Goal: Task Accomplishment & Management: Complete application form

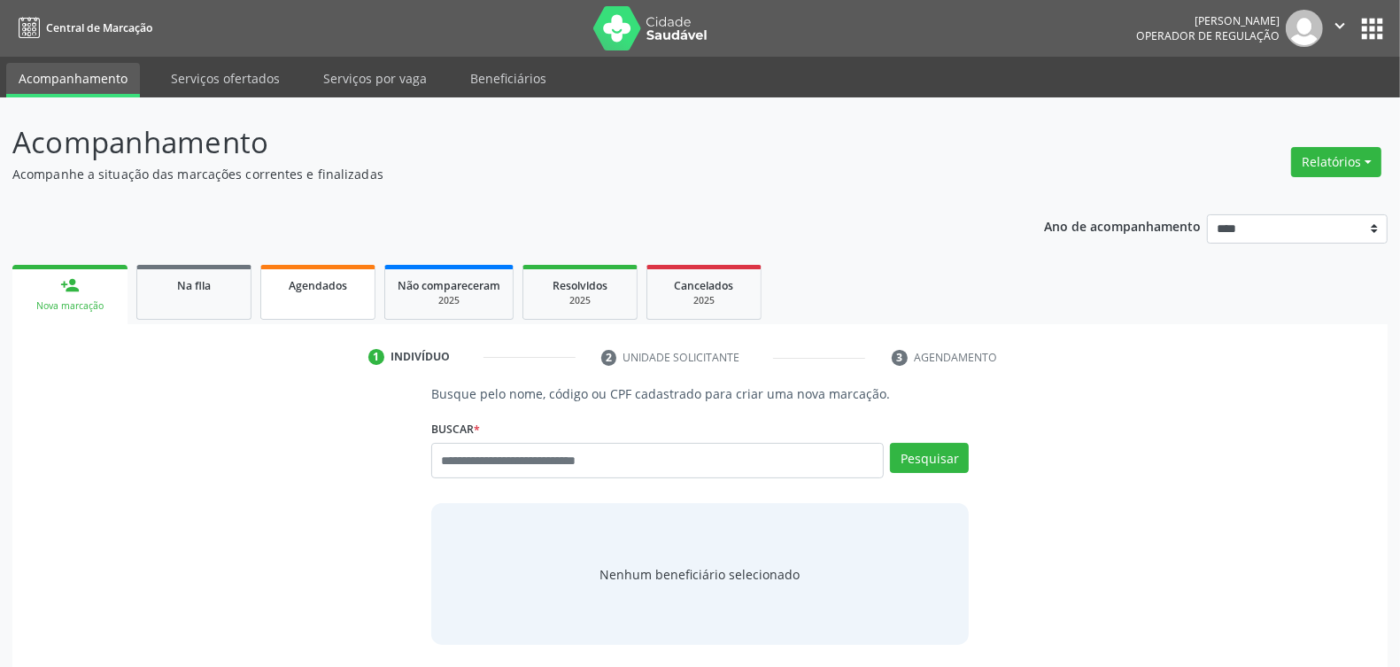
click at [334, 301] on link "Agendados" at bounding box center [317, 292] width 115 height 55
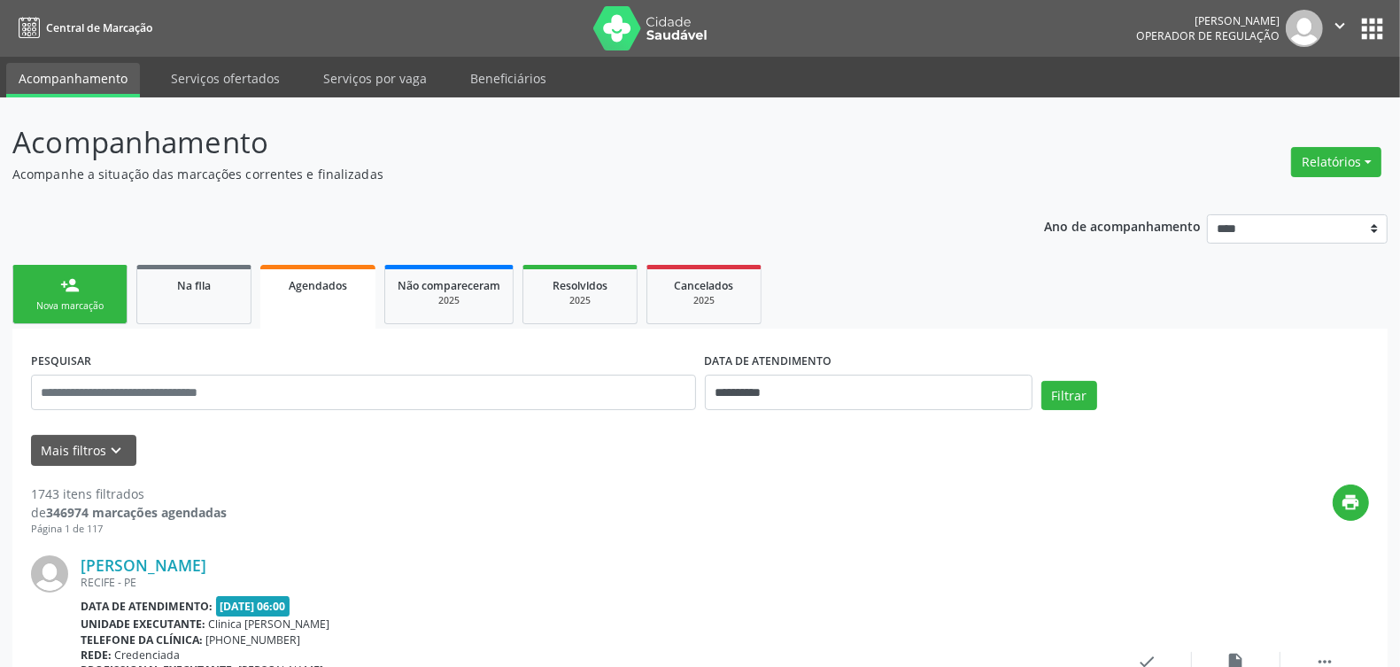
drag, startPoint x: 211, startPoint y: 76, endPoint x: 231, endPoint y: 118, distance: 46.3
click at [213, 76] on link "Serviços ofertados" at bounding box center [226, 78] width 134 height 31
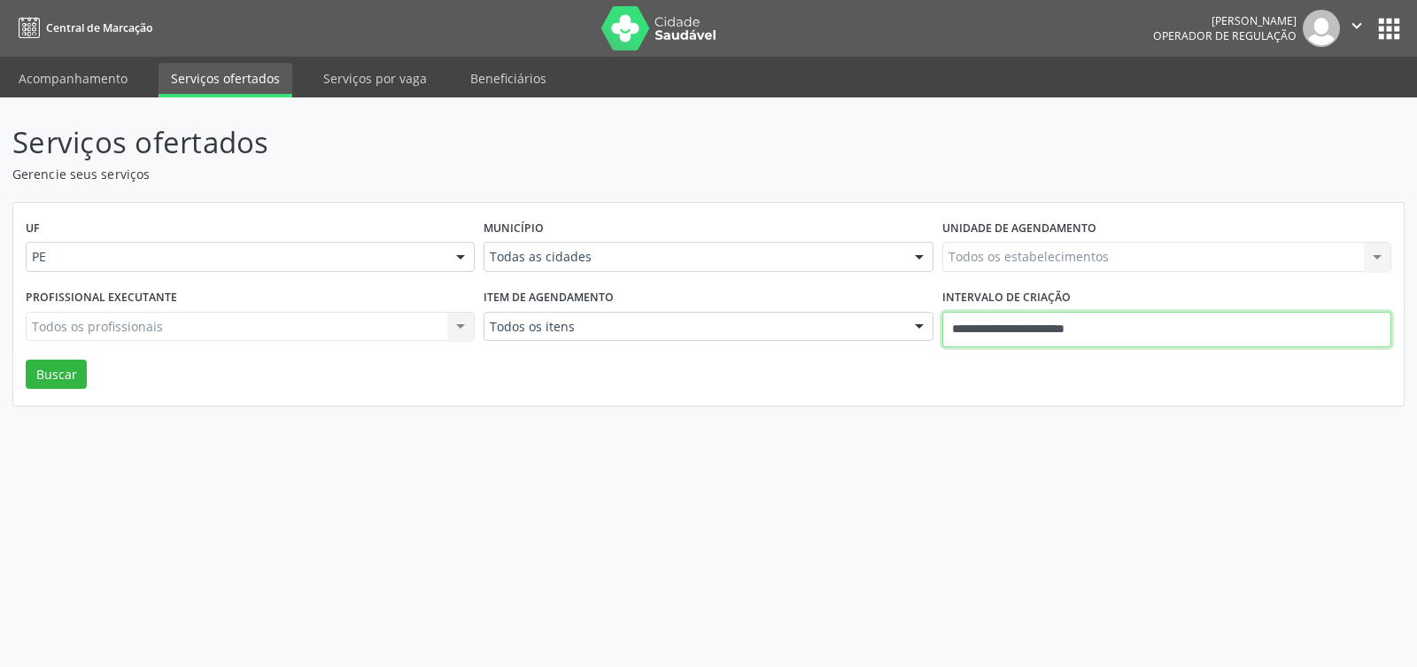
click at [1074, 324] on input "**********" at bounding box center [1166, 329] width 449 height 35
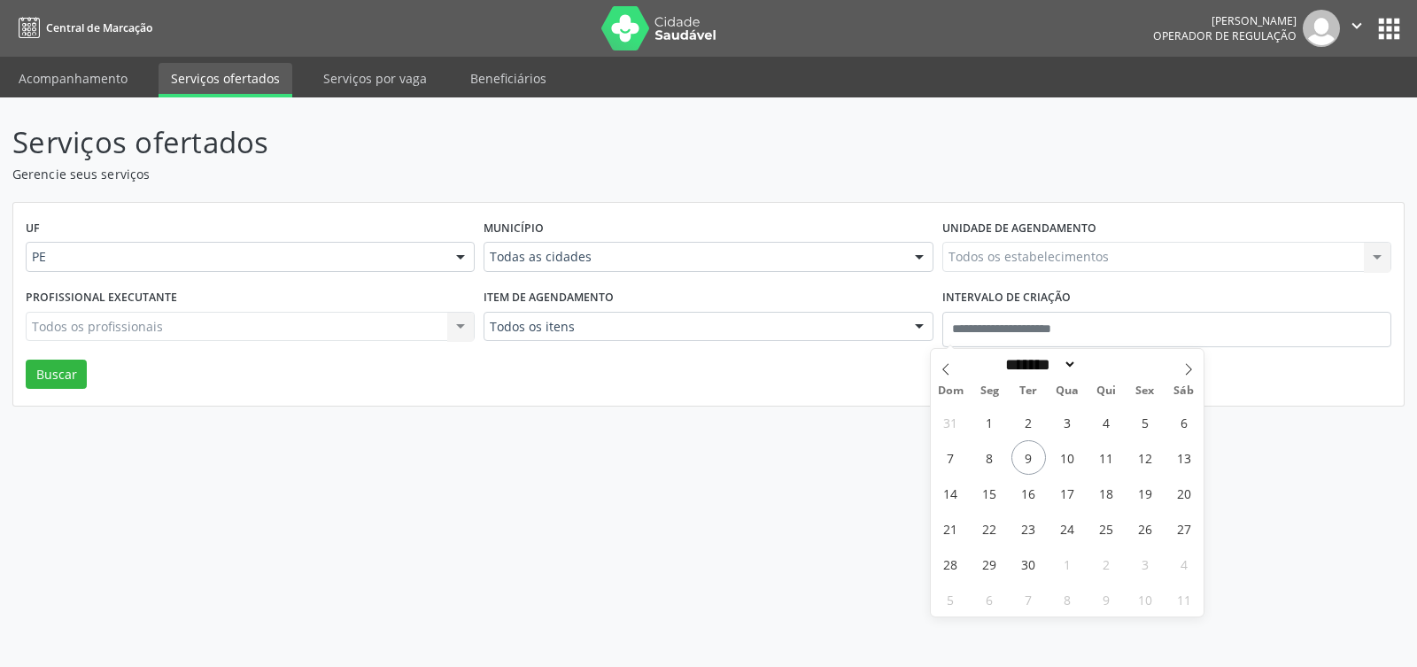
click at [835, 388] on div "UF PE PE Nenhum resultado encontrado para: " " Não há nenhuma opção para ser ex…" at bounding box center [708, 305] width 1390 height 204
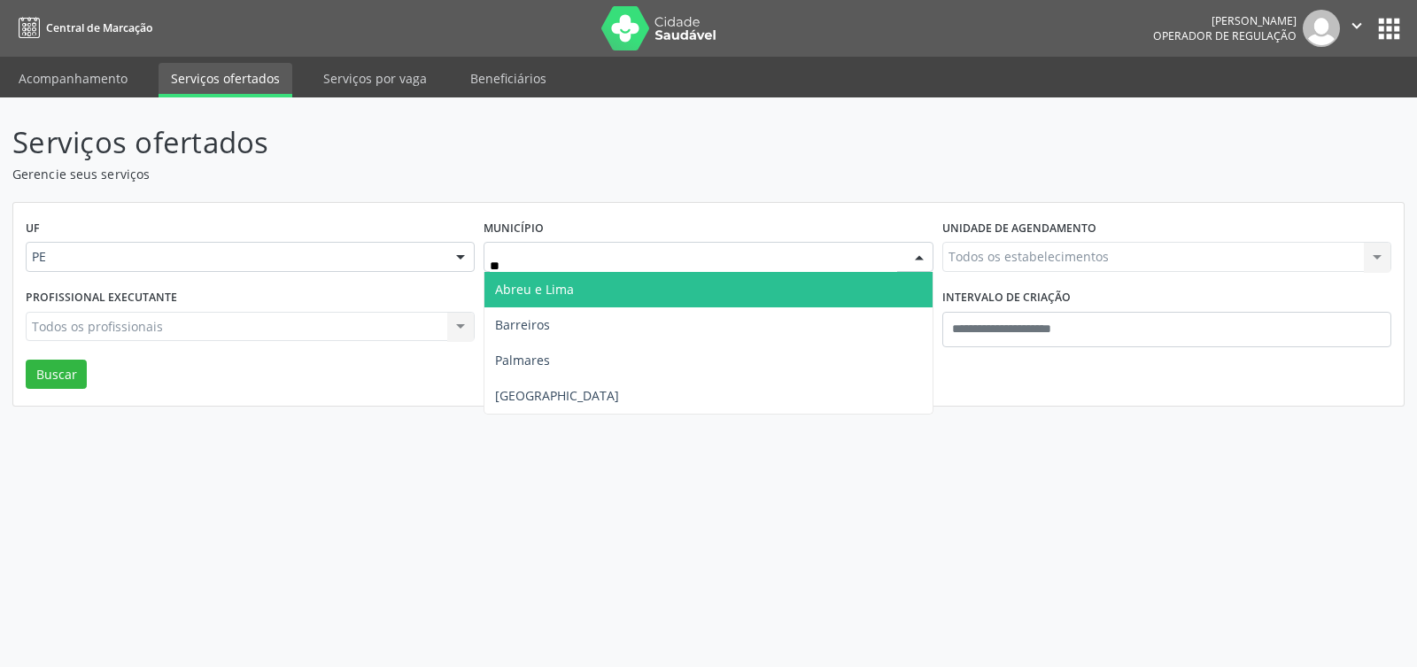
type input "***"
click at [551, 297] on span "Recife" at bounding box center [707, 289] width 447 height 35
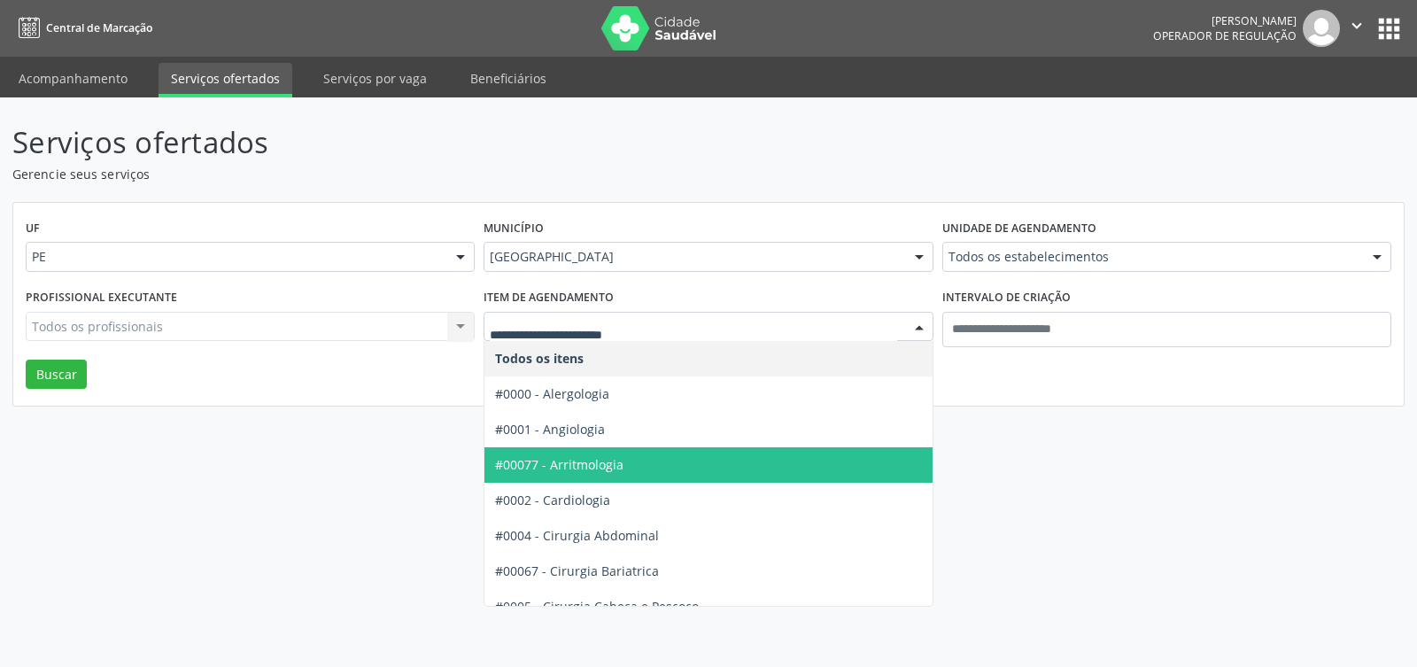
click at [604, 465] on span "#00077 - Arritmologia" at bounding box center [559, 464] width 128 height 17
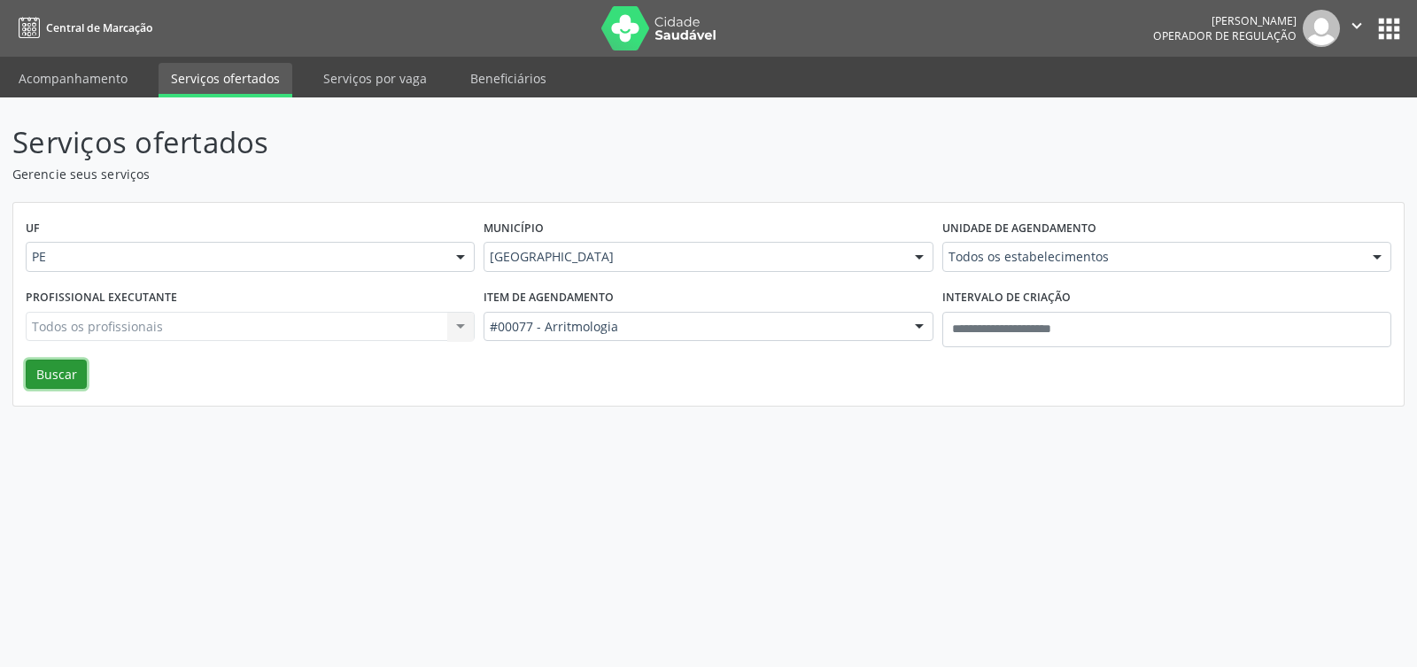
click at [50, 360] on button "Buscar" at bounding box center [56, 375] width 61 height 30
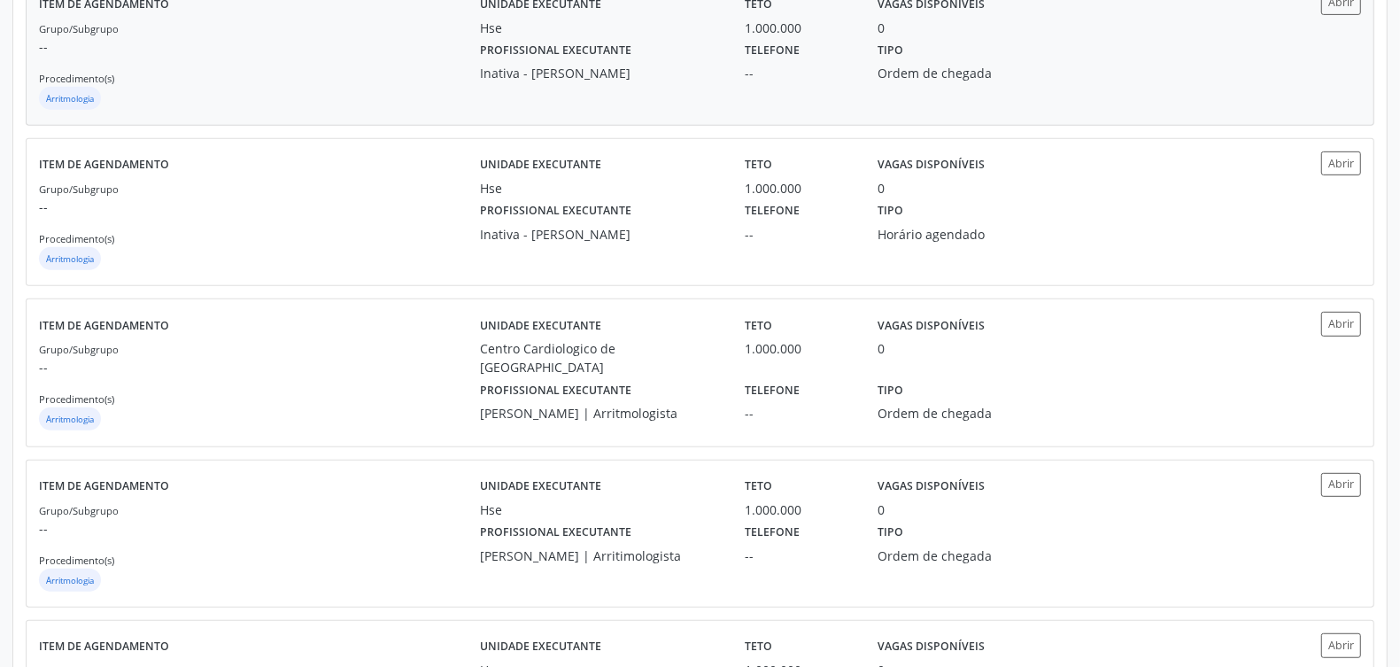
scroll to position [775, 0]
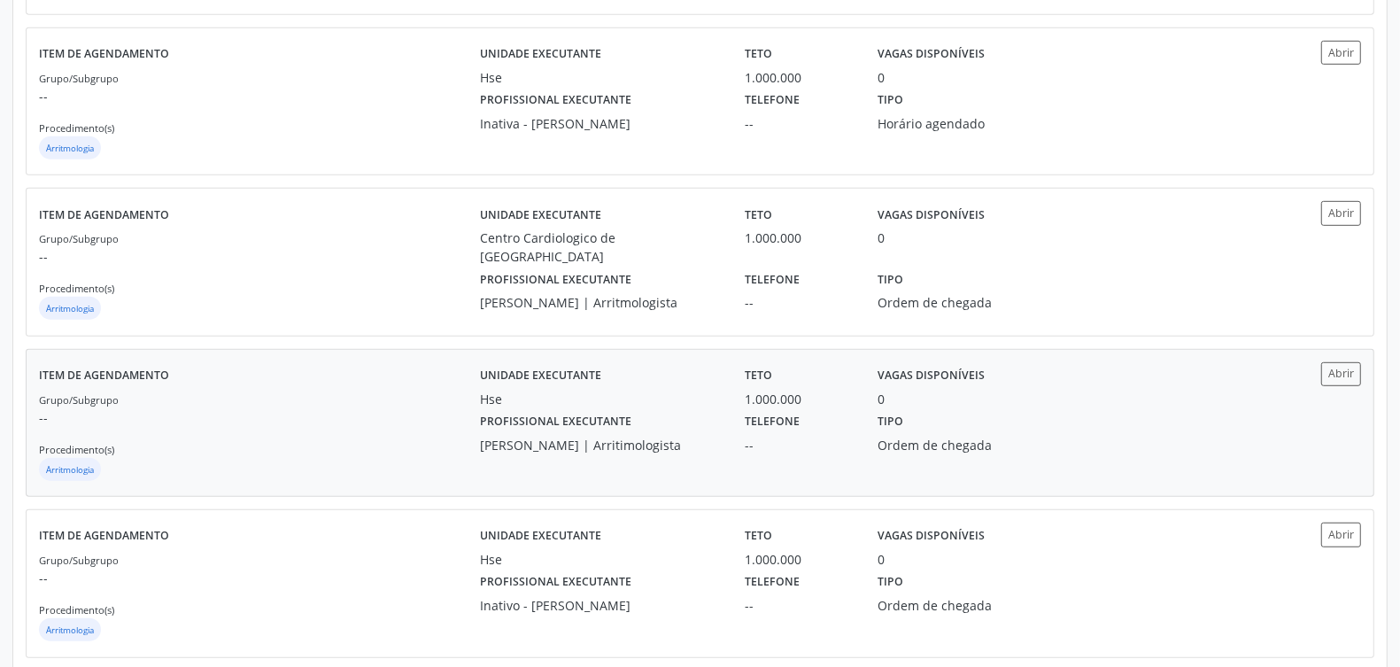
click at [379, 430] on div "Grupo/Subgrupo -- Procedimento(s) Arritmologia" at bounding box center [259, 437] width 441 height 95
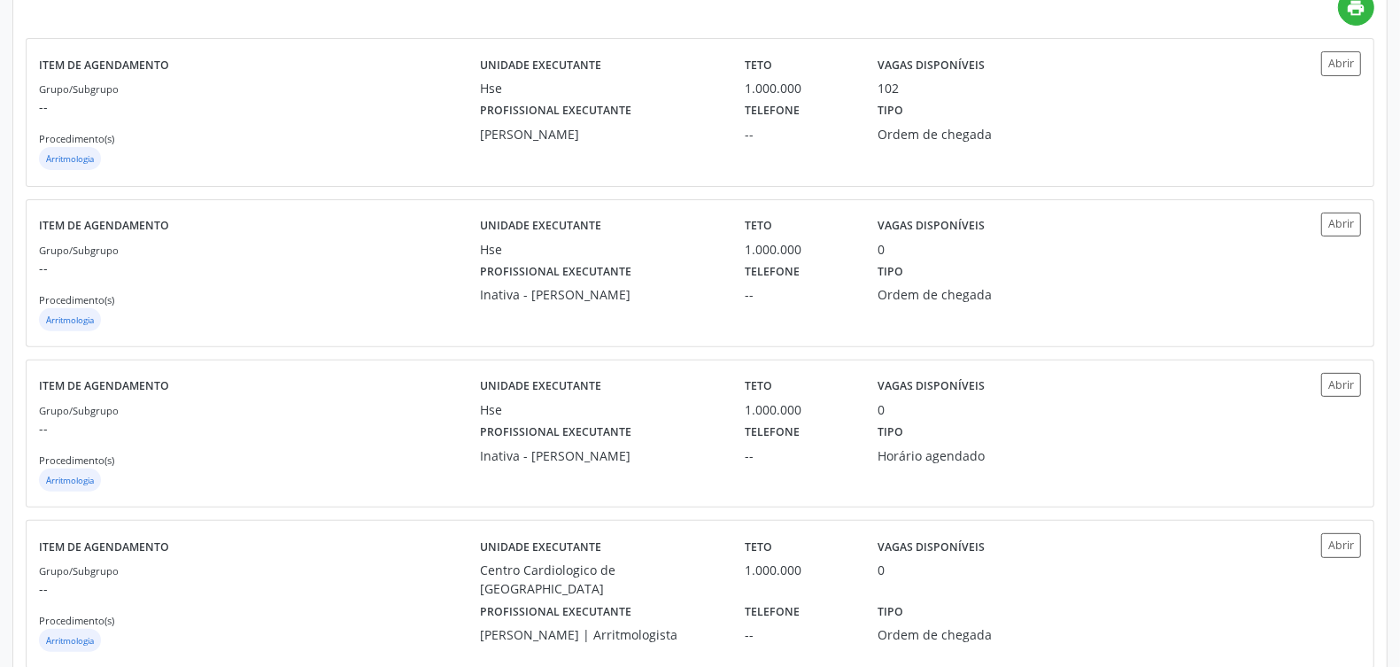
scroll to position [111, 0]
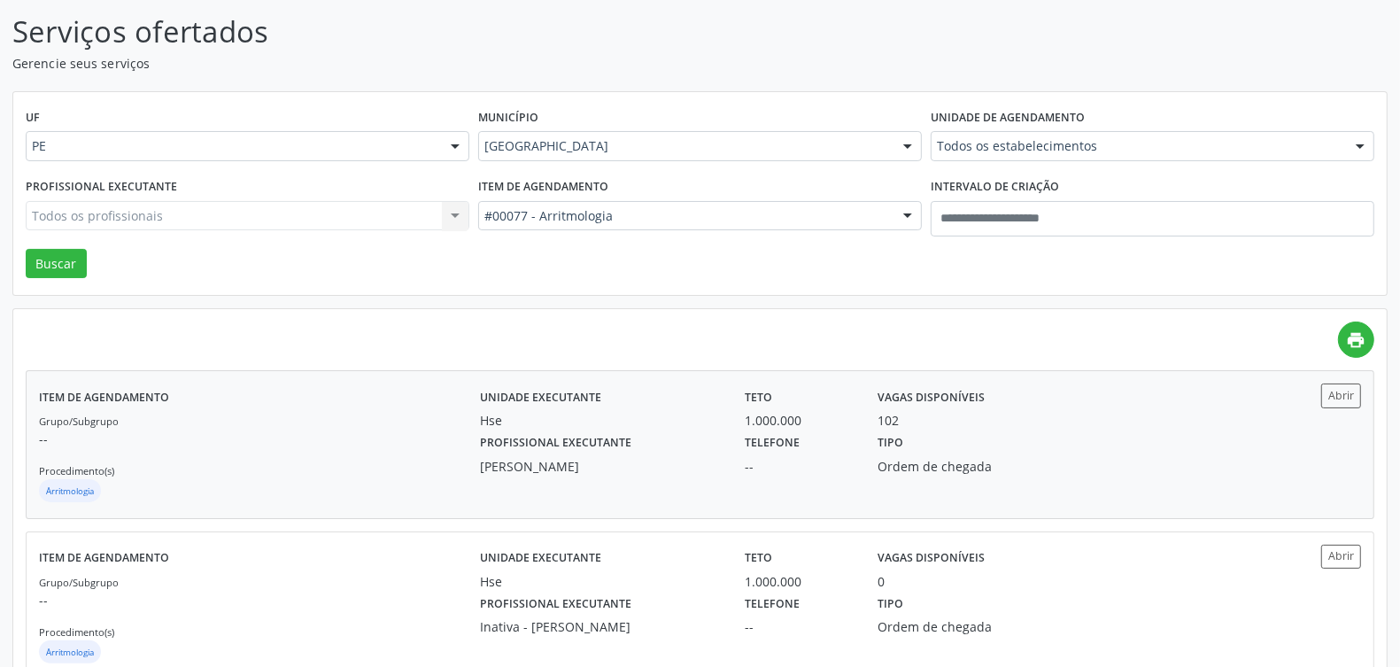
click at [264, 425] on div "Grupo/Subgrupo -- Procedimento(s) Arritmologia" at bounding box center [259, 458] width 441 height 95
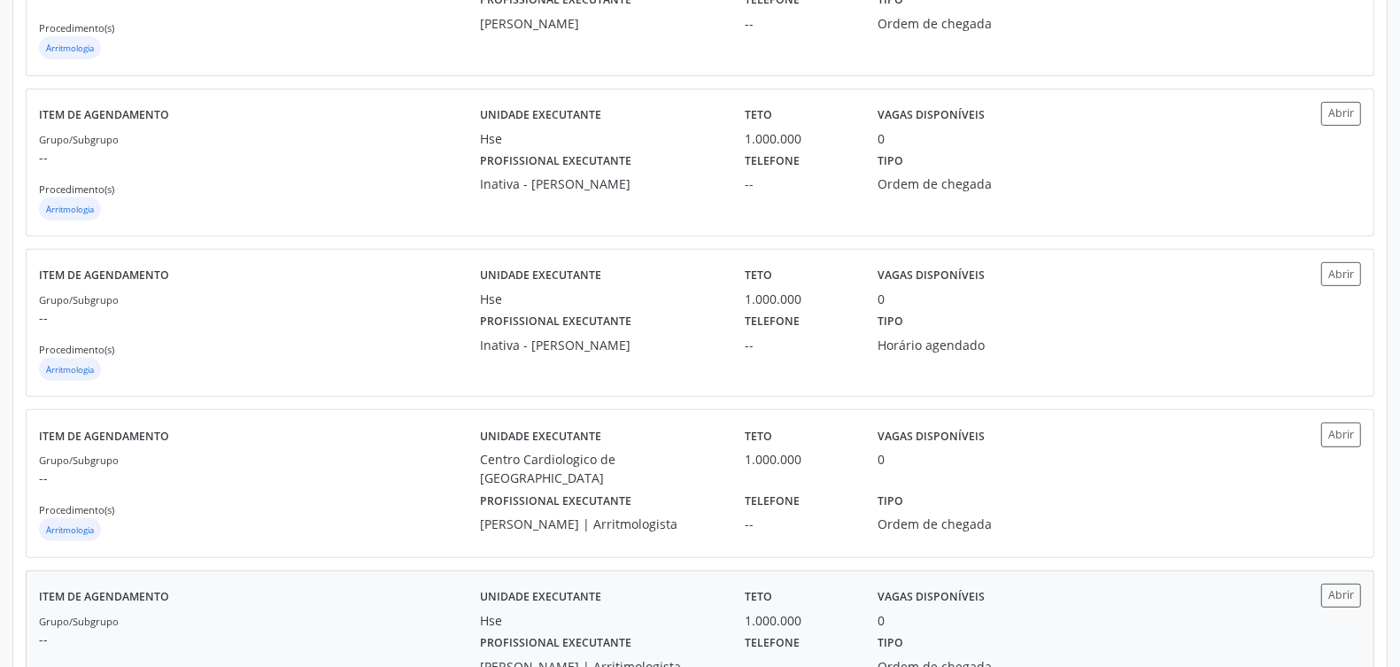
scroll to position [806, 0]
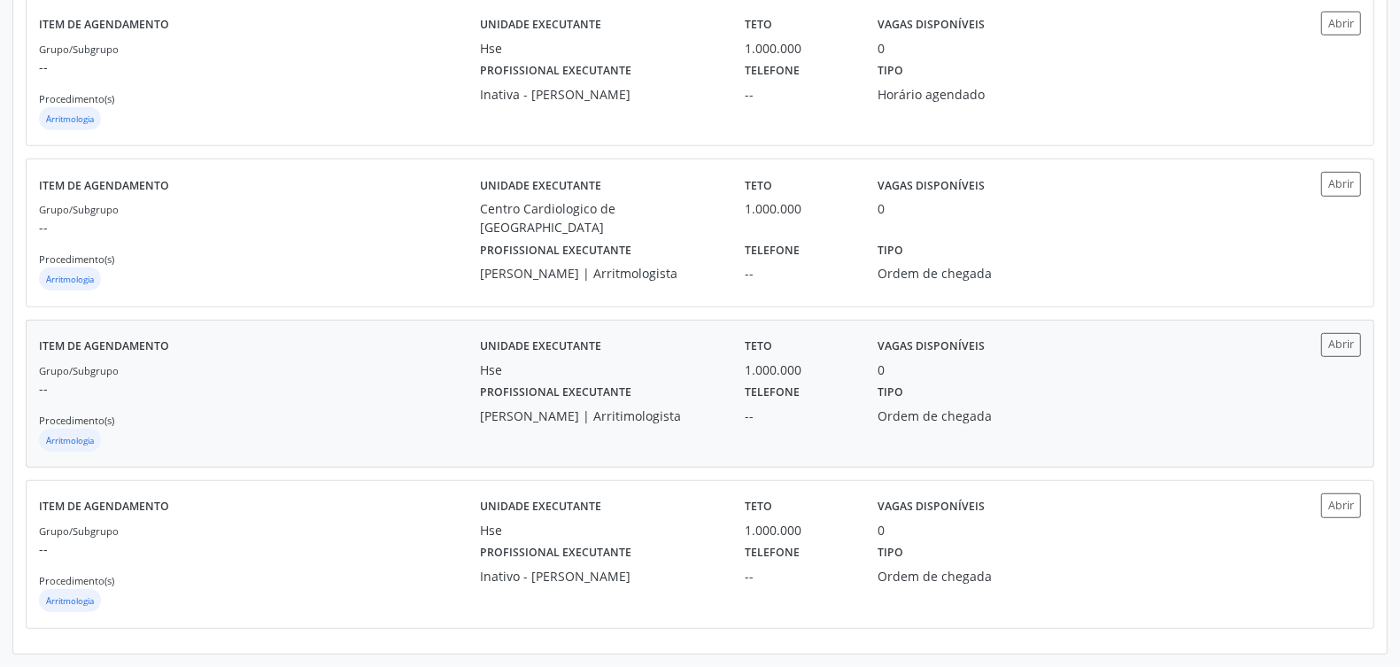
click at [391, 400] on div "Grupo/Subgrupo -- Procedimento(s) Arritmologia" at bounding box center [259, 407] width 441 height 95
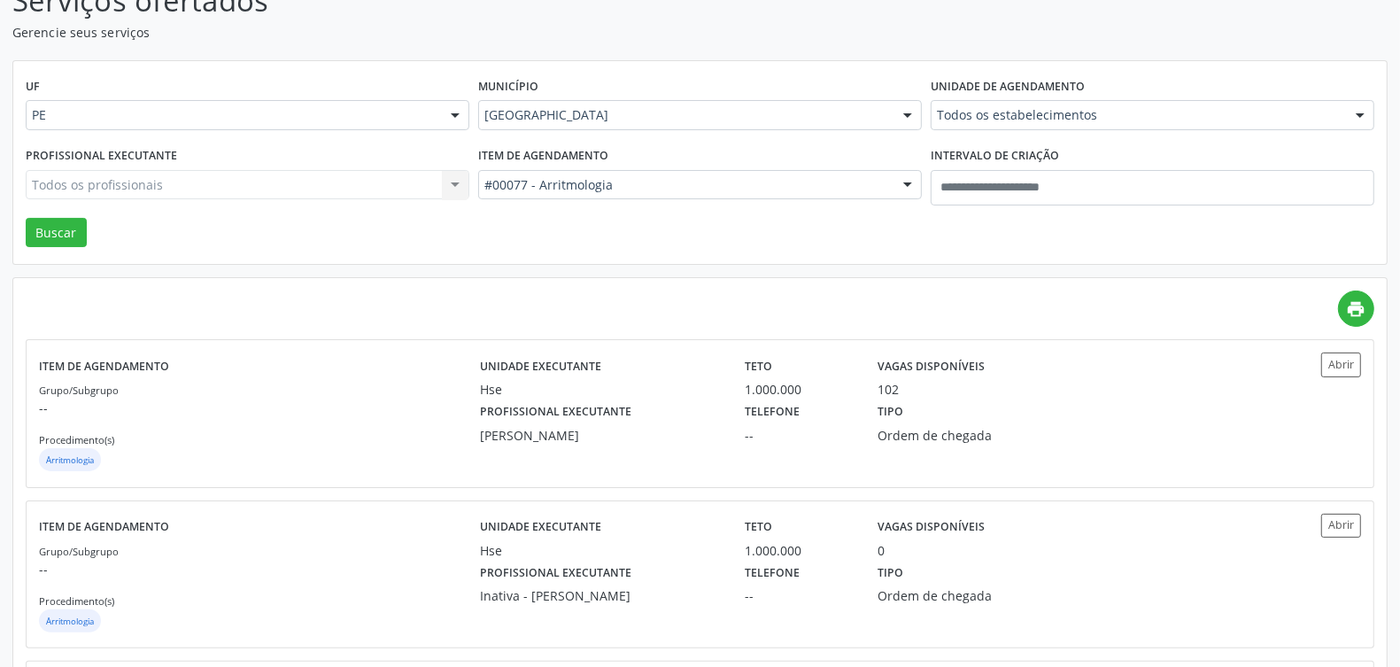
scroll to position [0, 0]
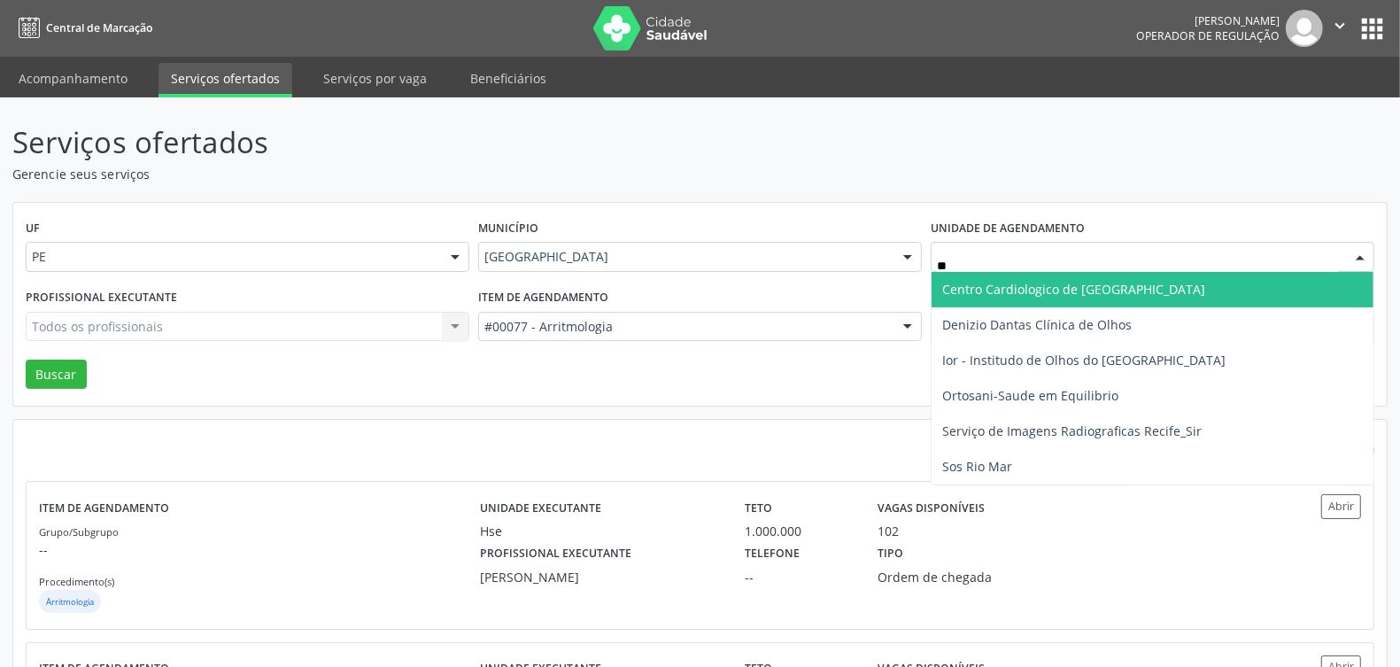
type input "***"
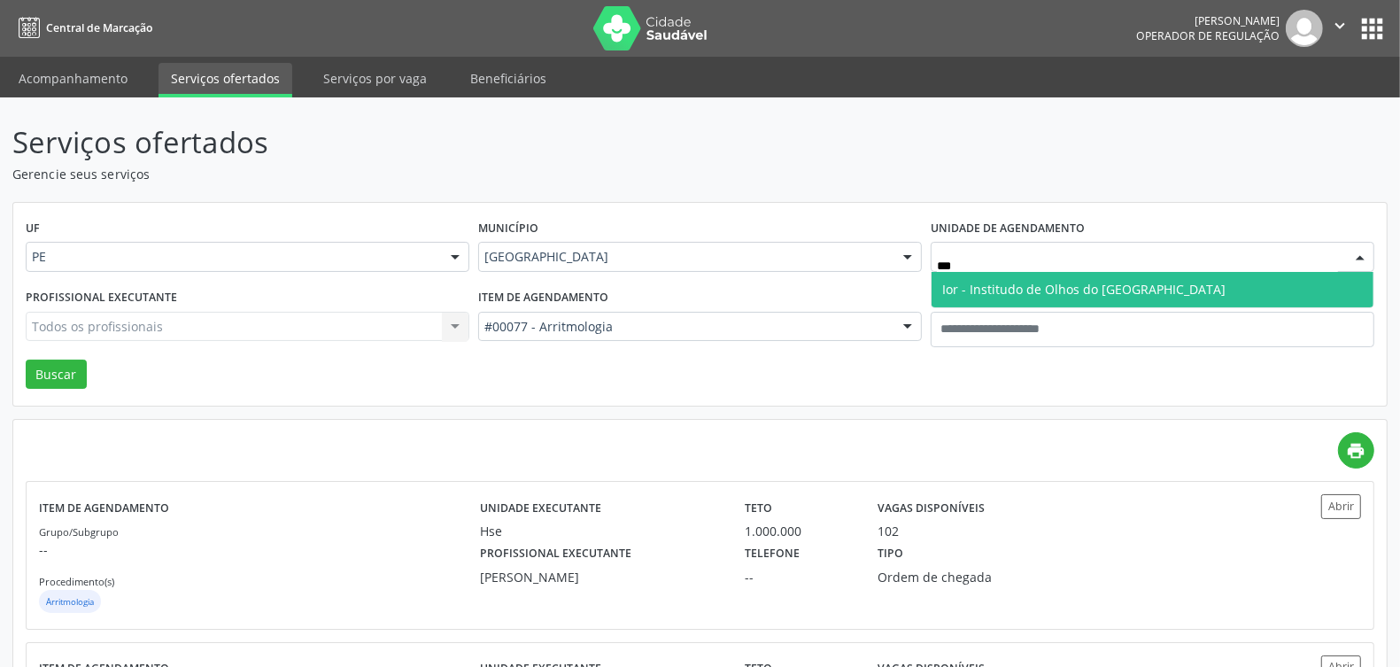
click at [1014, 275] on span "Ior - Institudo de Olhos do Recife" at bounding box center [1153, 289] width 442 height 35
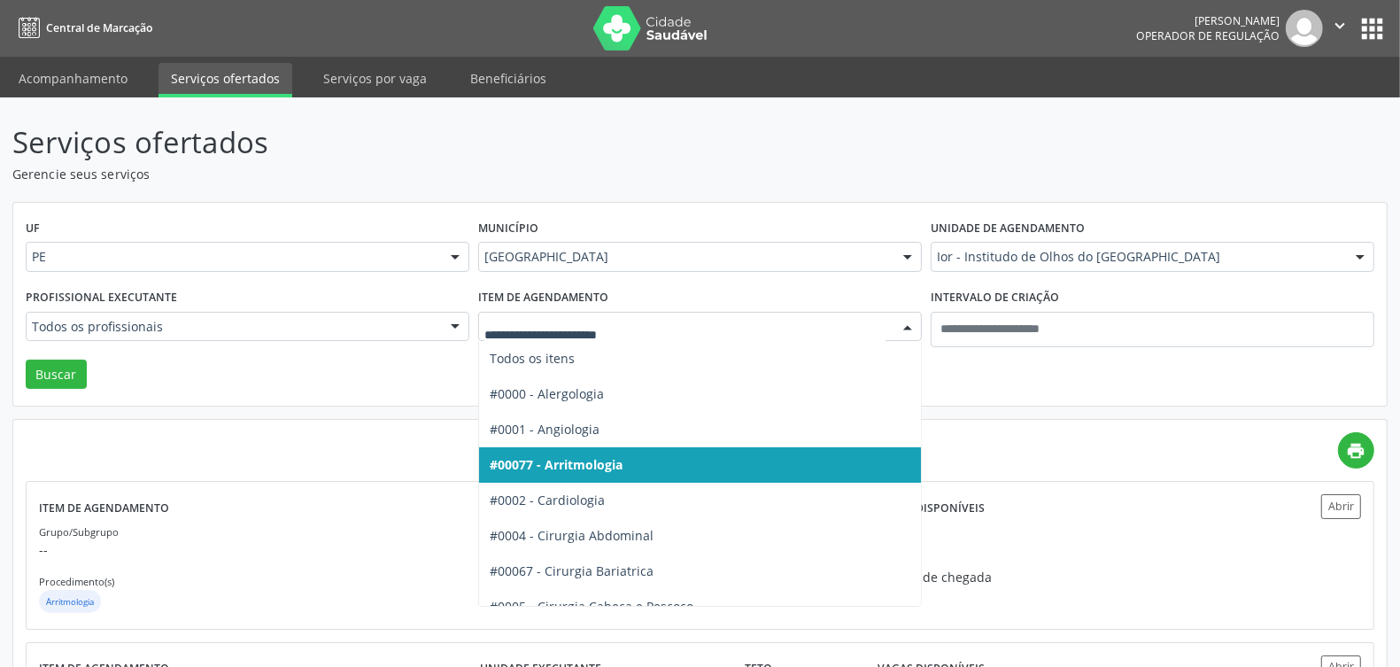
drag, startPoint x: 569, startPoint y: 329, endPoint x: 561, endPoint y: 347, distance: 19.8
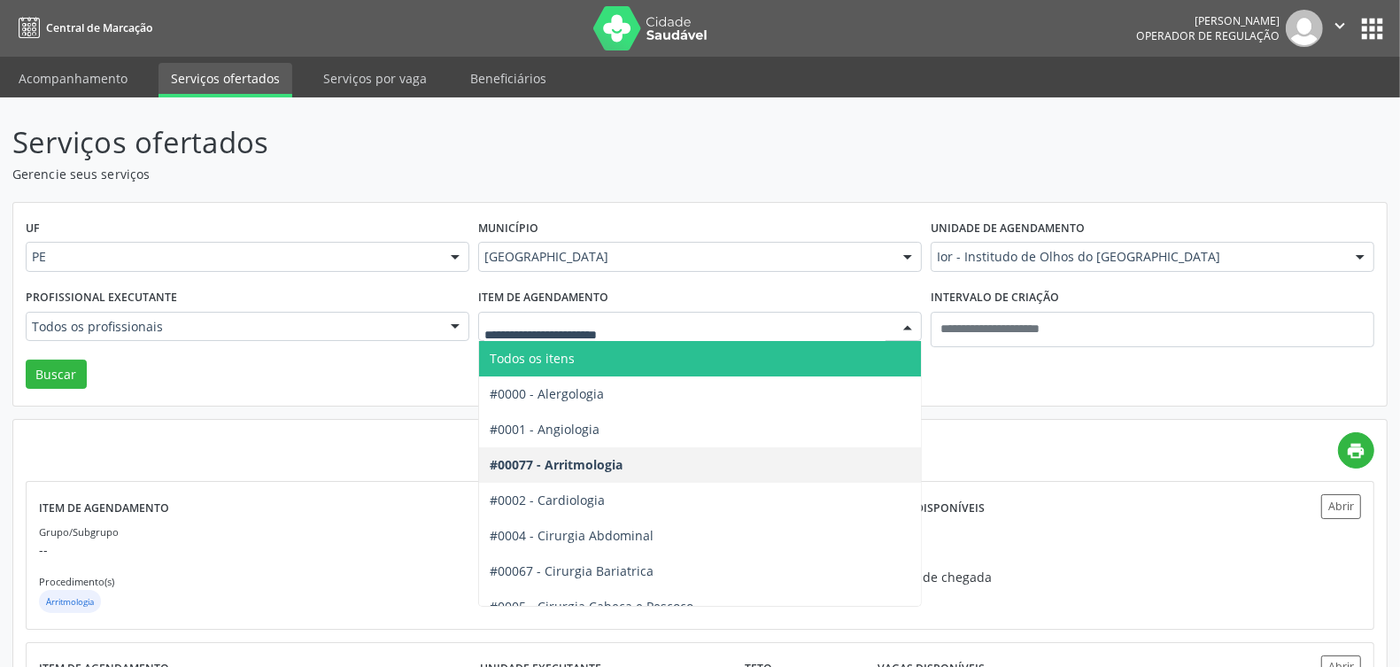
click at [554, 356] on span "Todos os itens" at bounding box center [532, 358] width 85 height 17
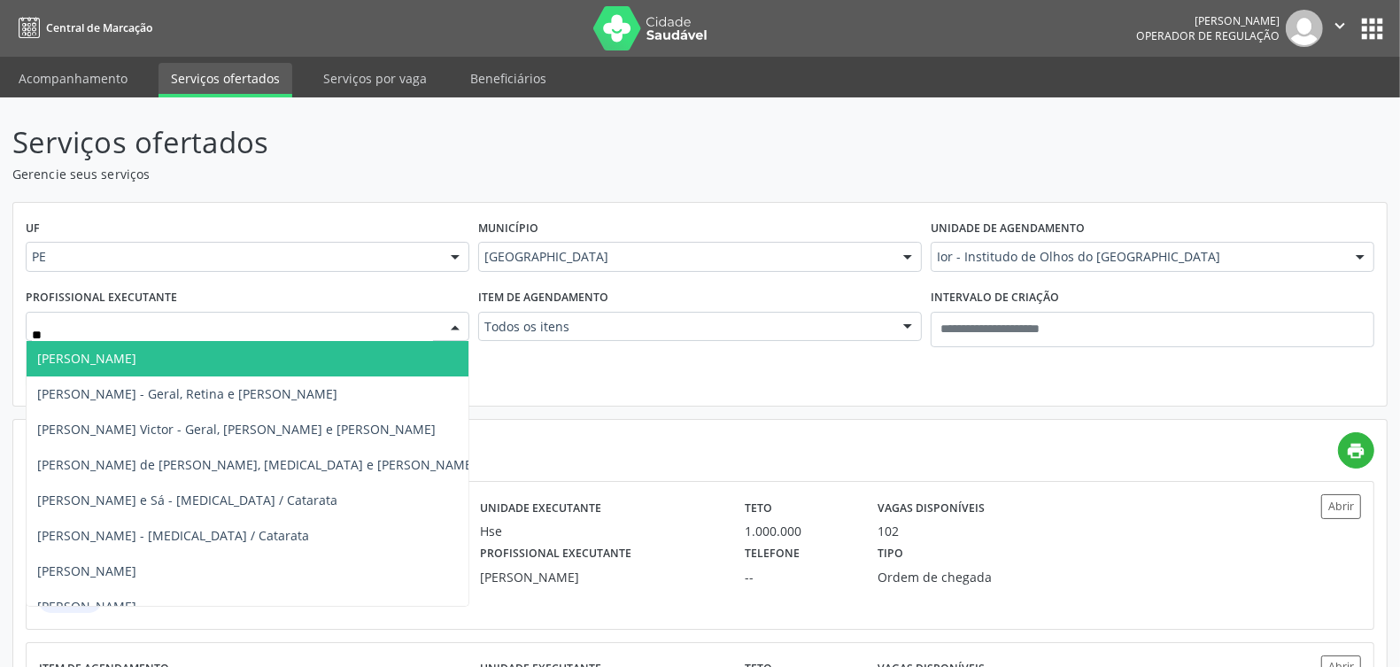
type input "***"
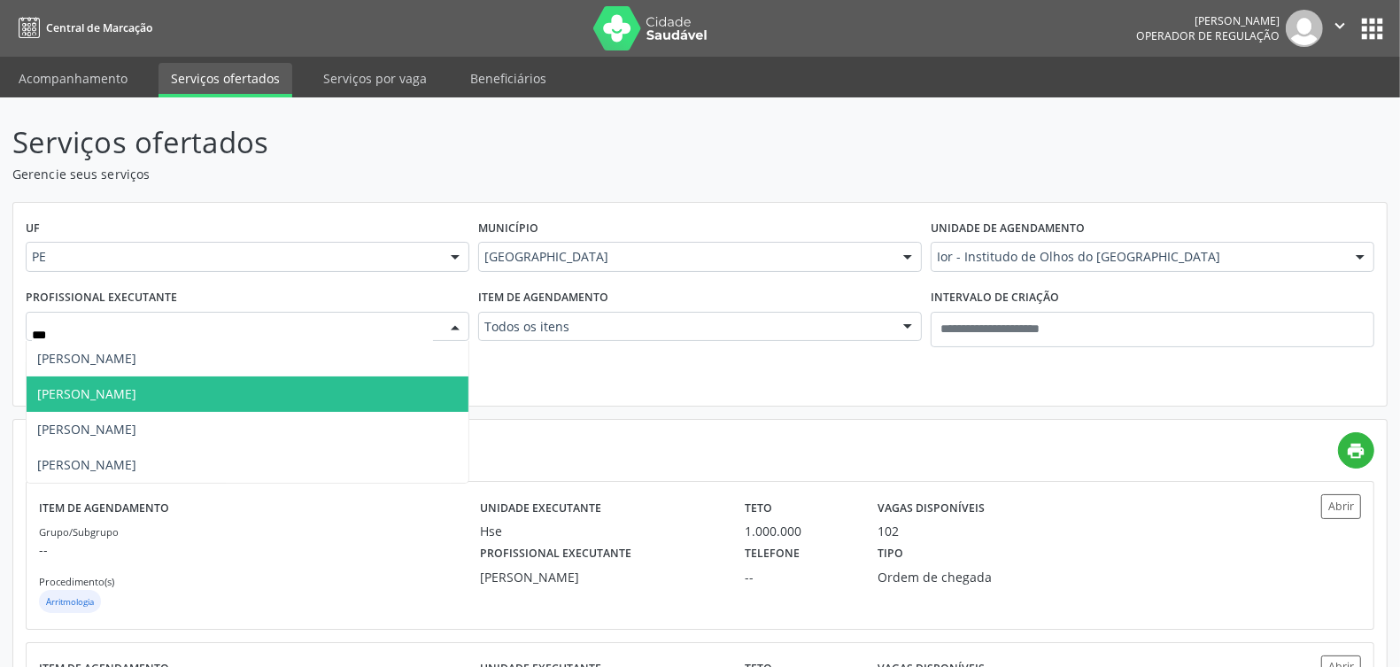
click at [192, 388] on span "Marcelo Maia Valenca" at bounding box center [248, 393] width 442 height 35
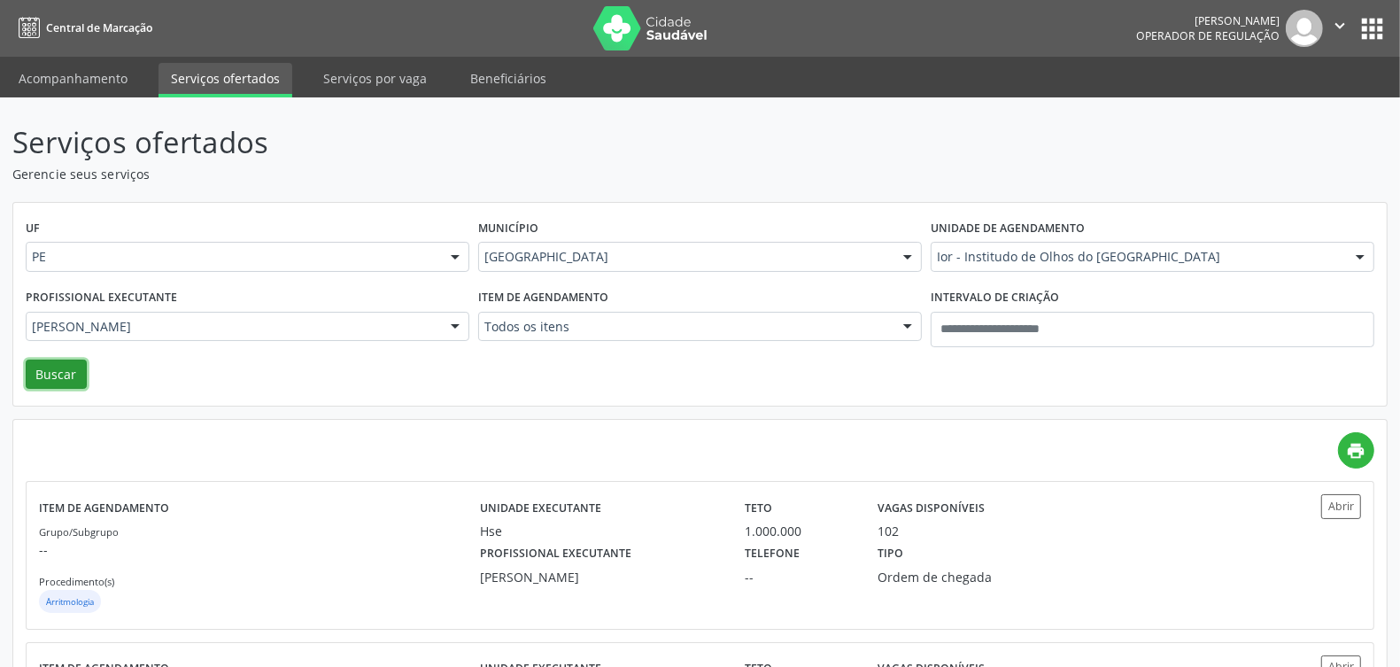
click at [49, 376] on button "Buscar" at bounding box center [56, 375] width 61 height 30
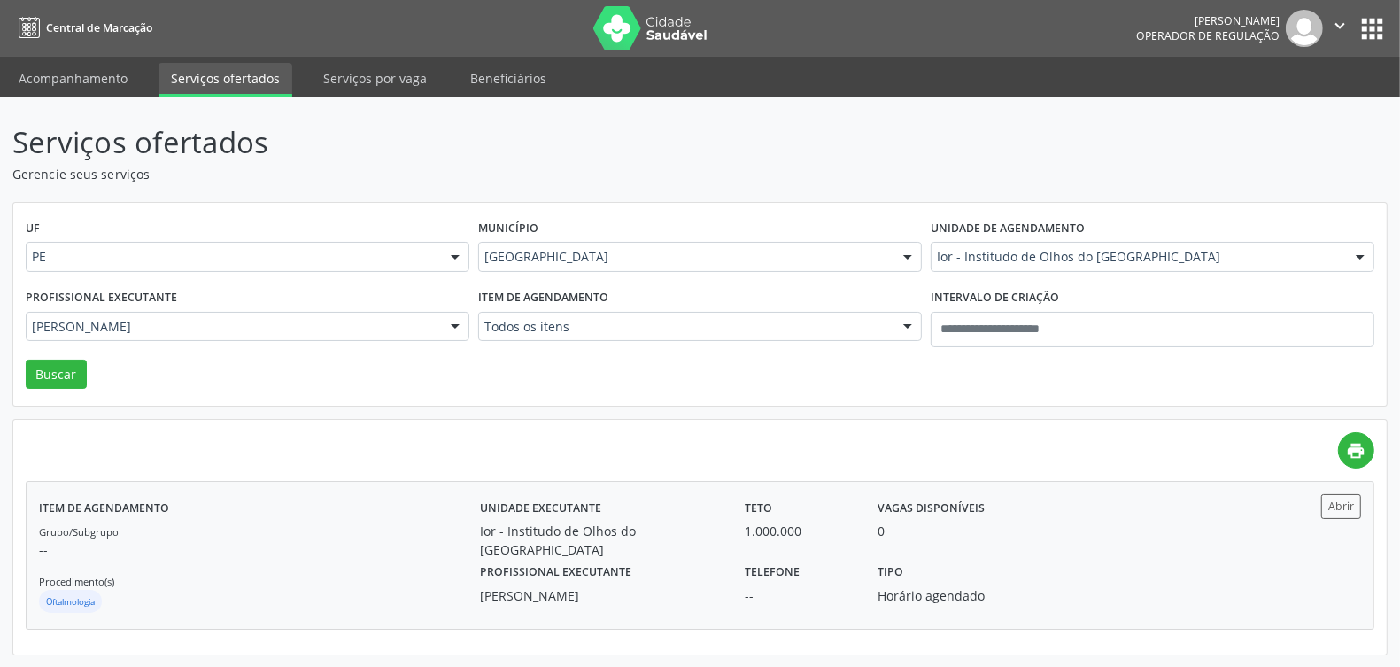
scroll to position [1, 0]
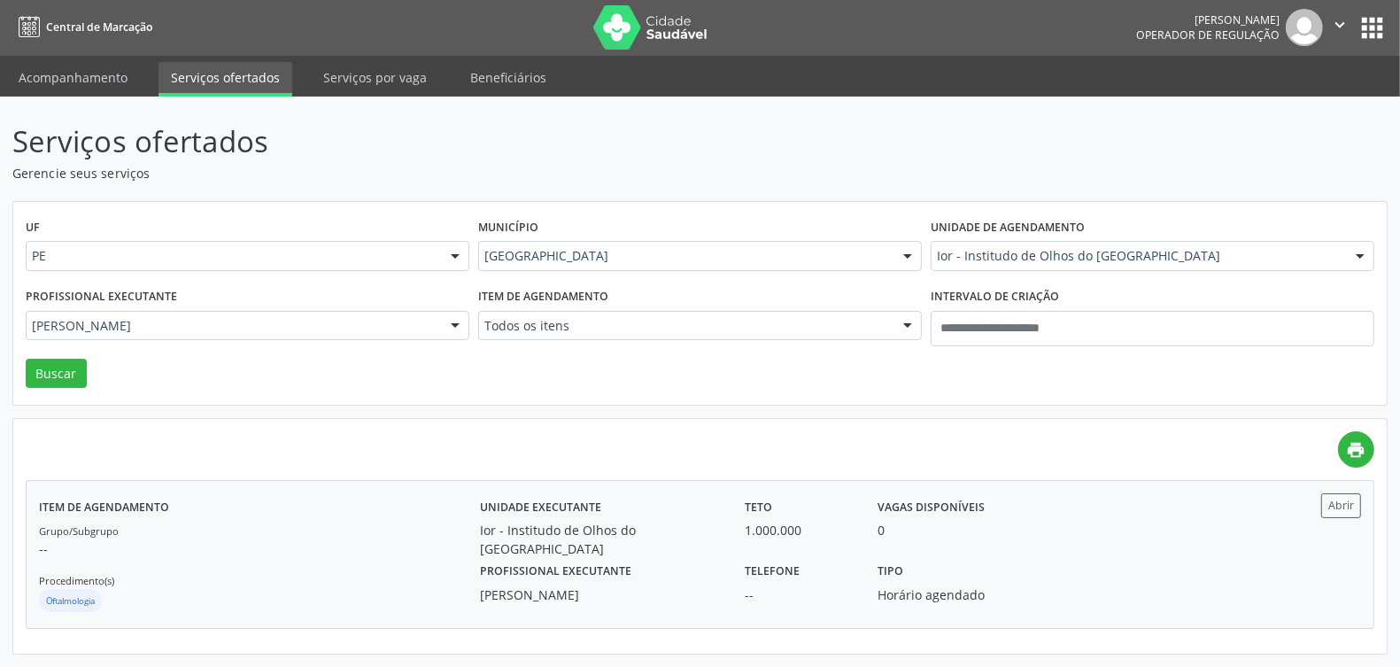
click at [416, 543] on p "--" at bounding box center [259, 548] width 441 height 19
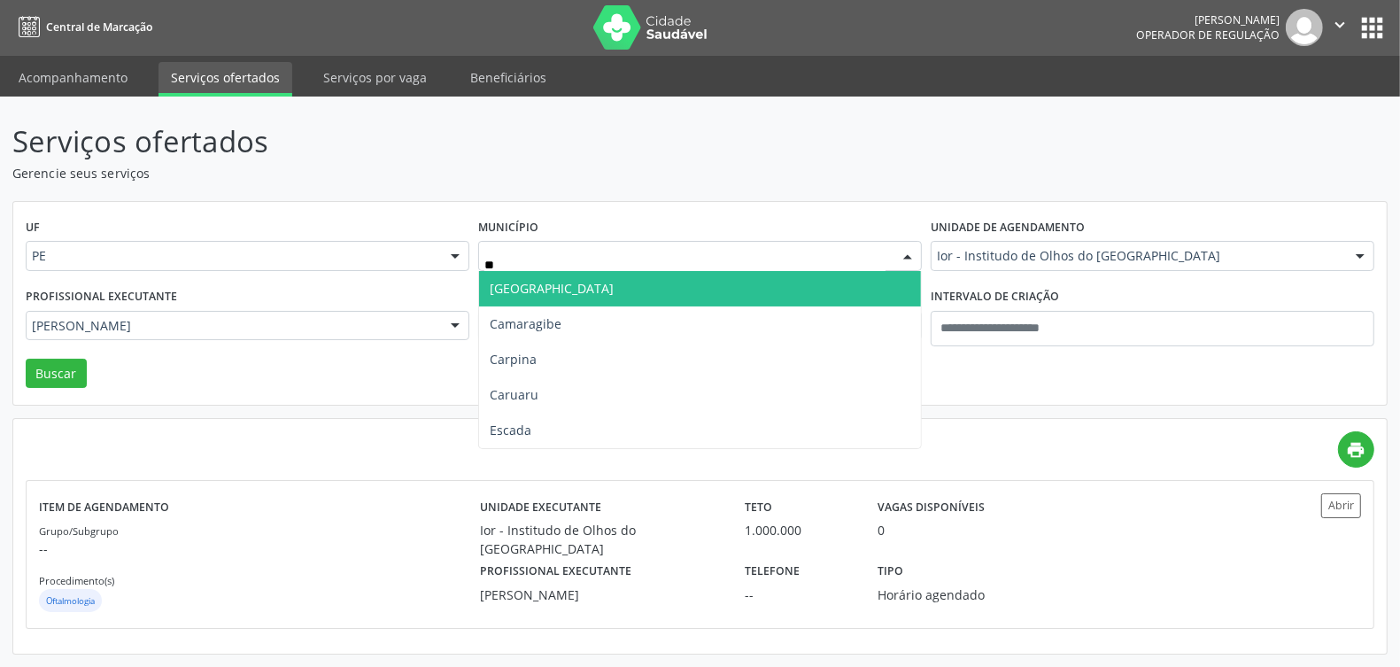
type input "***"
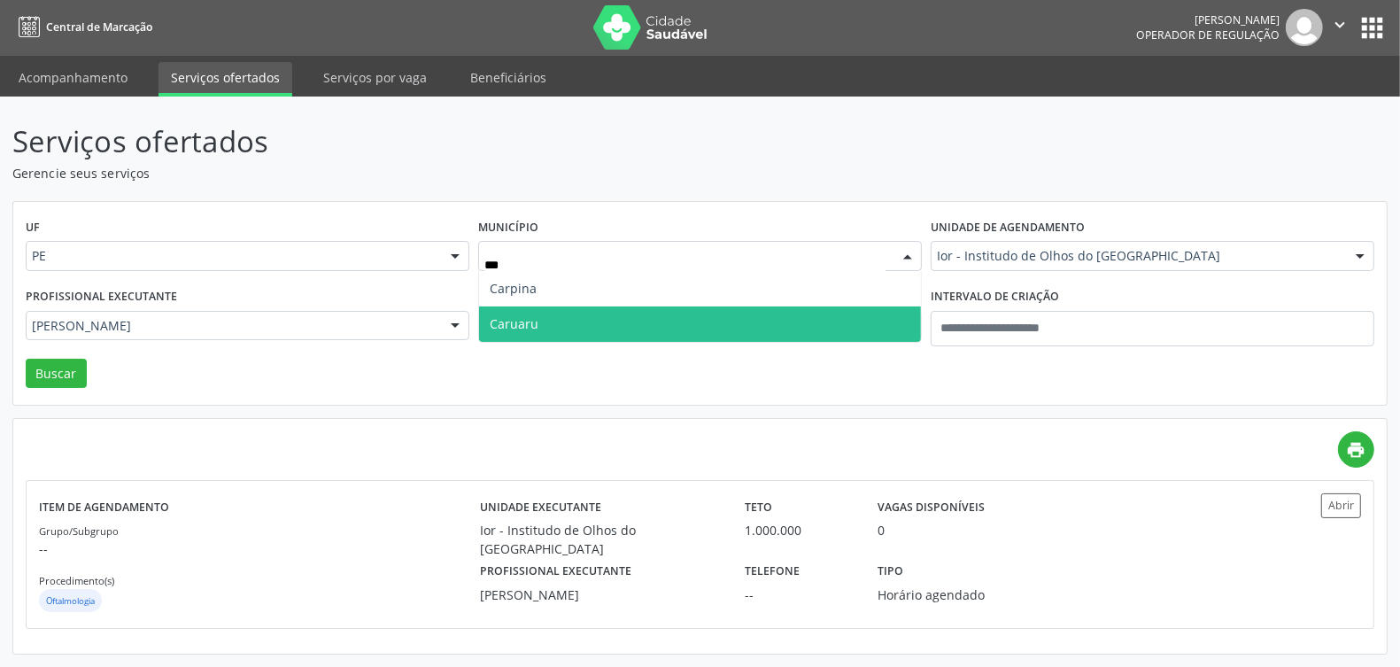
click at [636, 323] on span "Caruaru" at bounding box center [700, 323] width 442 height 35
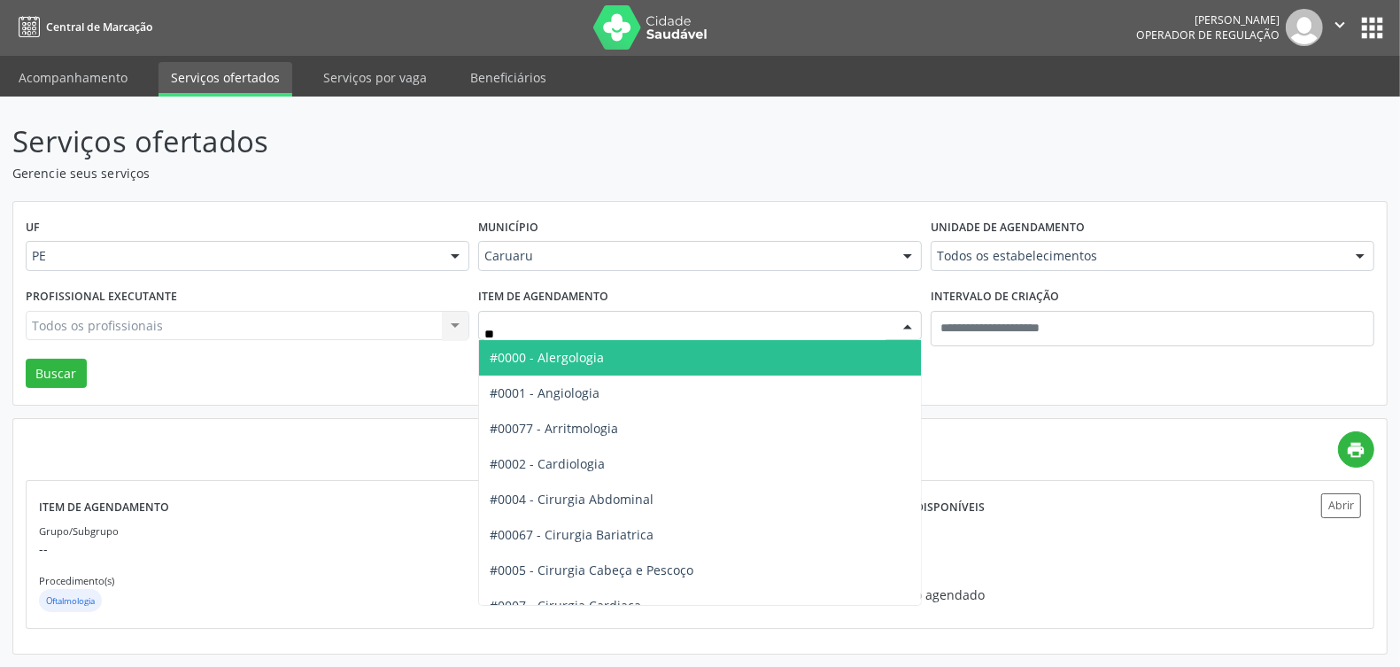
type input "***"
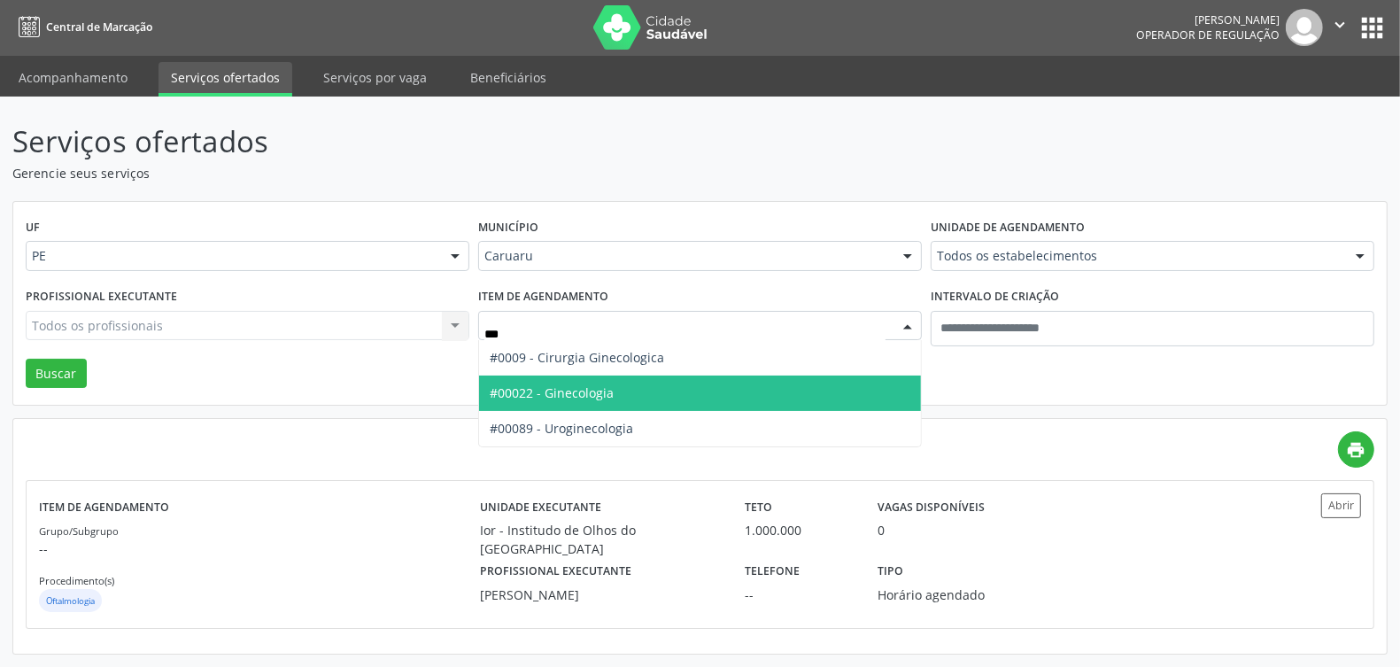
click at [587, 388] on span "#00022 - Ginecologia" at bounding box center [552, 392] width 124 height 17
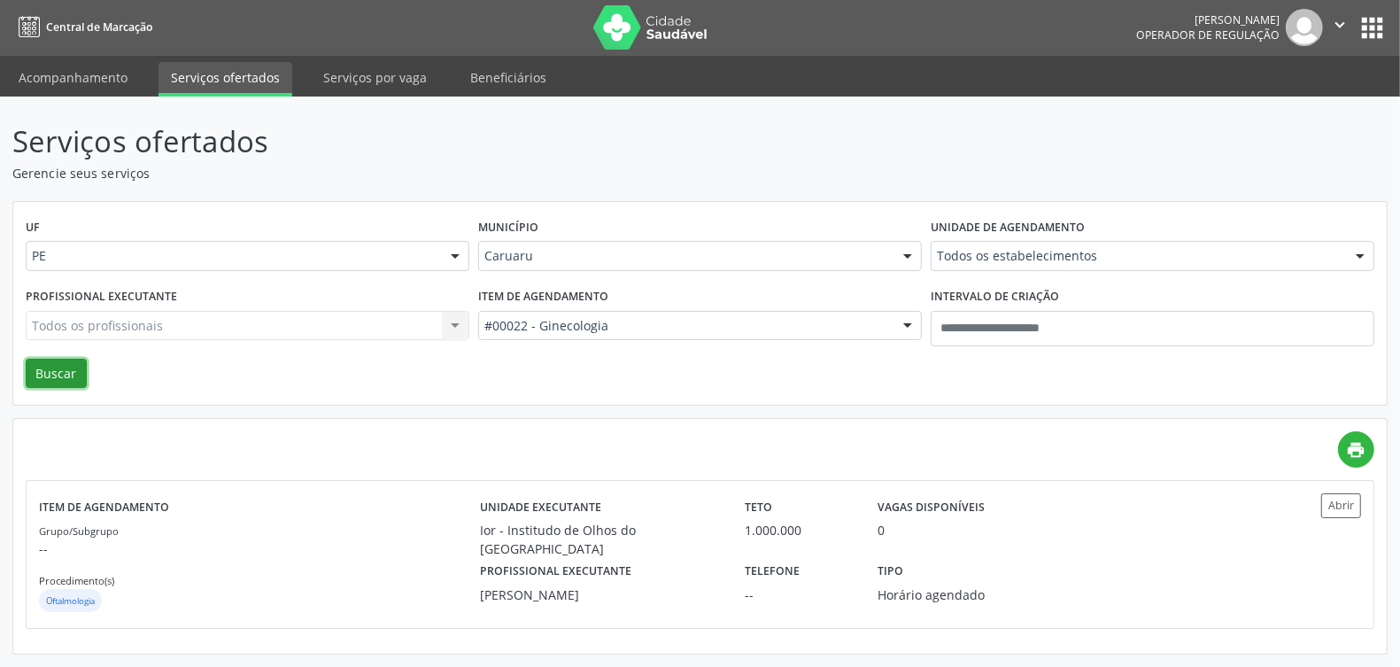
click at [43, 368] on button "Buscar" at bounding box center [56, 374] width 61 height 30
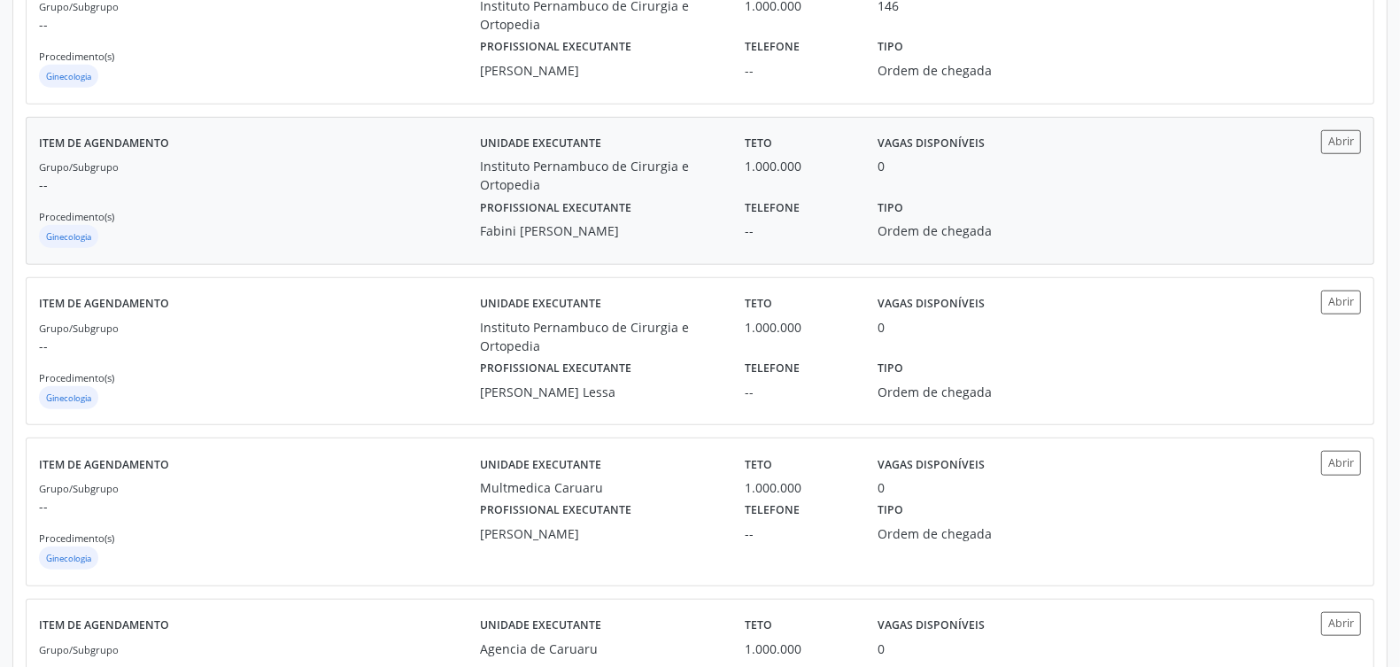
scroll to position [1107, 0]
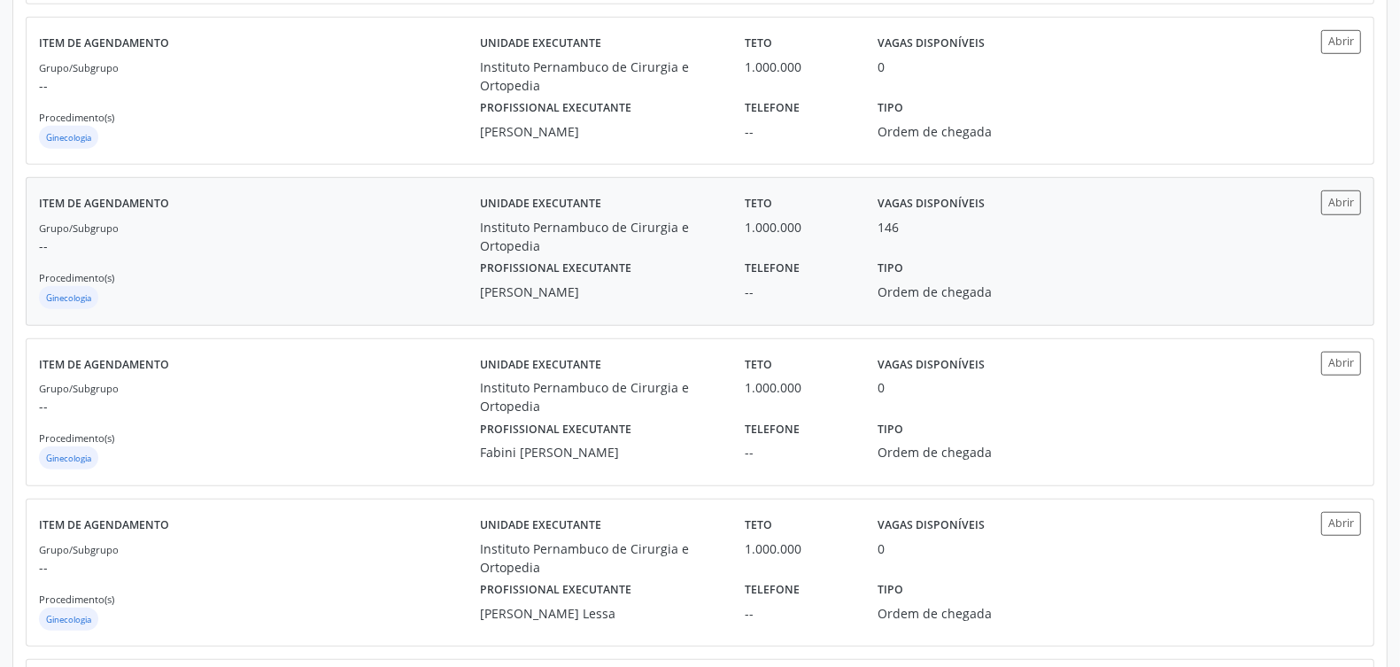
click at [391, 258] on div "Grupo/Subgrupo -- Procedimento(s) Ginecologia" at bounding box center [259, 265] width 441 height 95
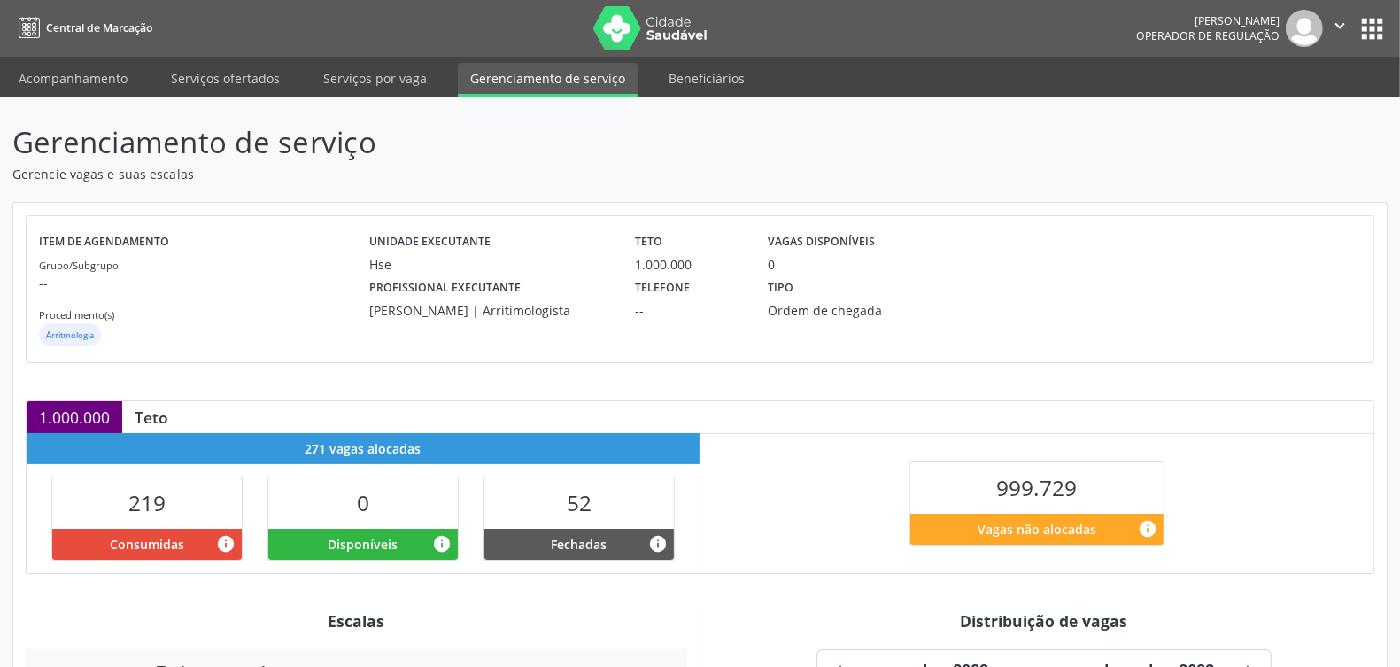
scroll to position [332, 0]
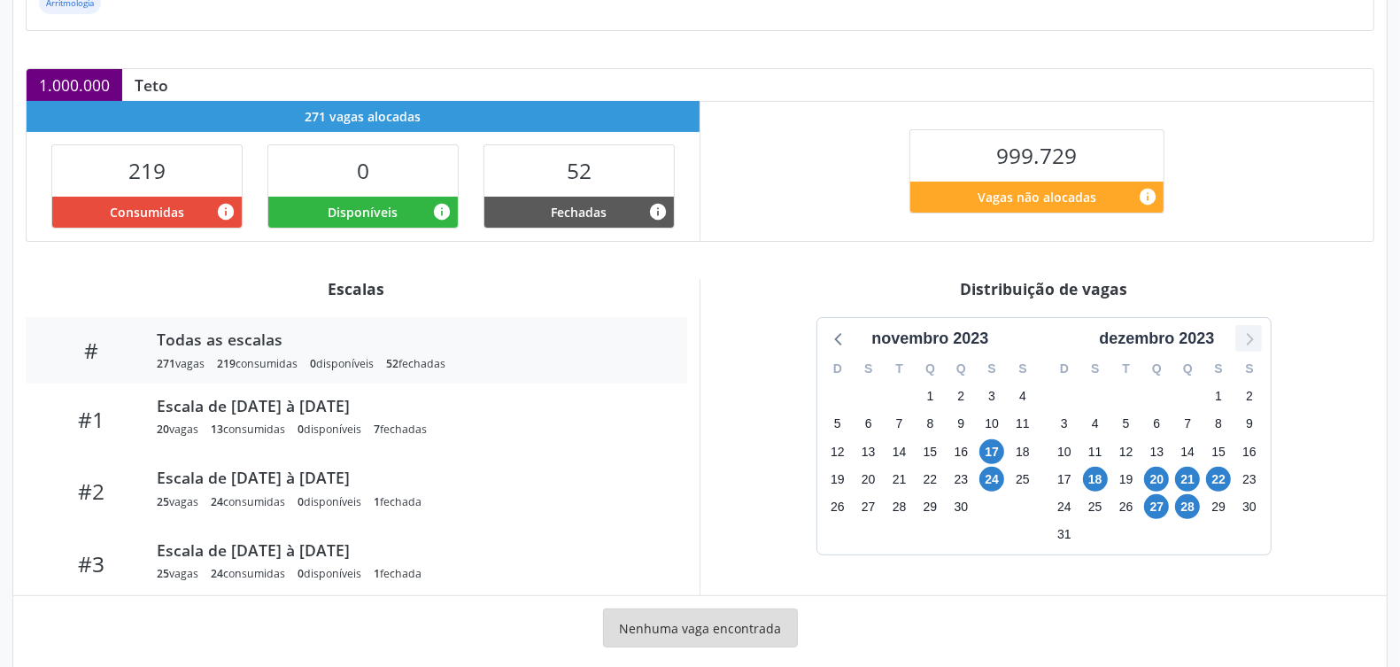
click at [1249, 343] on icon at bounding box center [1248, 338] width 23 height 23
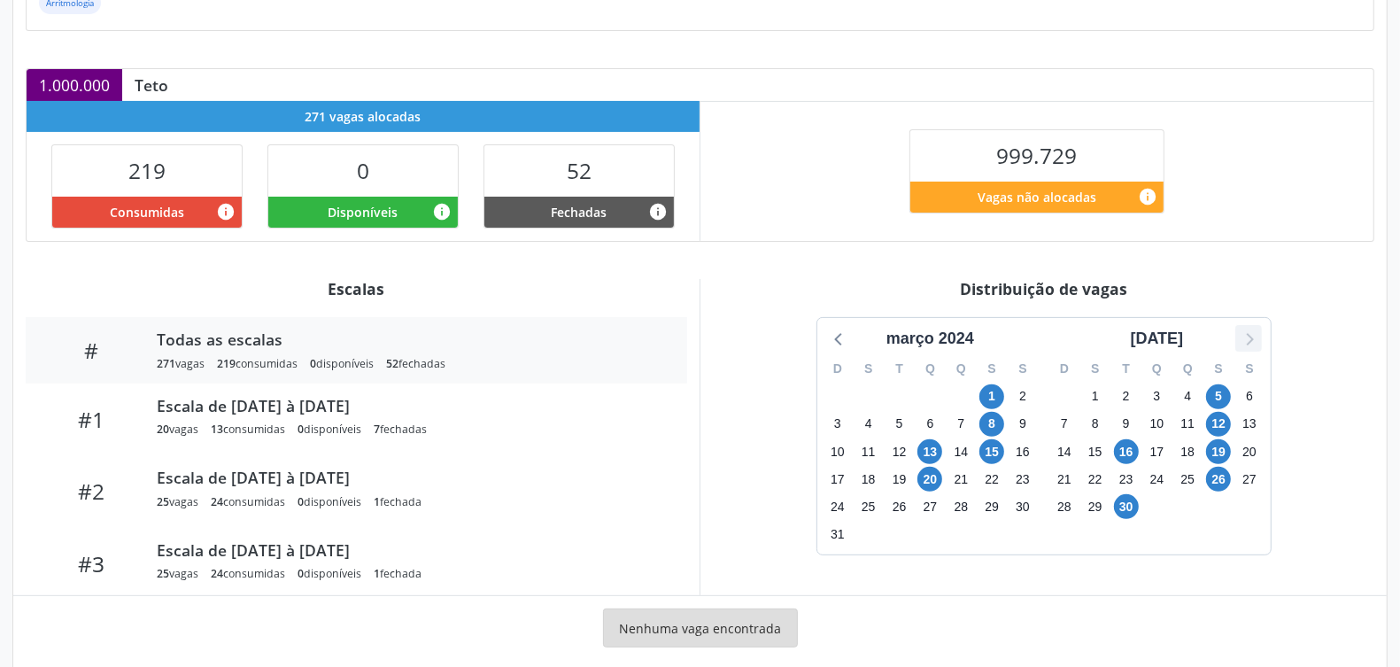
click at [1249, 343] on icon at bounding box center [1248, 338] width 23 height 23
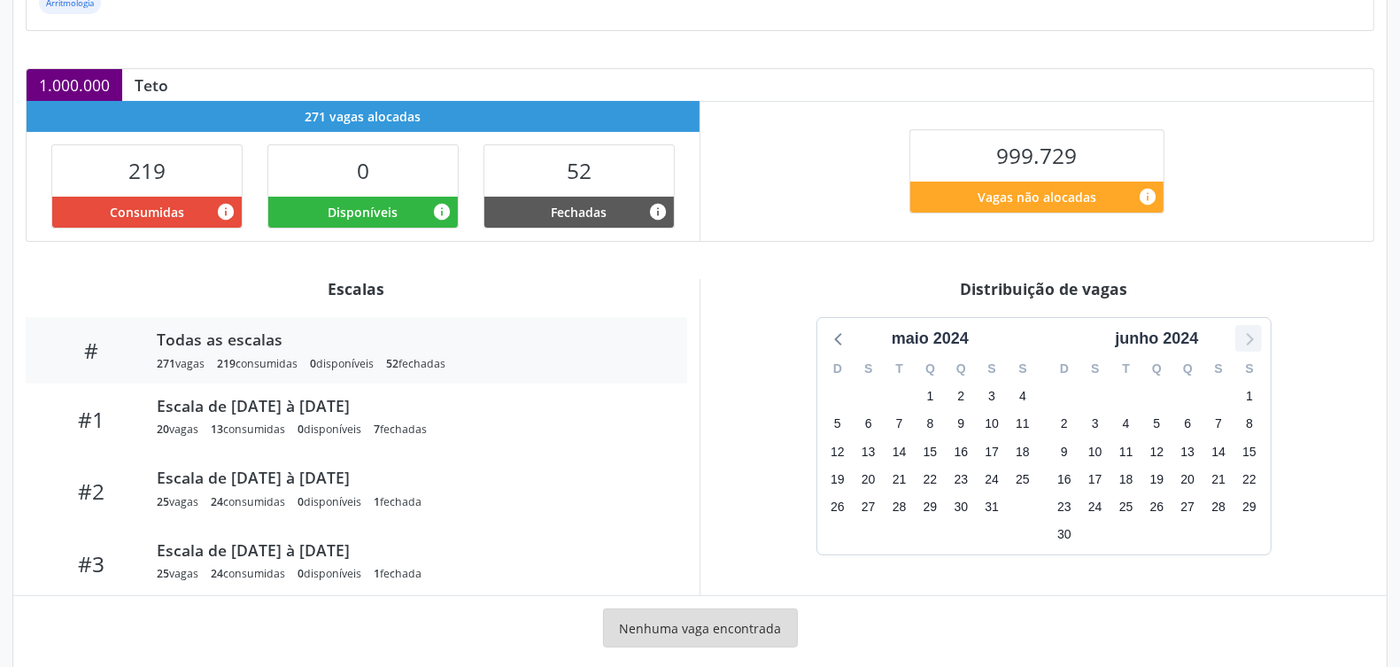
click at [1249, 339] on icon at bounding box center [1248, 338] width 23 height 23
click at [833, 335] on icon at bounding box center [839, 338] width 23 height 23
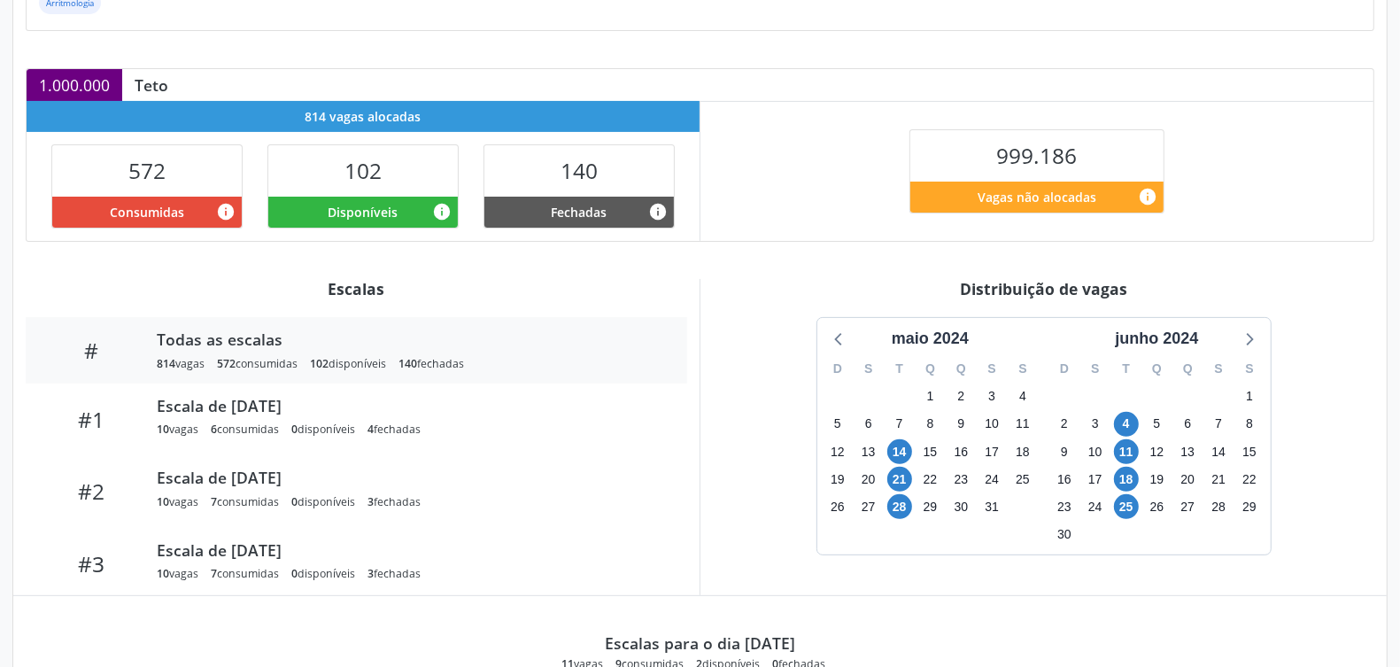
scroll to position [443, 0]
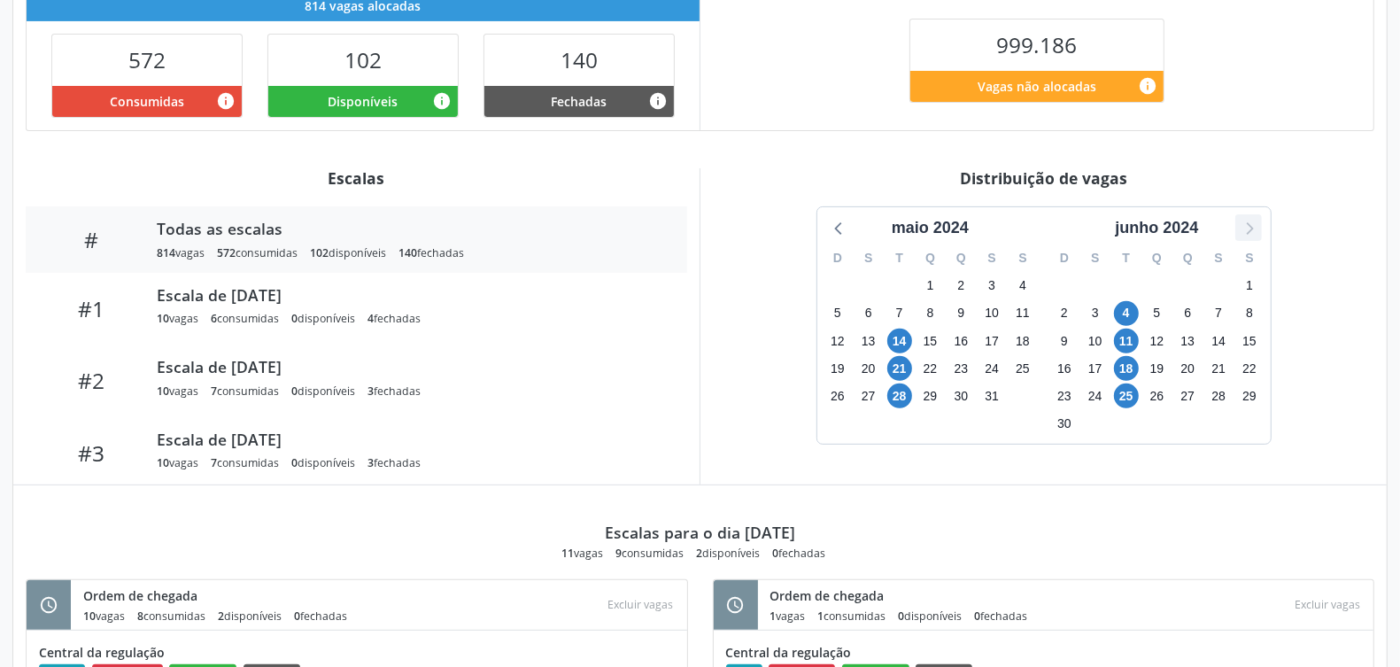
click at [1250, 220] on icon at bounding box center [1248, 227] width 23 height 23
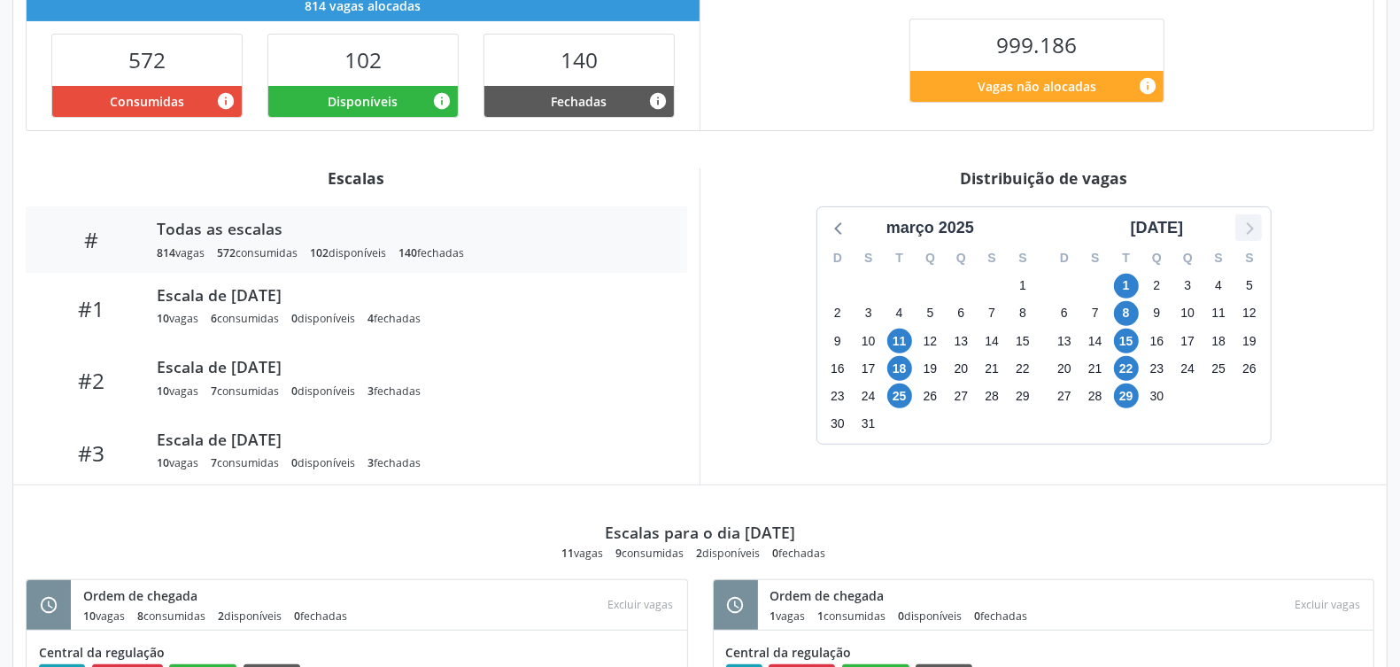
click at [1250, 220] on icon at bounding box center [1248, 227] width 23 height 23
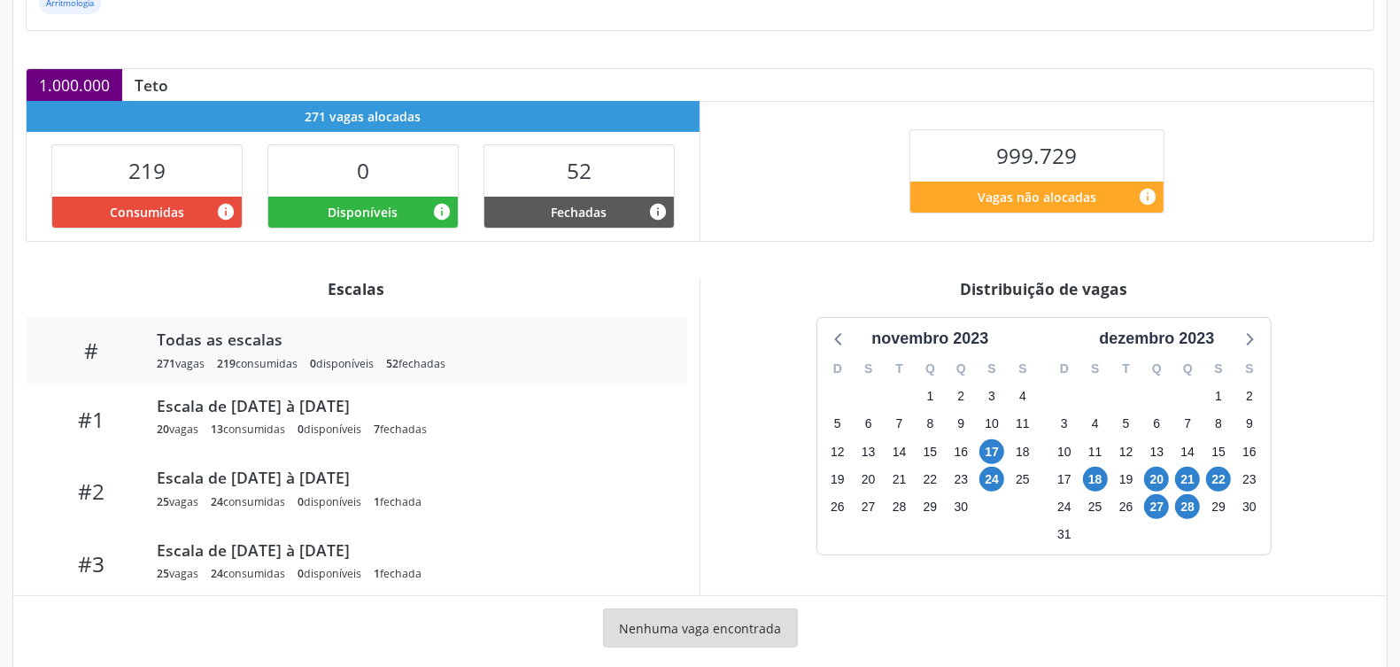
scroll to position [364, 0]
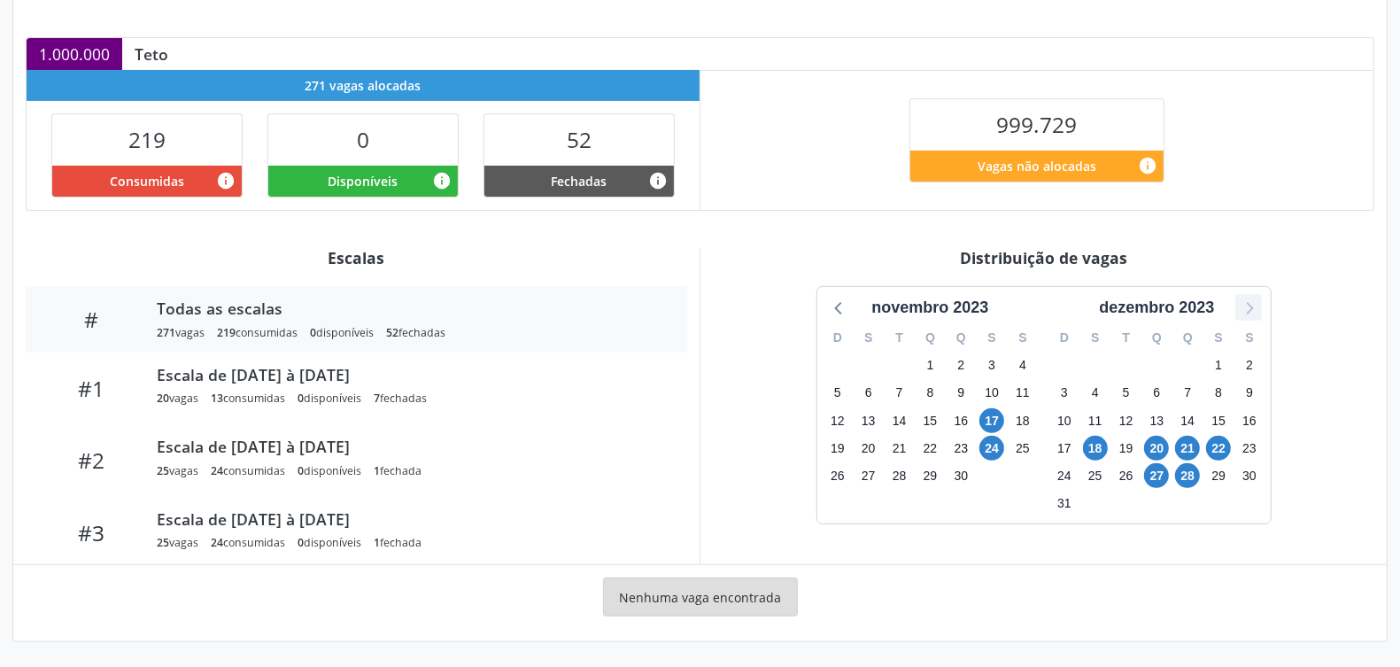
click at [1249, 301] on icon at bounding box center [1248, 307] width 23 height 23
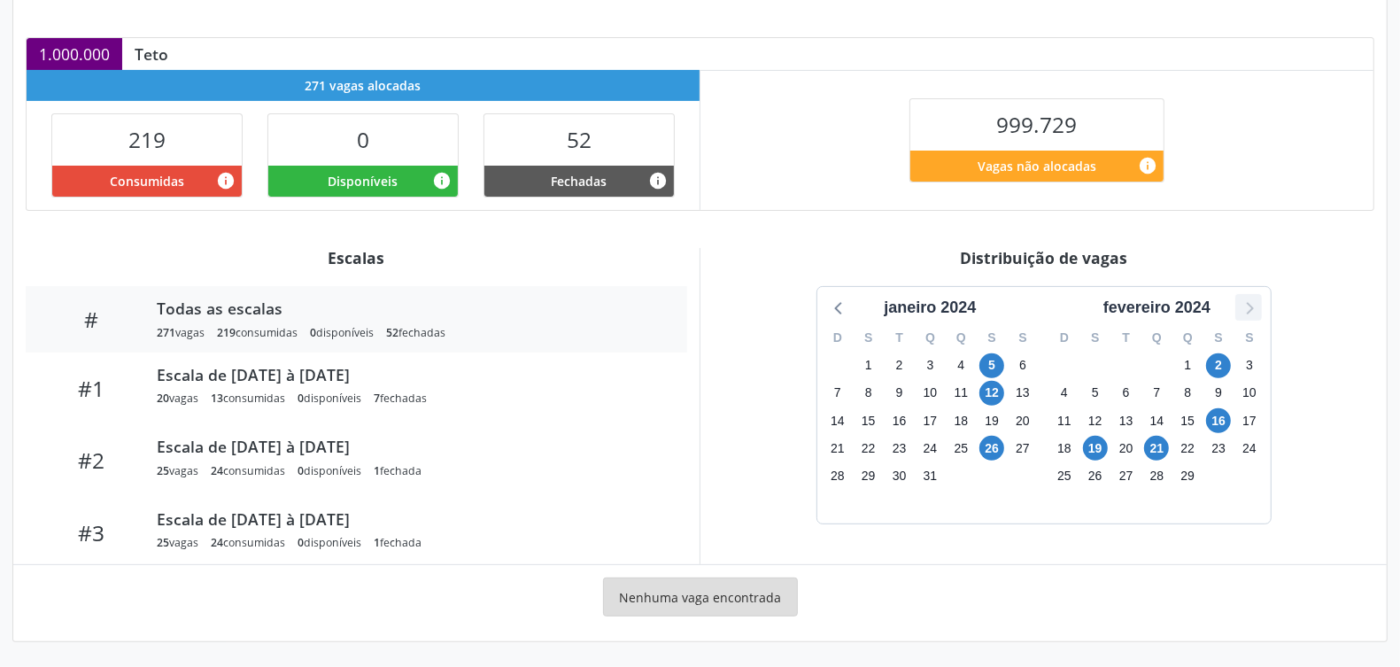
click at [1249, 299] on icon at bounding box center [1248, 307] width 23 height 23
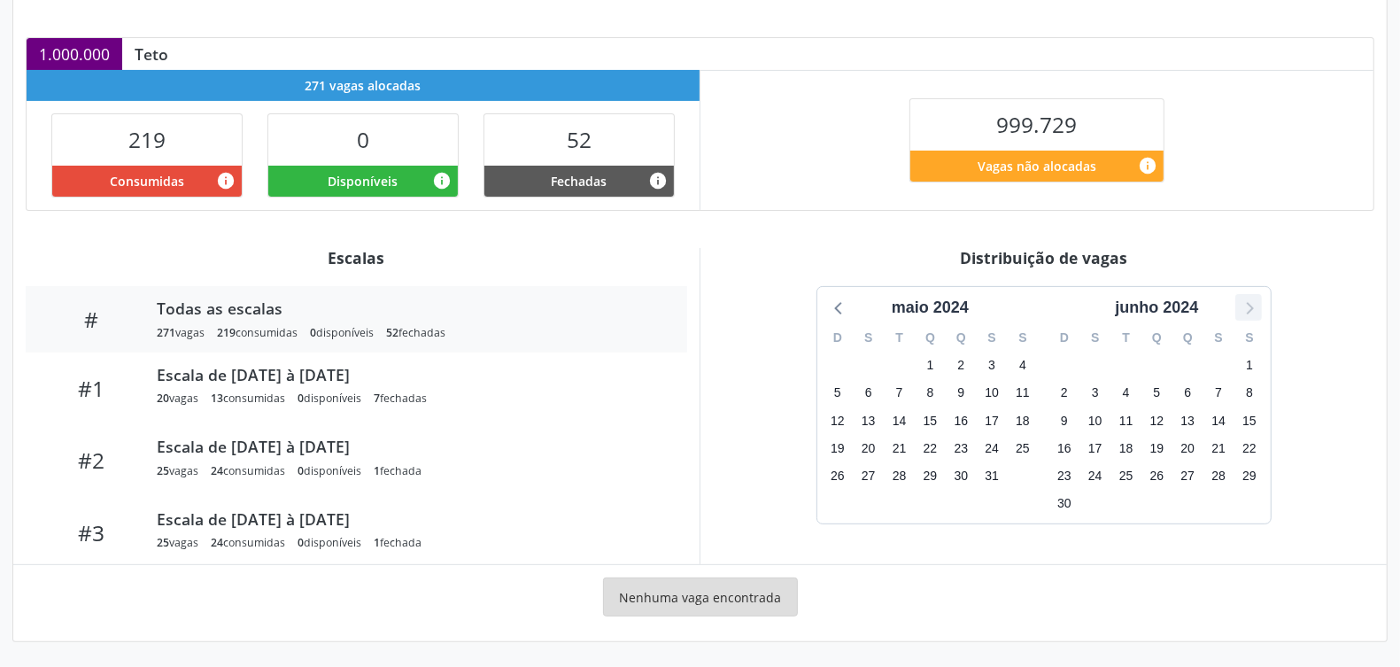
click at [1249, 299] on icon at bounding box center [1248, 307] width 23 height 23
click at [835, 301] on icon at bounding box center [839, 307] width 23 height 23
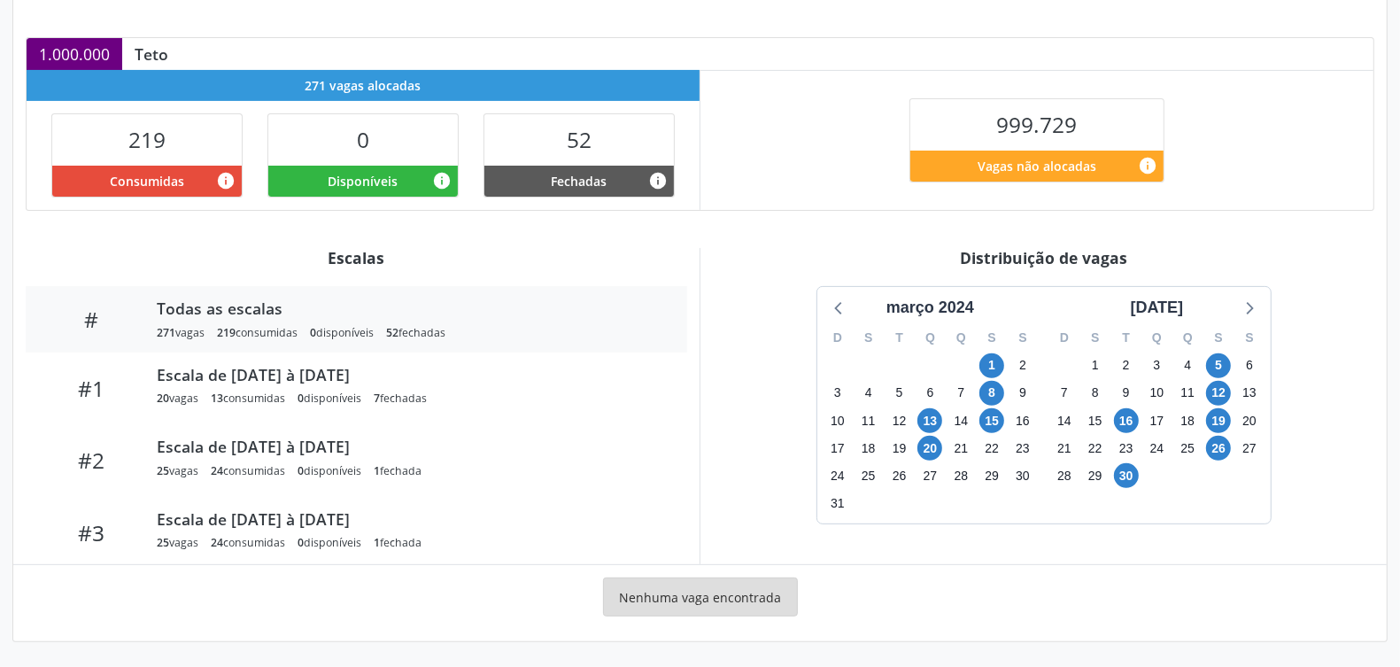
click at [1262, 303] on div "abril 2024" at bounding box center [1157, 303] width 227 height 33
click at [1256, 308] on icon at bounding box center [1248, 307] width 23 height 23
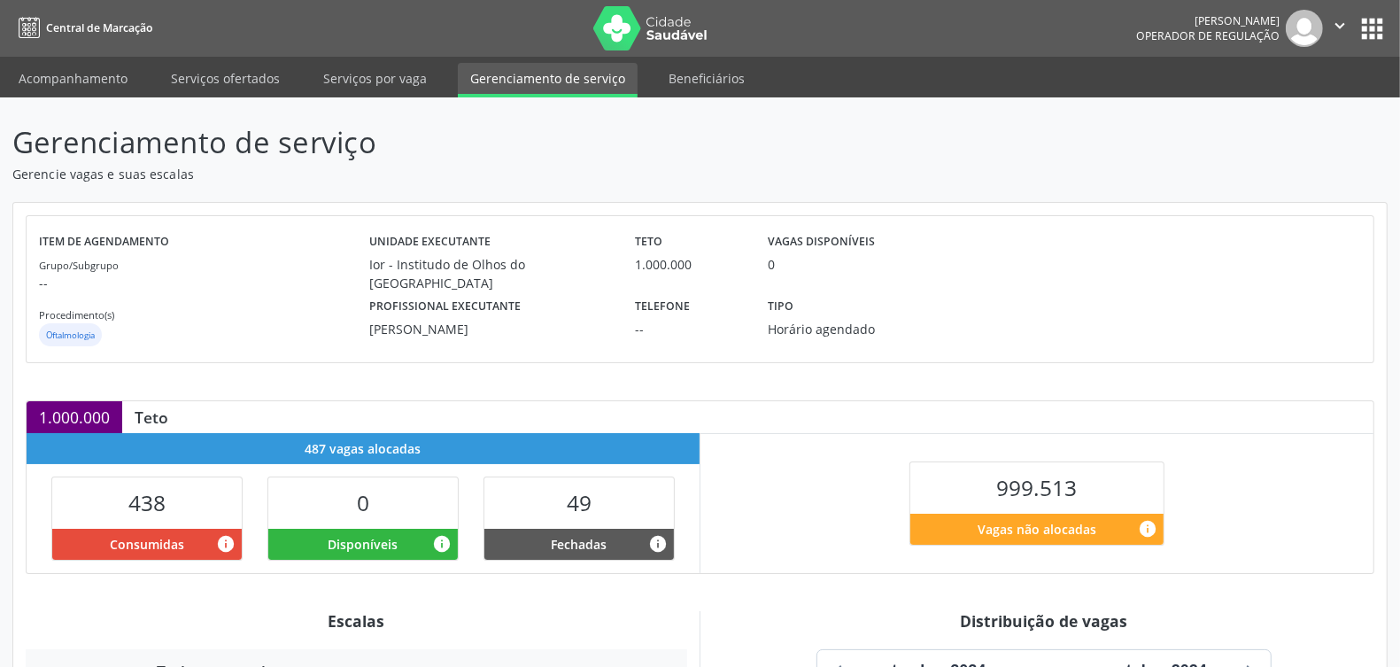
scroll to position [364, 0]
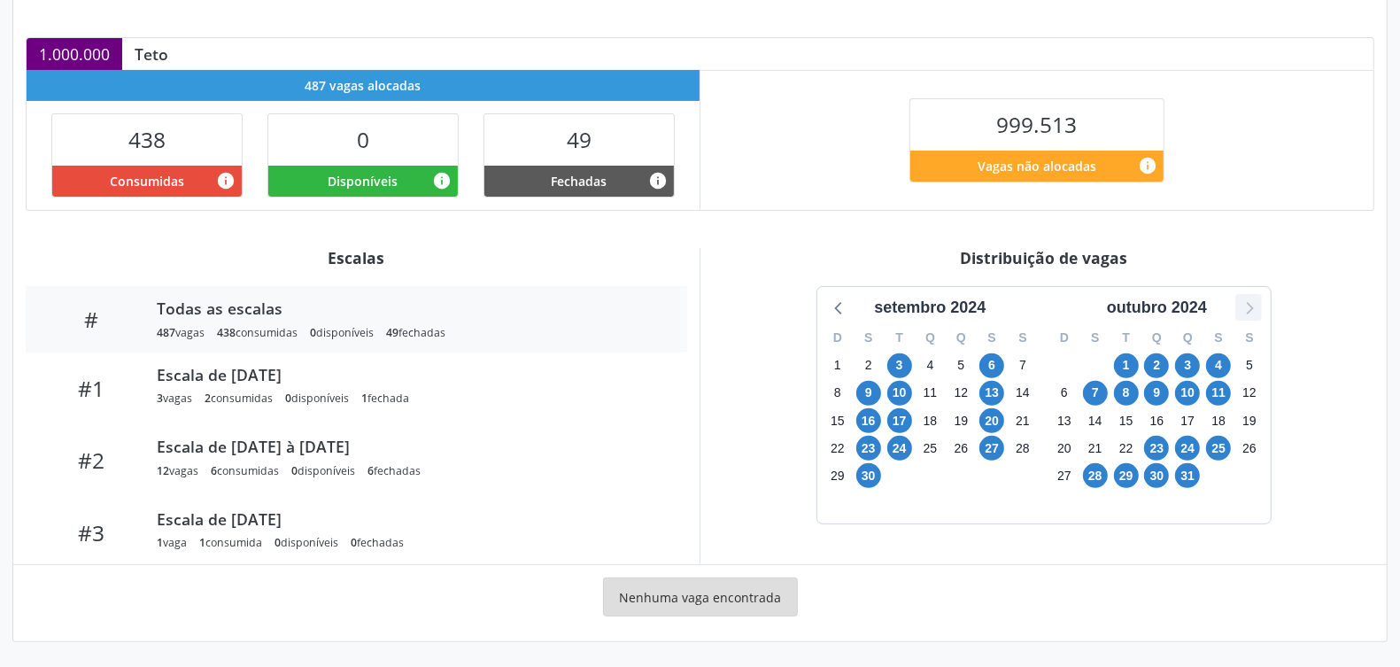
click at [1244, 306] on icon at bounding box center [1248, 307] width 23 height 23
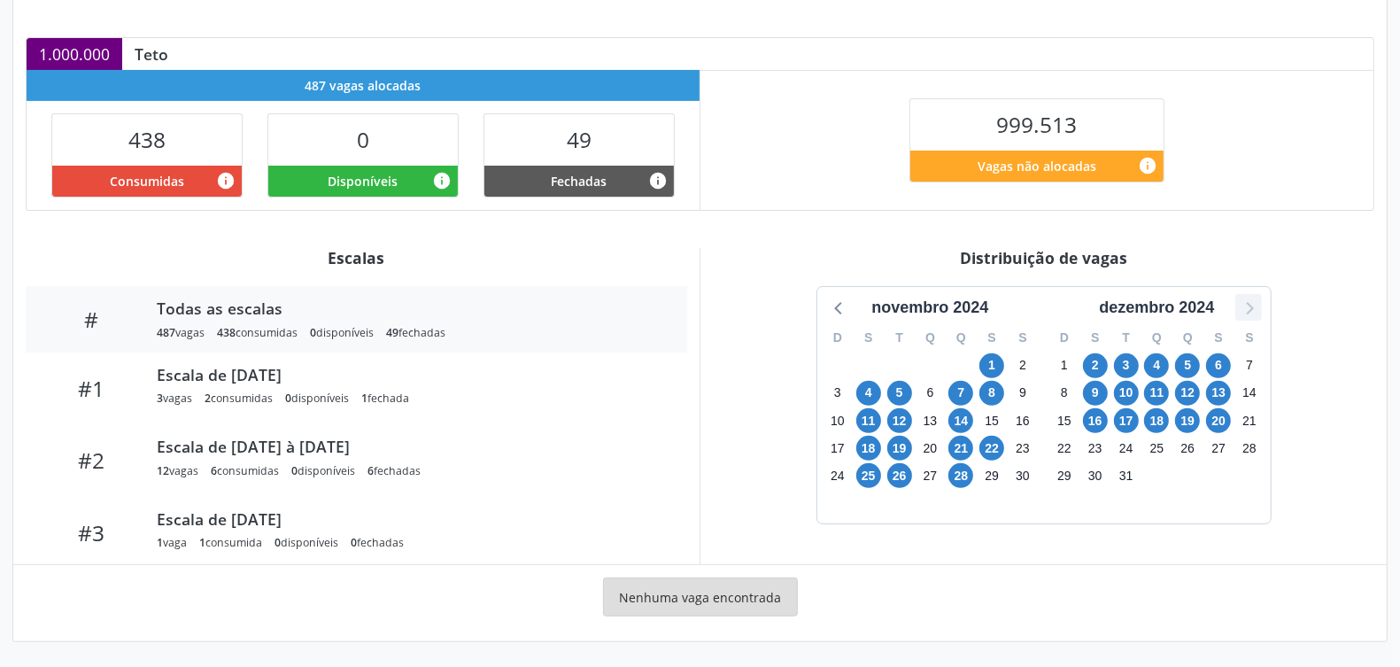
click at [1244, 306] on icon at bounding box center [1248, 307] width 23 height 23
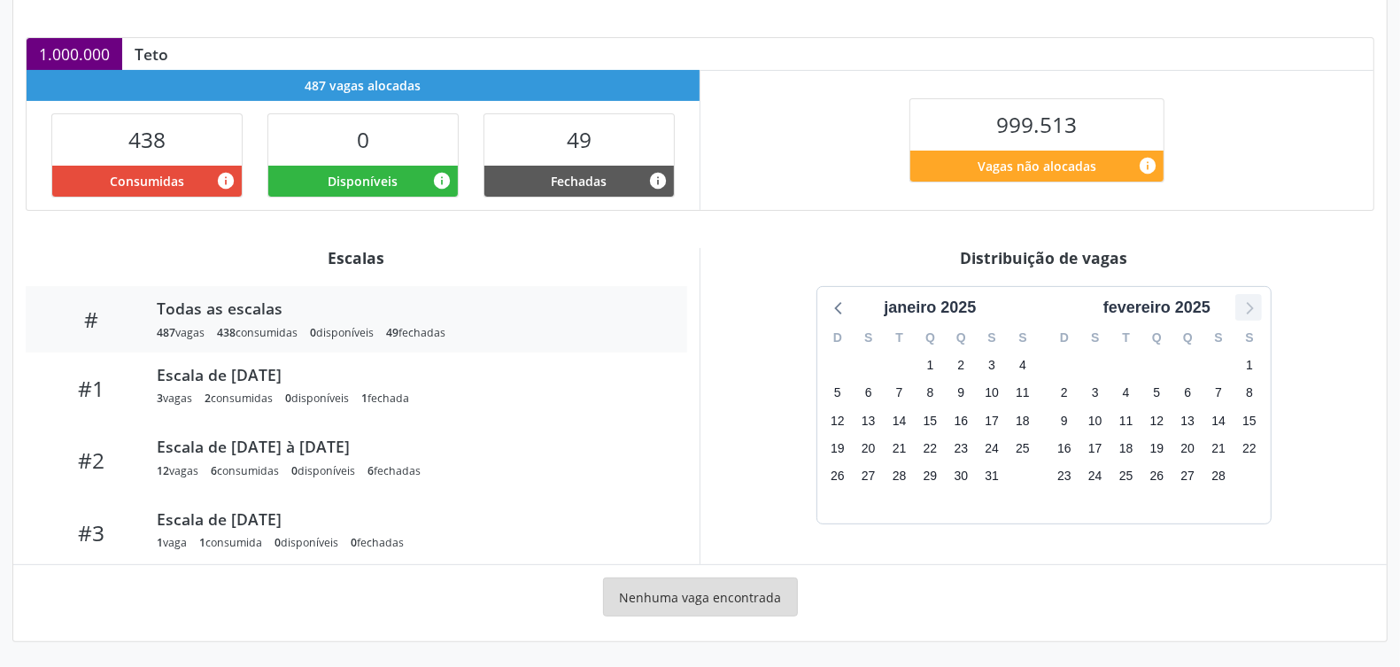
click at [1244, 306] on icon at bounding box center [1248, 307] width 23 height 23
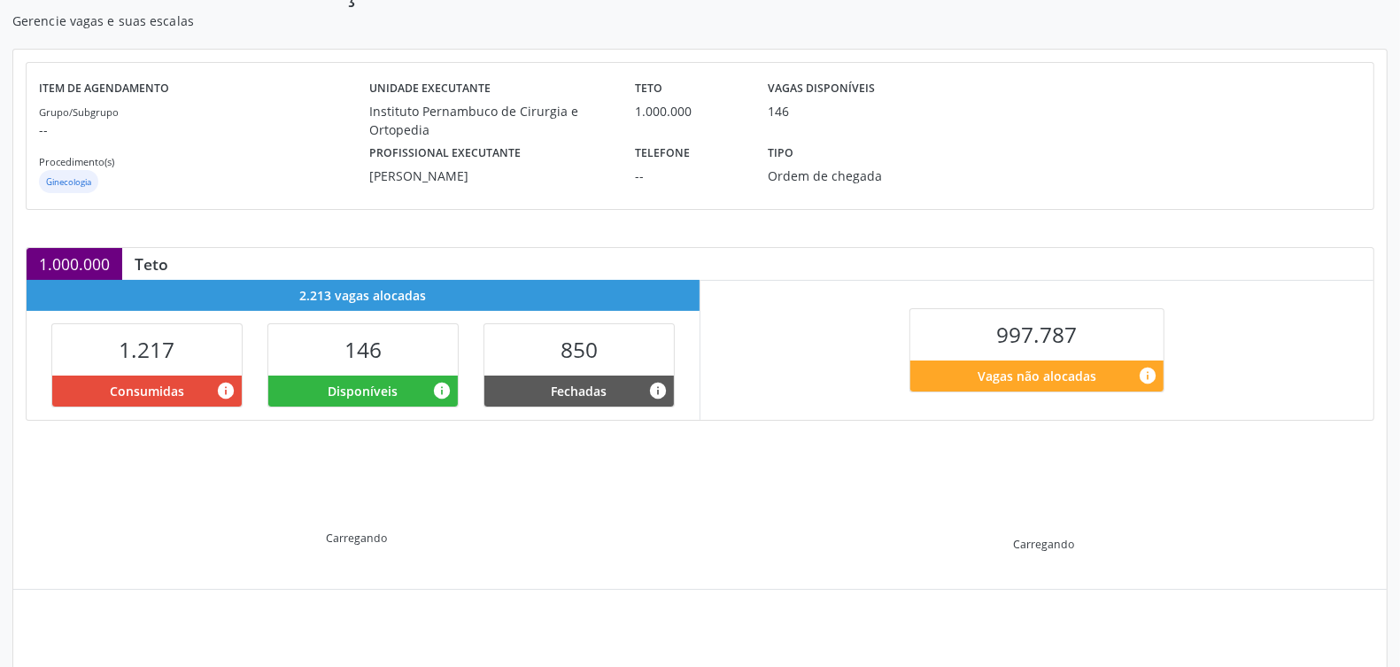
scroll to position [271, 0]
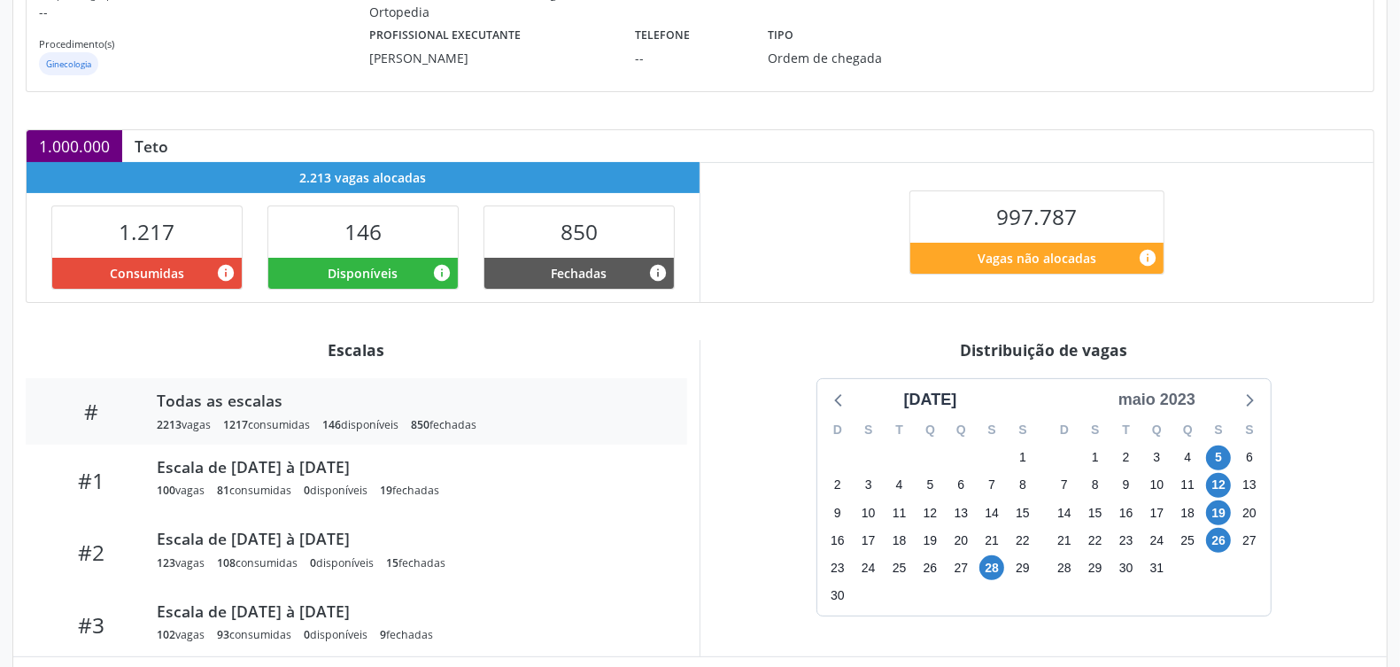
click at [1189, 403] on div "maio 2023" at bounding box center [1156, 400] width 91 height 24
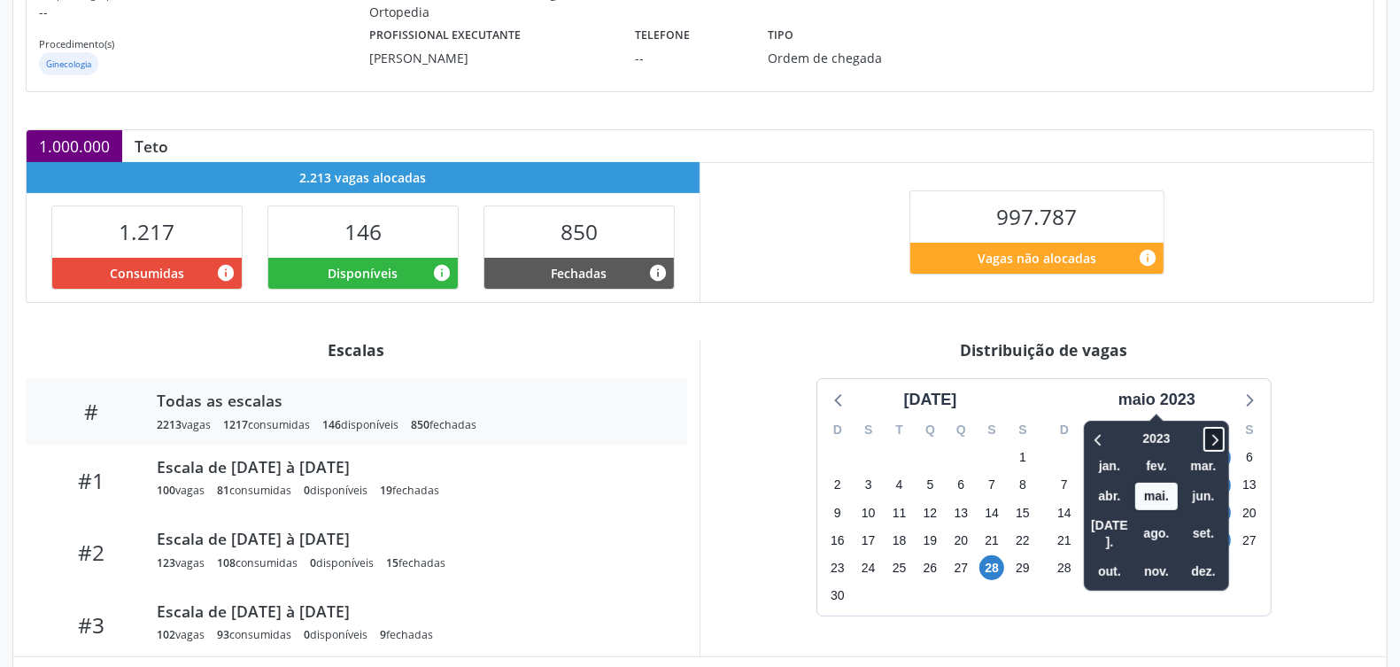
click at [1210, 430] on icon at bounding box center [1214, 439] width 18 height 21
click at [1209, 430] on icon at bounding box center [1214, 439] width 18 height 21
click at [1101, 441] on icon at bounding box center [1099, 439] width 18 height 21
drag, startPoint x: 1092, startPoint y: 549, endPoint x: 1100, endPoint y: 555, distance: 10.1
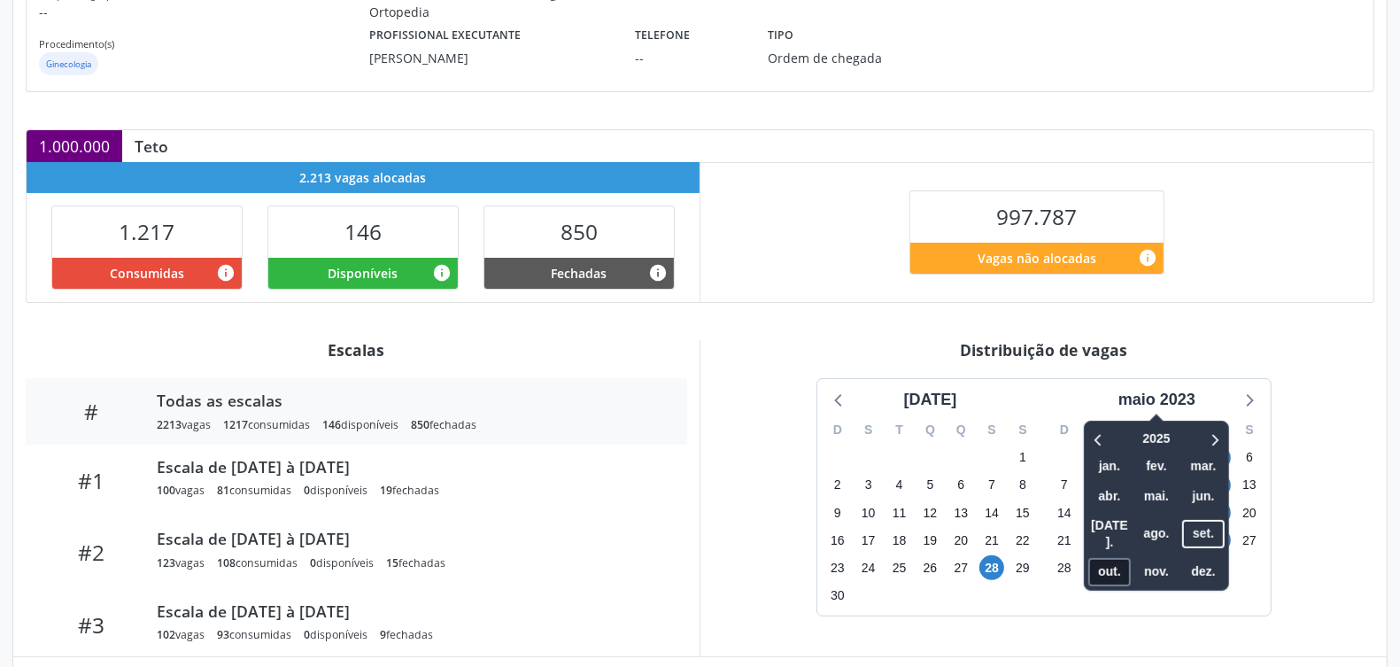
click at [1094, 558] on span "out." at bounding box center [1109, 571] width 43 height 27
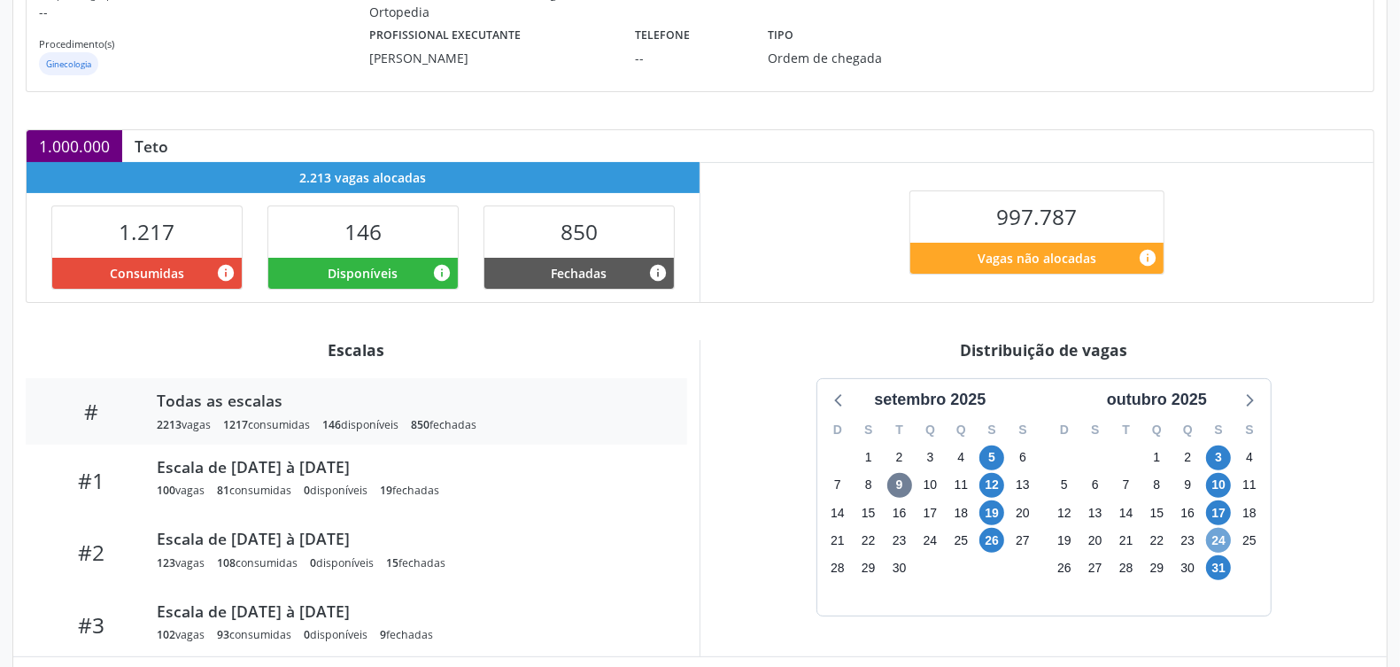
click at [1216, 532] on span "24" at bounding box center [1218, 540] width 25 height 25
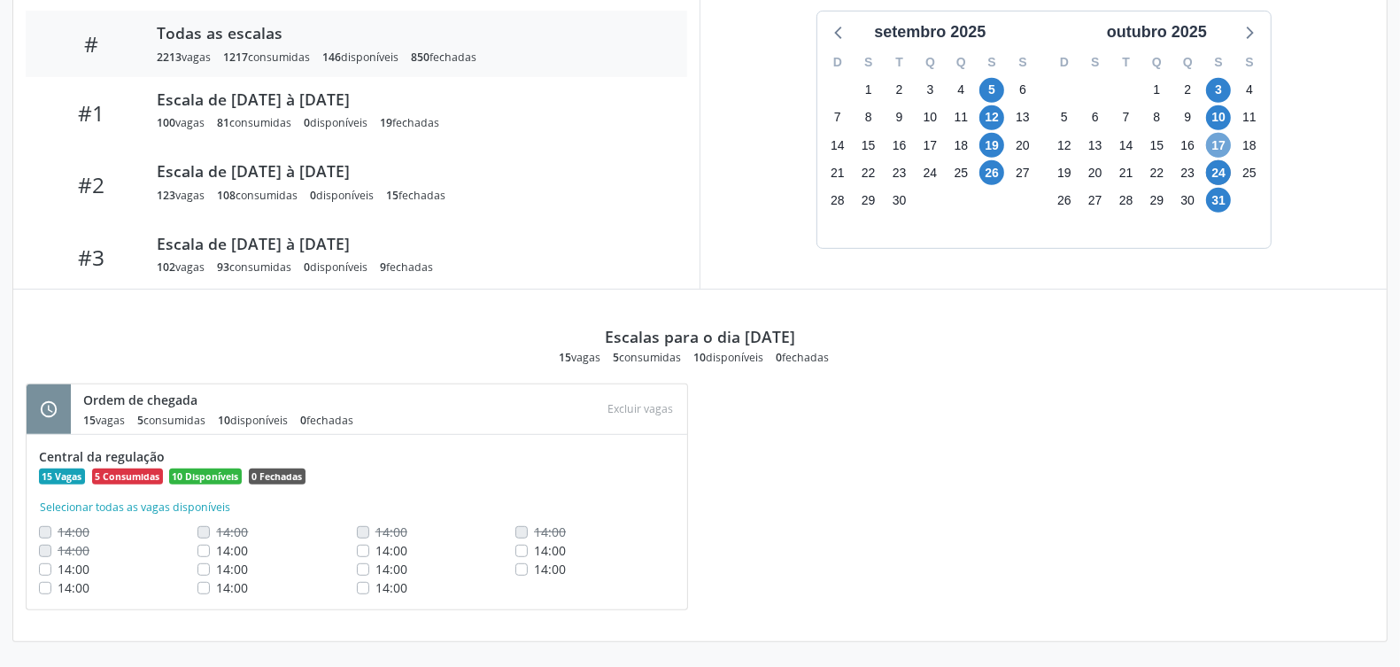
click at [1218, 143] on span "17" at bounding box center [1218, 145] width 25 height 25
click at [1222, 171] on span "24" at bounding box center [1218, 172] width 25 height 25
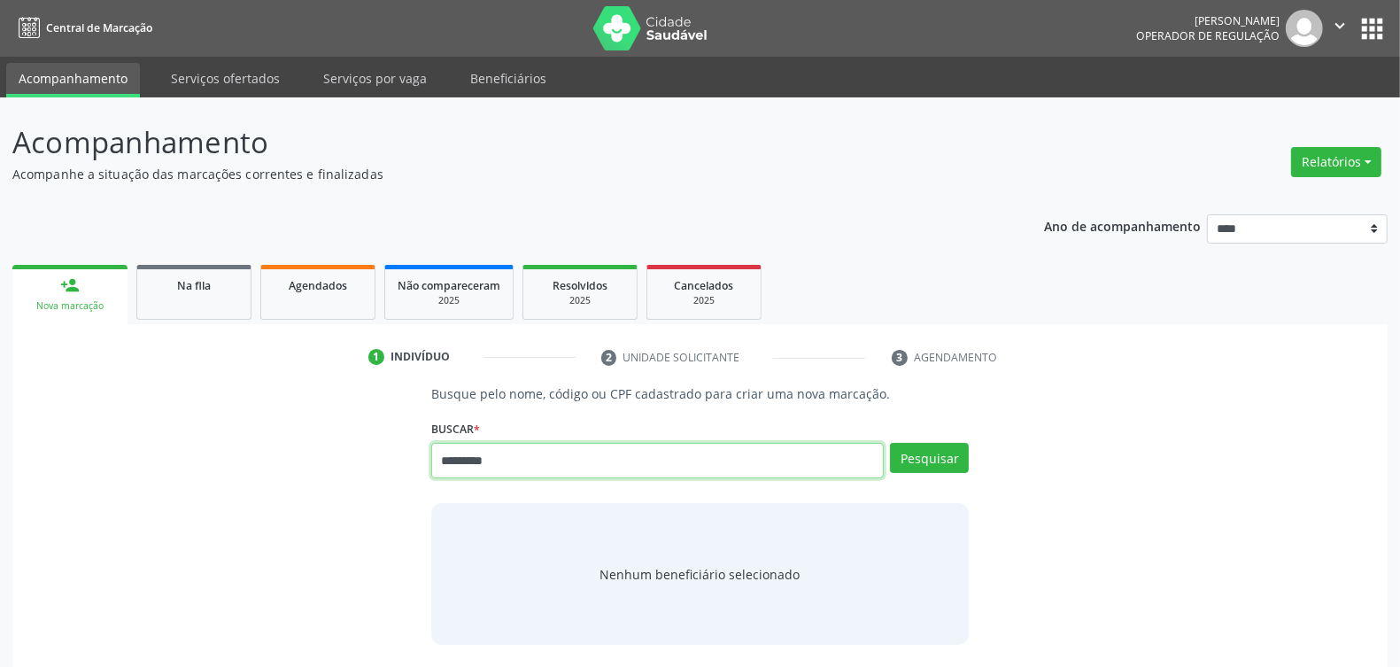
type input "*********"
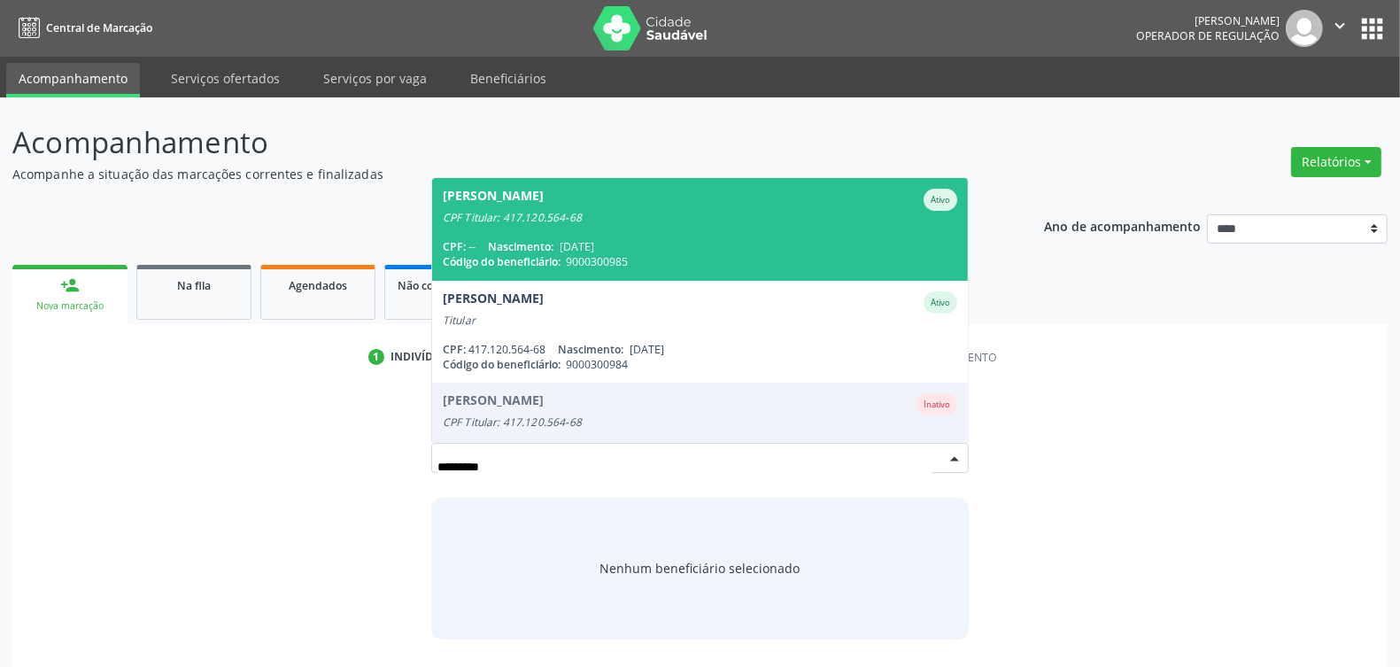
click at [600, 222] on span "[PERSON_NAME] CPF Titular: 417.120.564-68 CPF: -- Nascimento: [DATE] Código do …" at bounding box center [700, 229] width 536 height 102
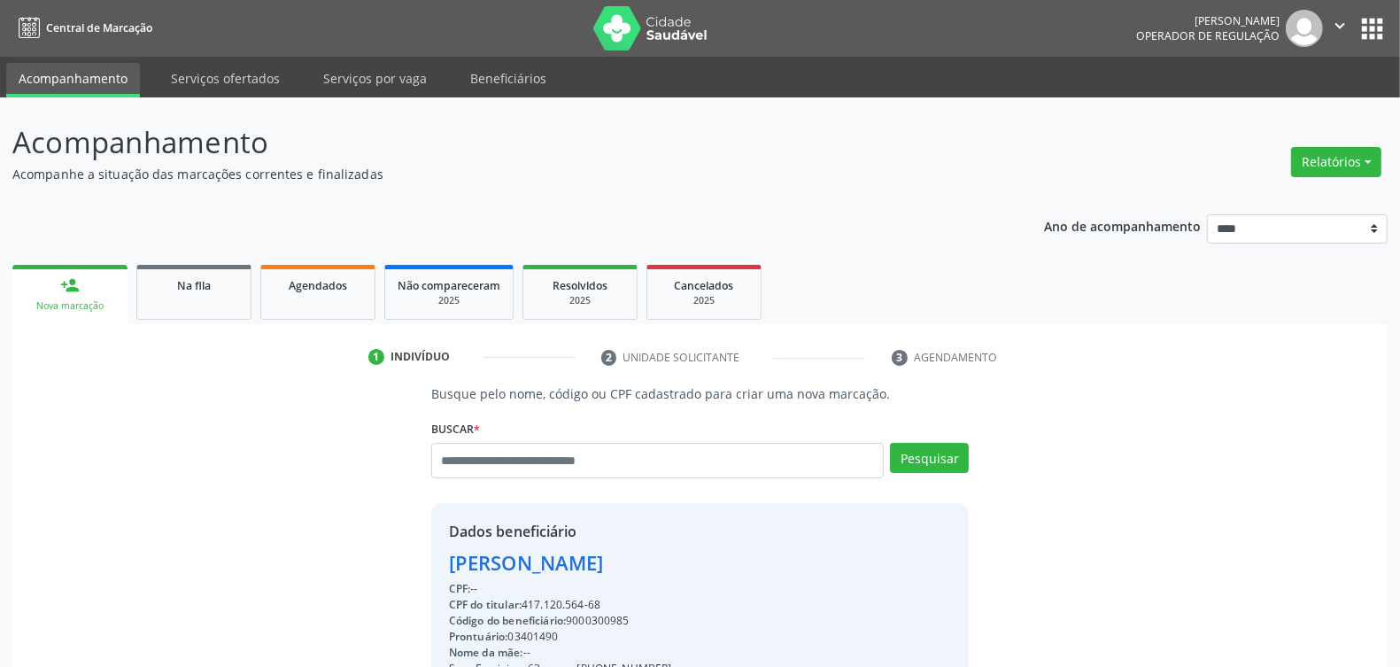
scroll to position [267, 0]
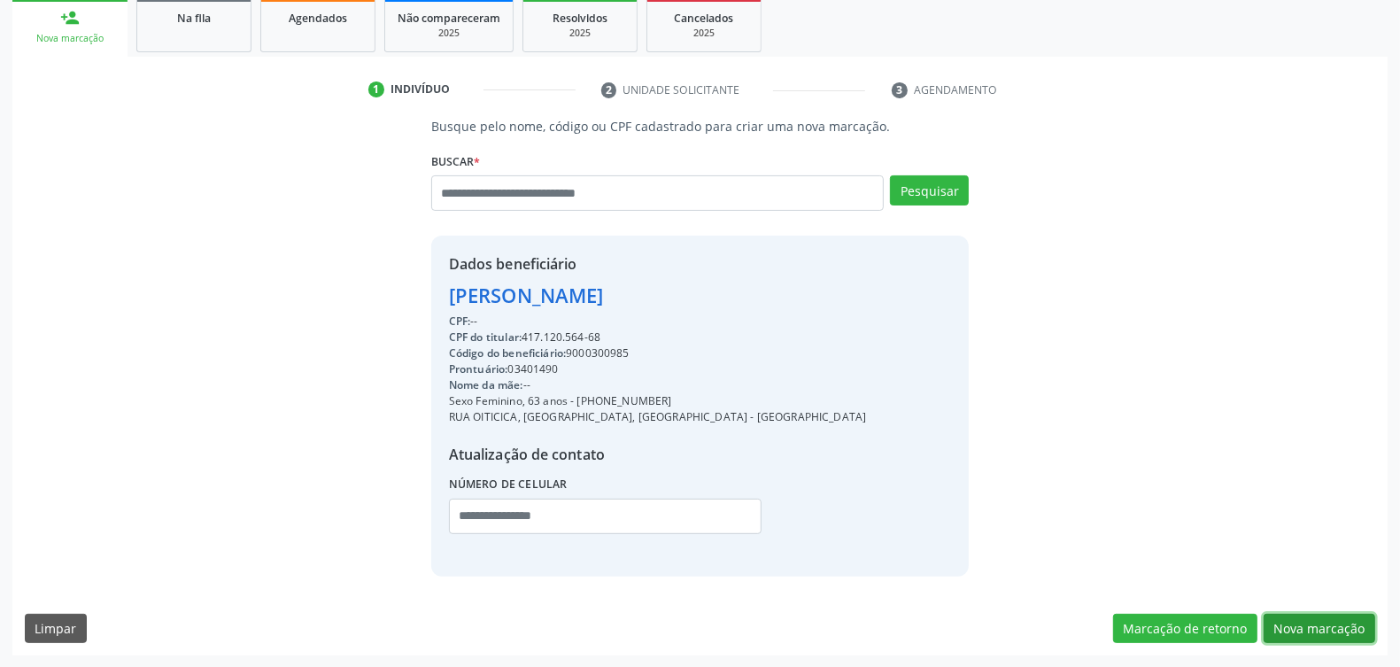
click at [1302, 638] on button "Nova marcação" at bounding box center [1320, 629] width 112 height 30
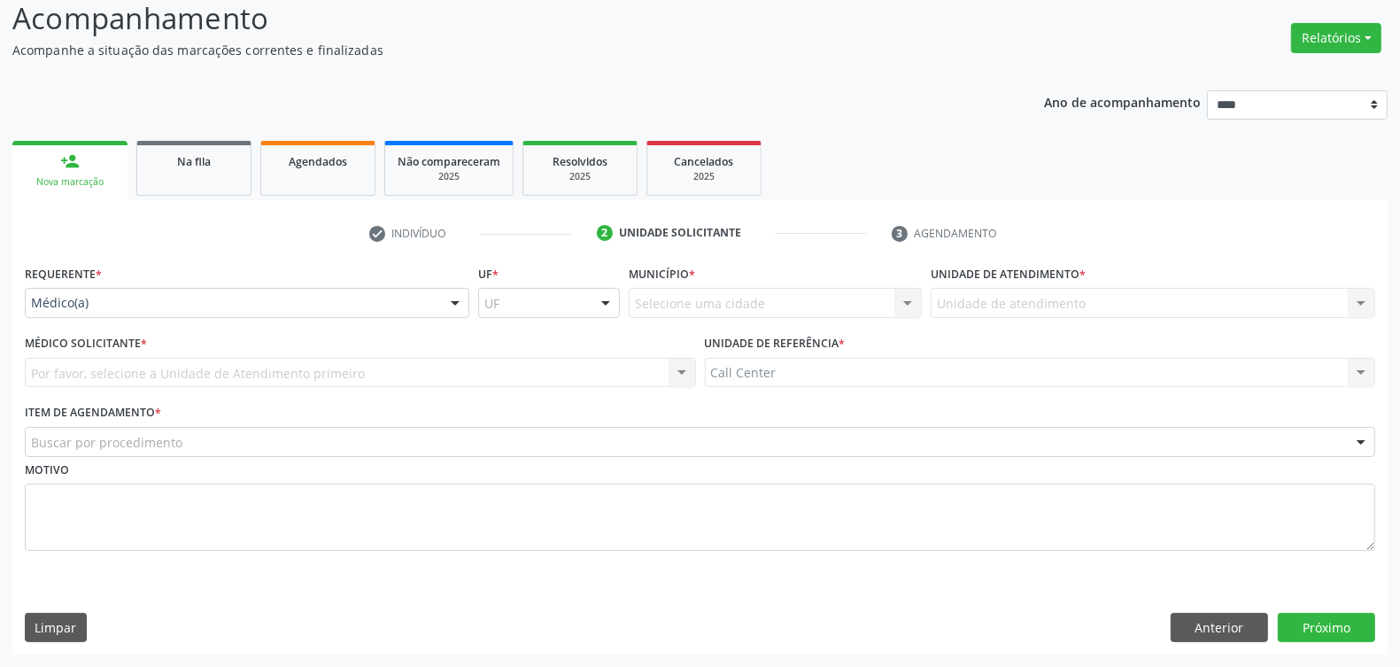
scroll to position [124, 0]
click at [149, 290] on div "Médico(a)" at bounding box center [247, 303] width 445 height 30
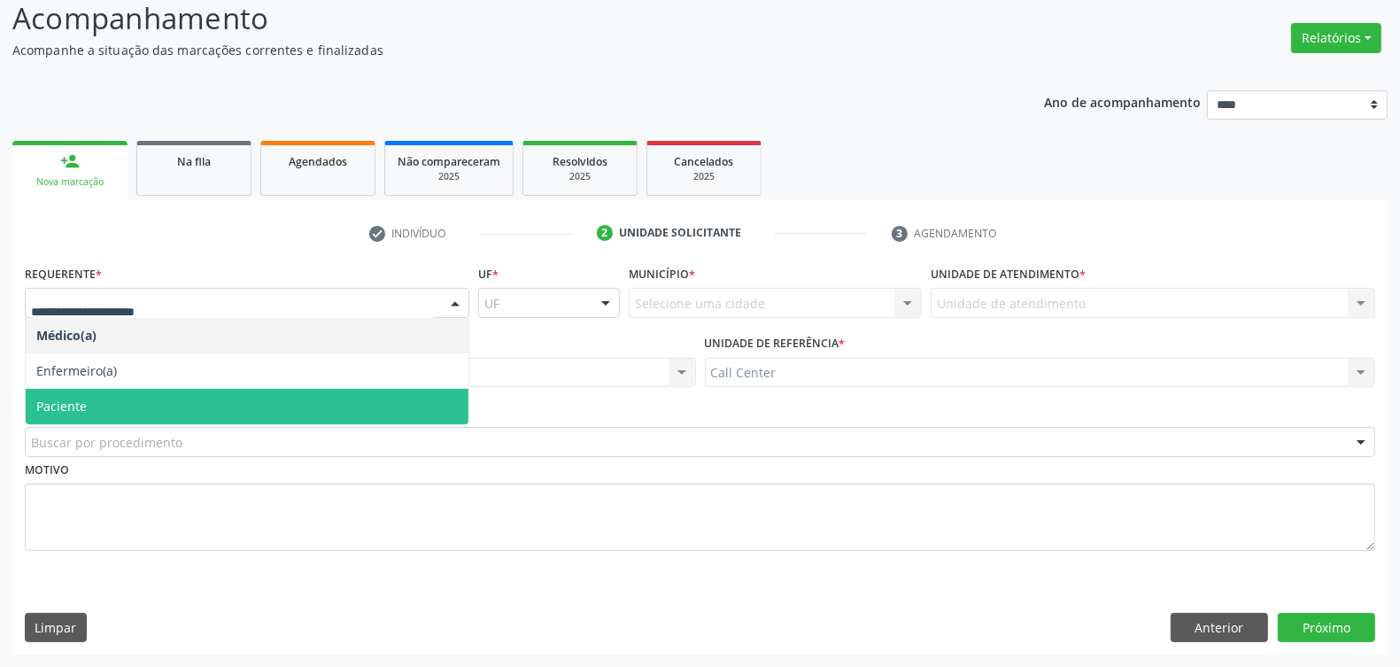
click at [103, 397] on span "Paciente" at bounding box center [247, 406] width 443 height 35
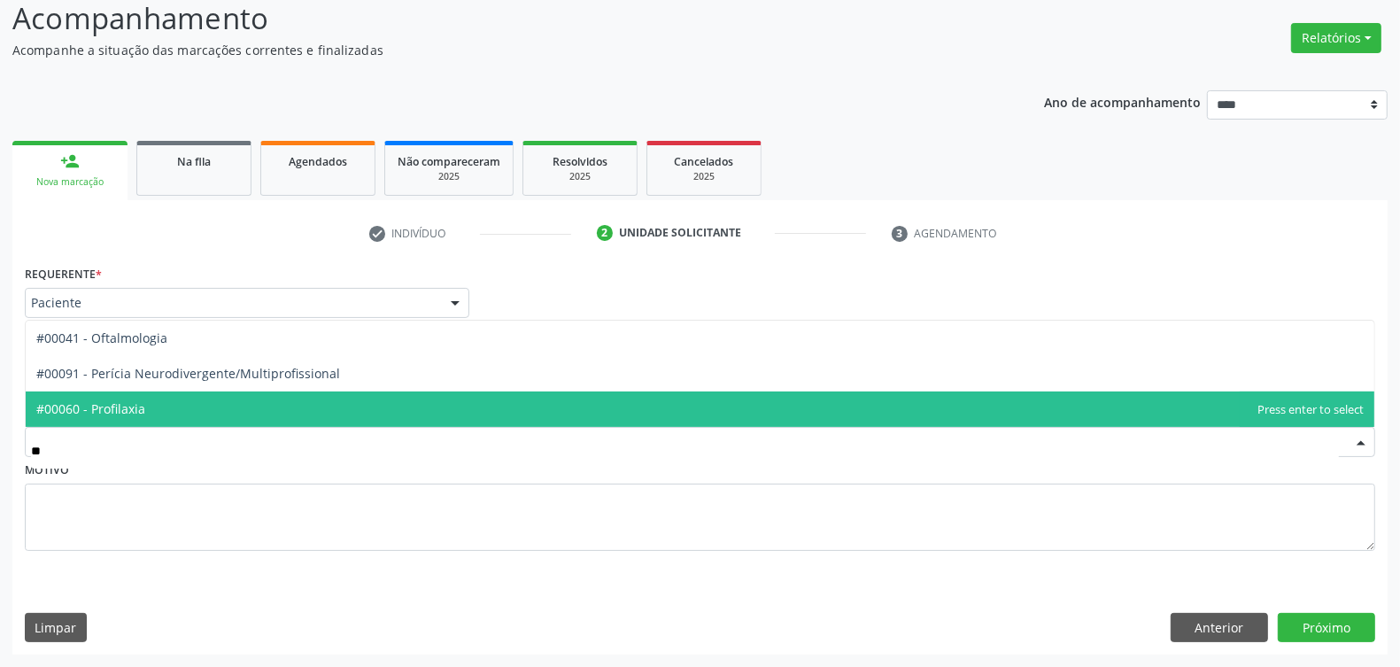
type input "***"
click at [161, 405] on span "#00041 - Oftalmologia" at bounding box center [101, 408] width 131 height 17
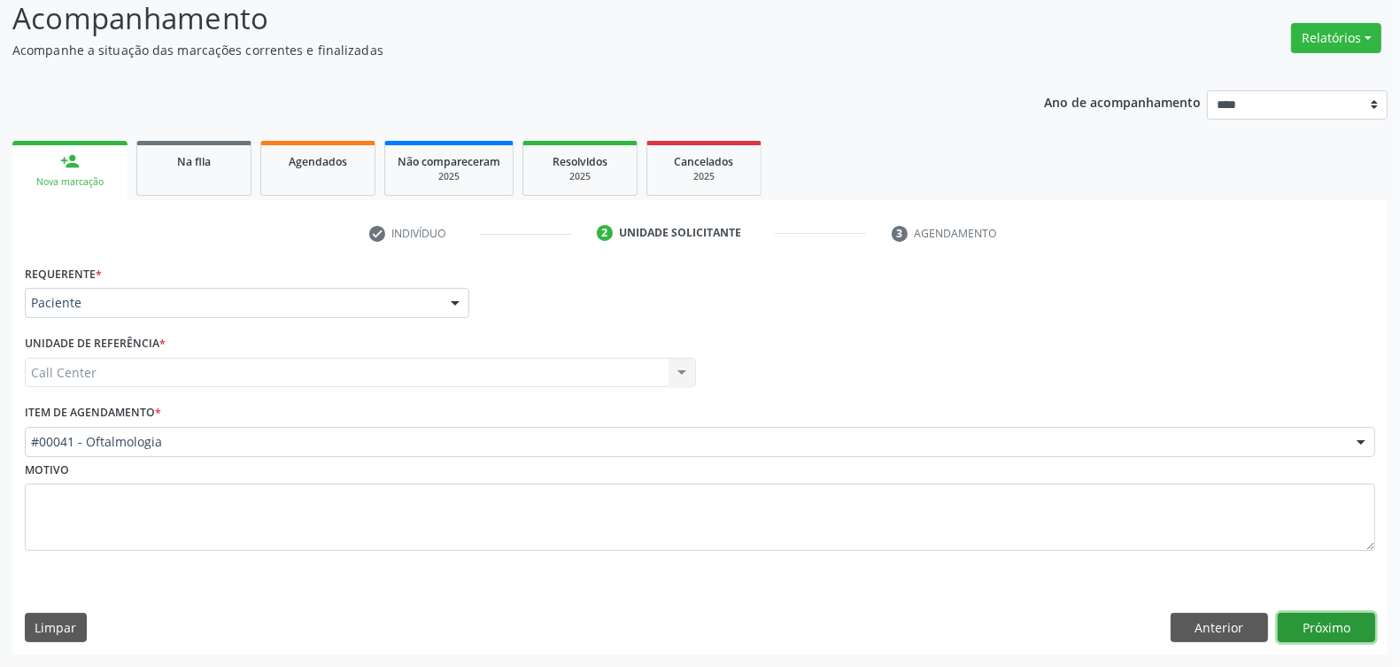
click at [1312, 631] on button "Próximo" at bounding box center [1326, 628] width 97 height 30
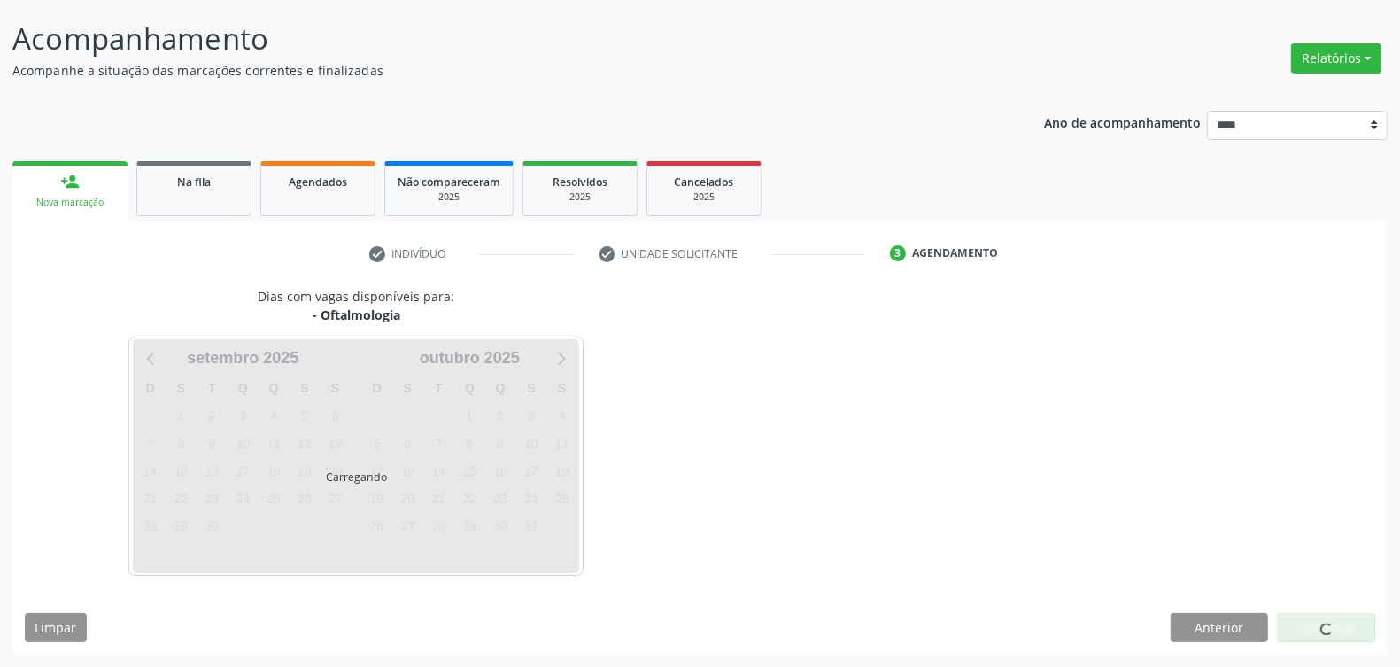
scroll to position [104, 0]
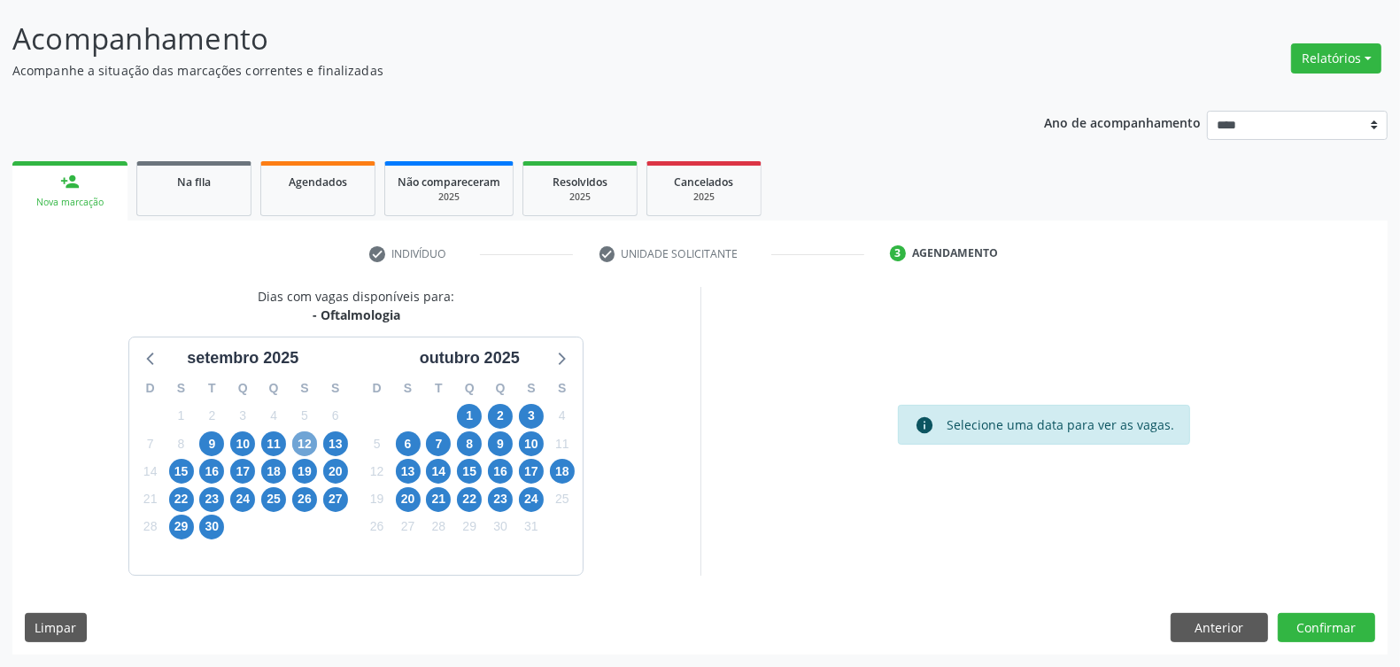
click at [310, 444] on span "12" at bounding box center [304, 443] width 25 height 25
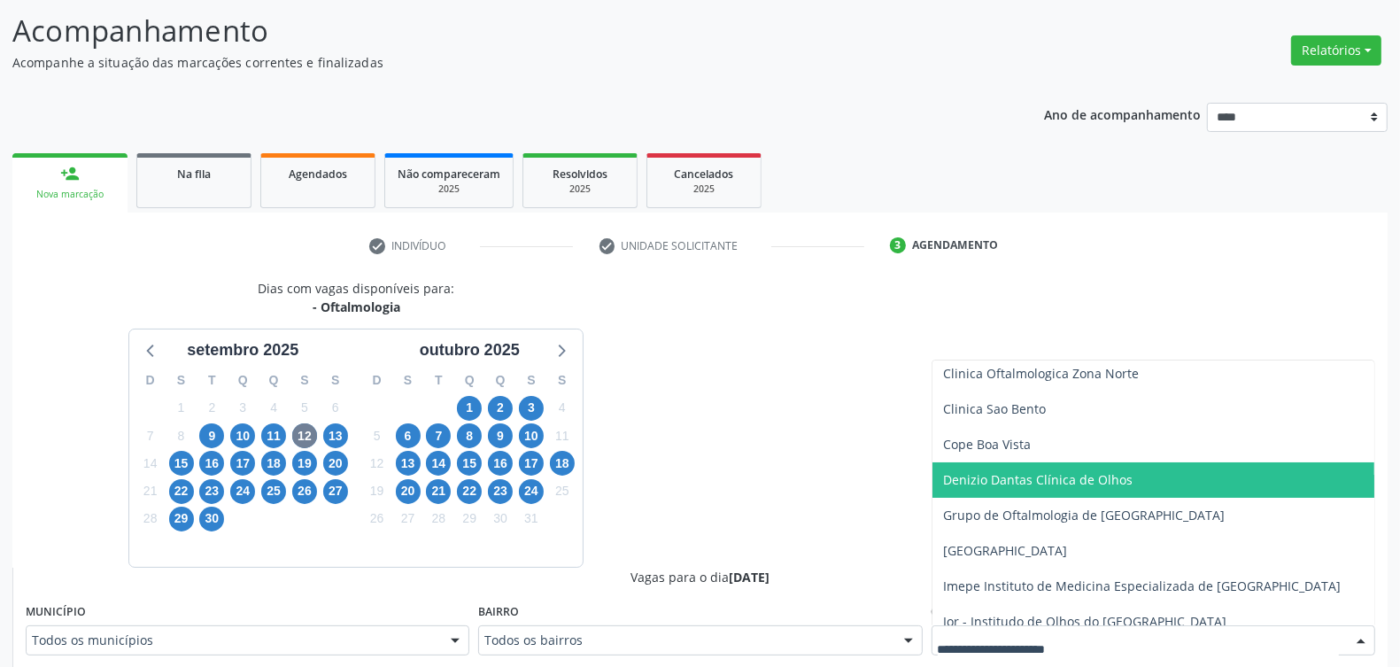
scroll to position [221, 0]
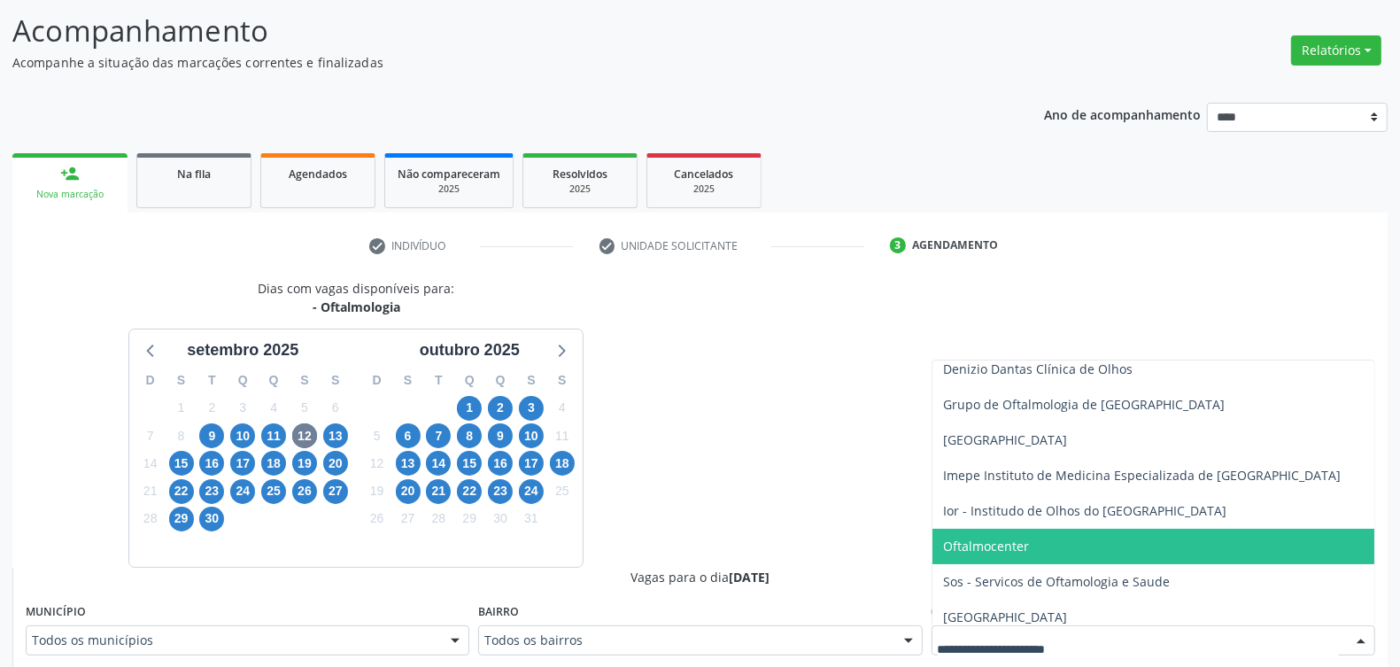
click at [1034, 546] on span "Oftalmocenter" at bounding box center [1154, 546] width 442 height 35
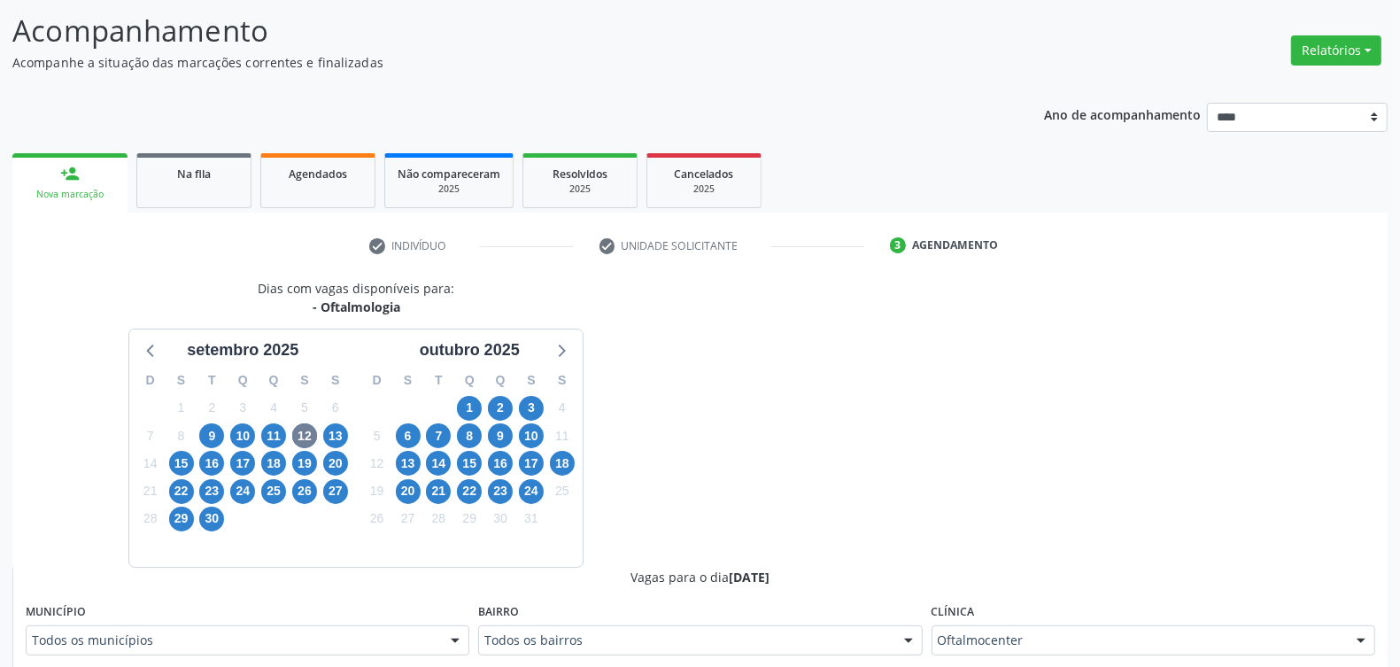
scroll to position [444, 0]
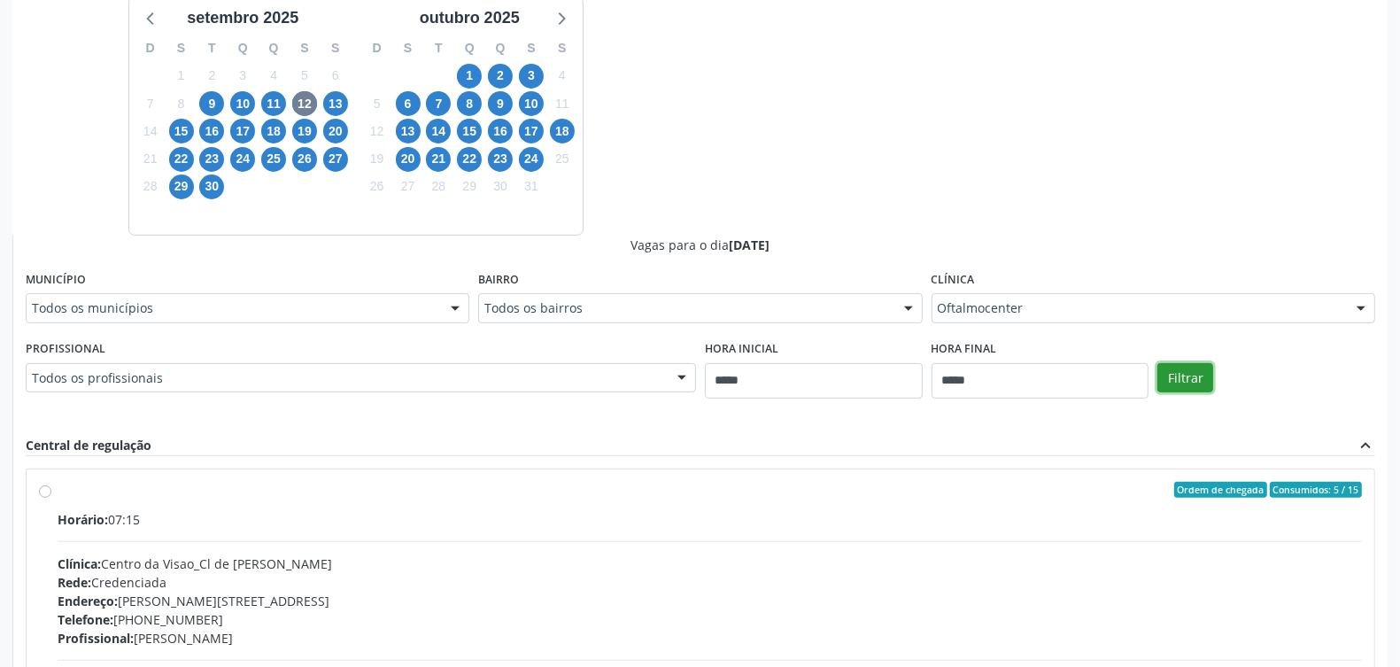
click at [1178, 382] on button "Filtrar" at bounding box center [1186, 378] width 56 height 30
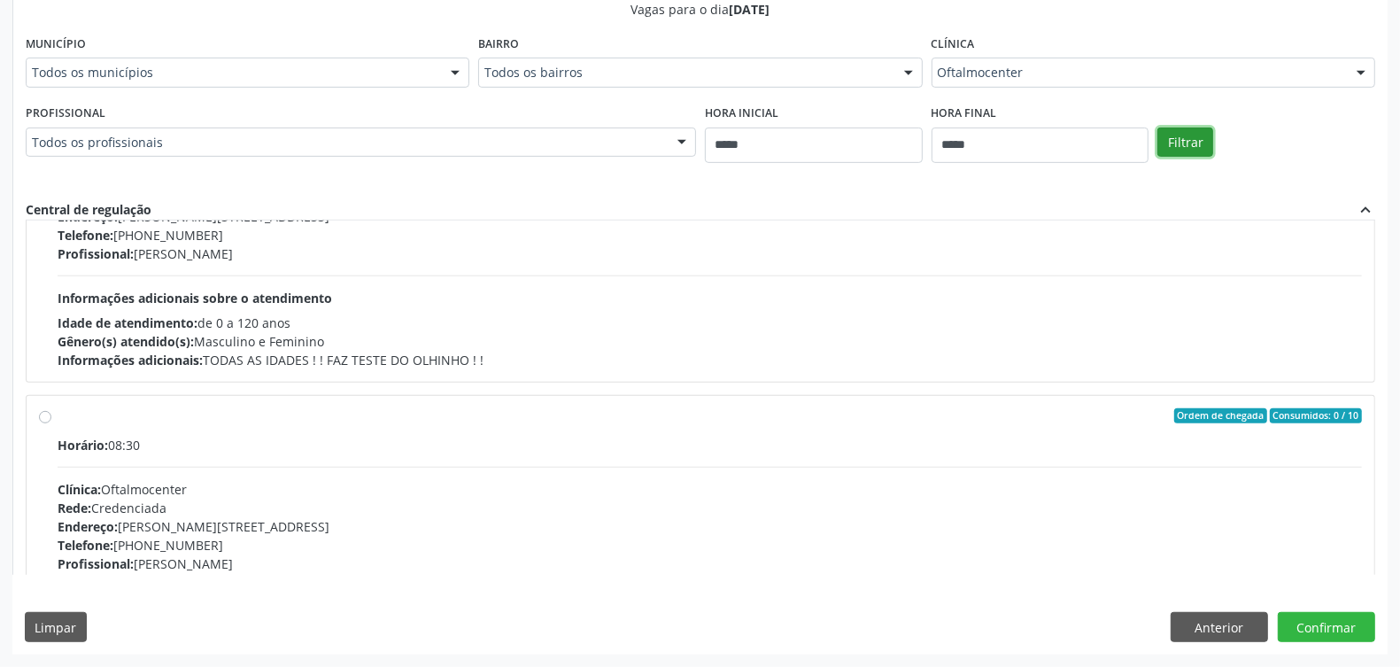
scroll to position [0, 0]
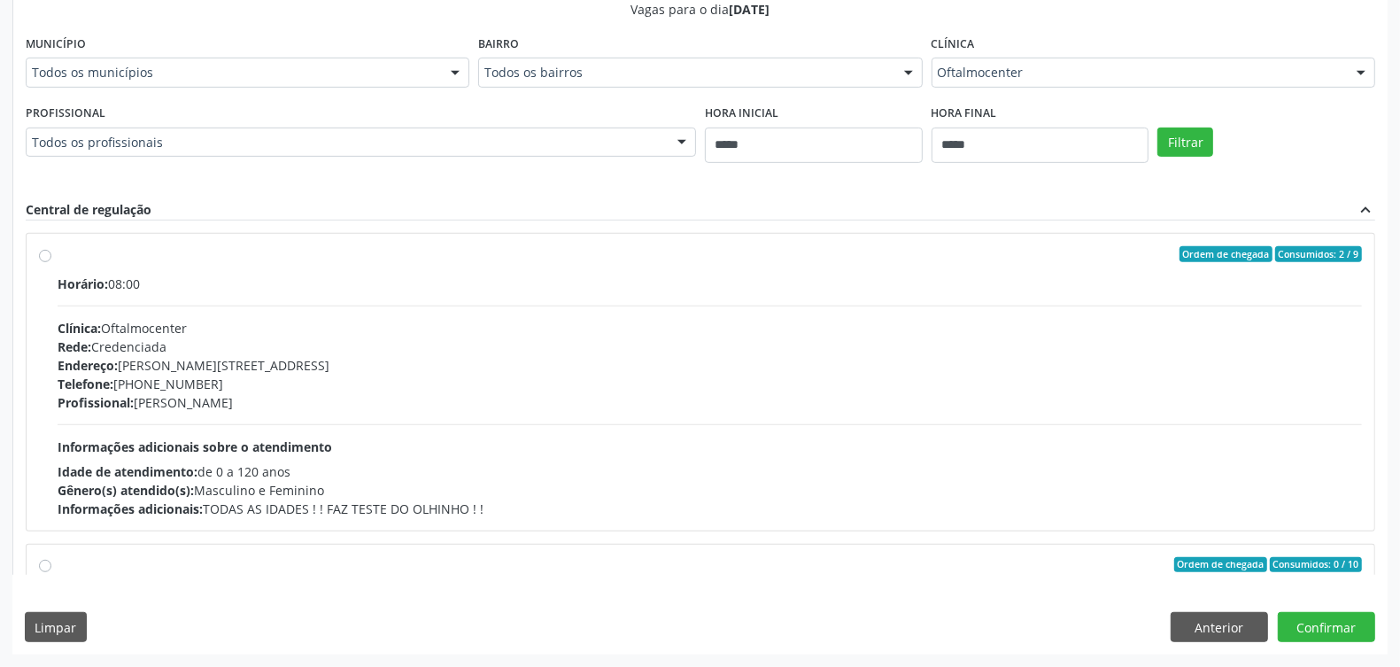
click at [505, 427] on div "Horário: 08:00 Clínica: Oftalmocenter Rede: Credenciada Endereço: Av Conselheir…" at bounding box center [710, 397] width 1305 height 244
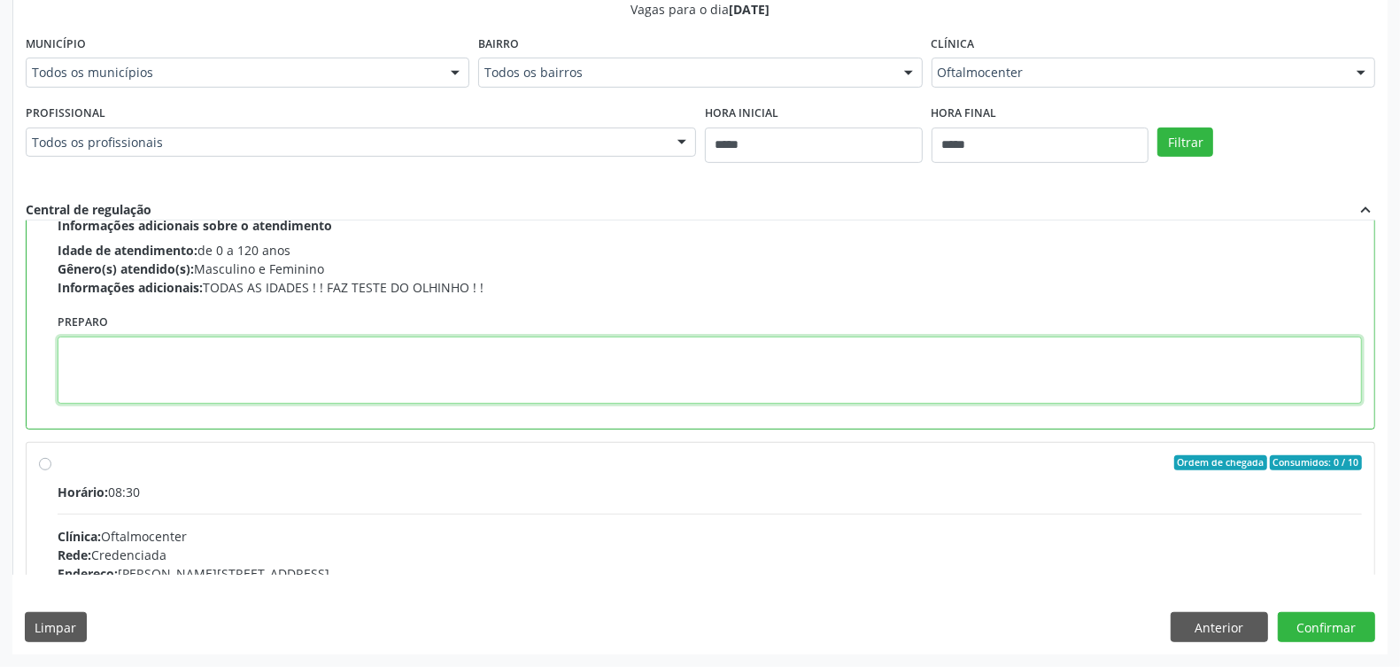
paste textarea "**********"
type textarea "**********"
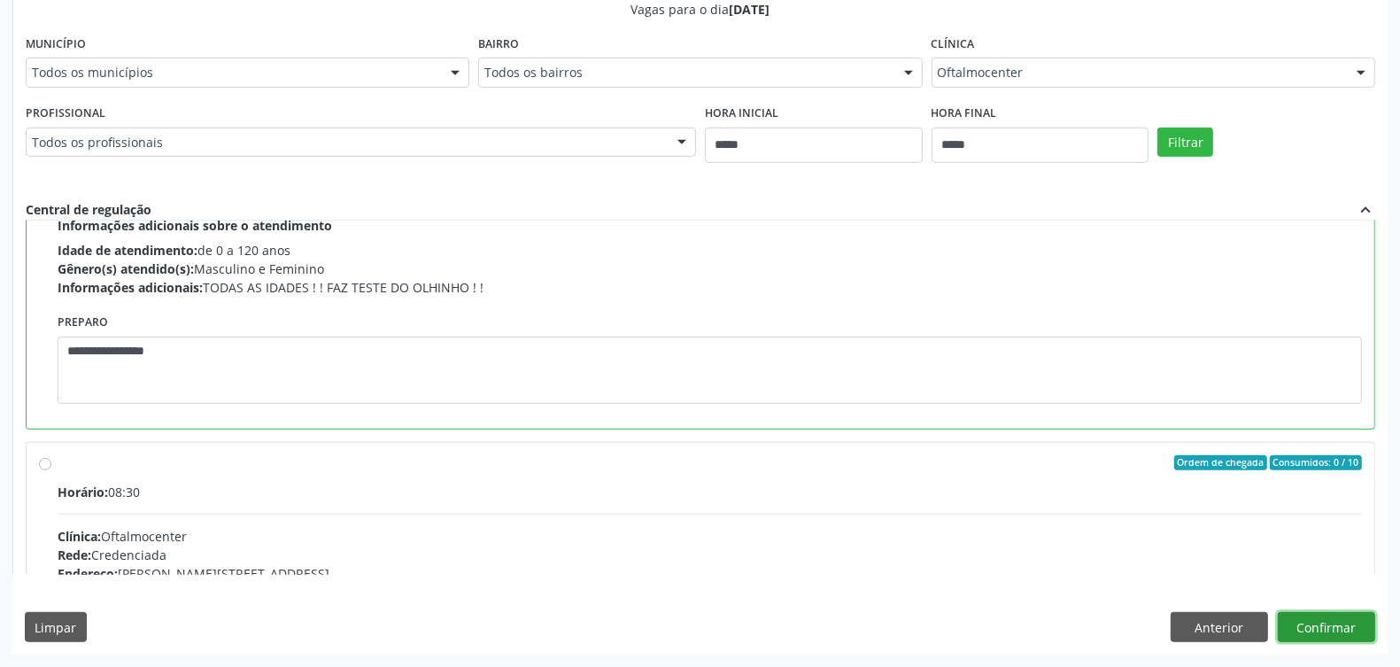
click at [1358, 635] on button "Confirmar" at bounding box center [1326, 627] width 97 height 30
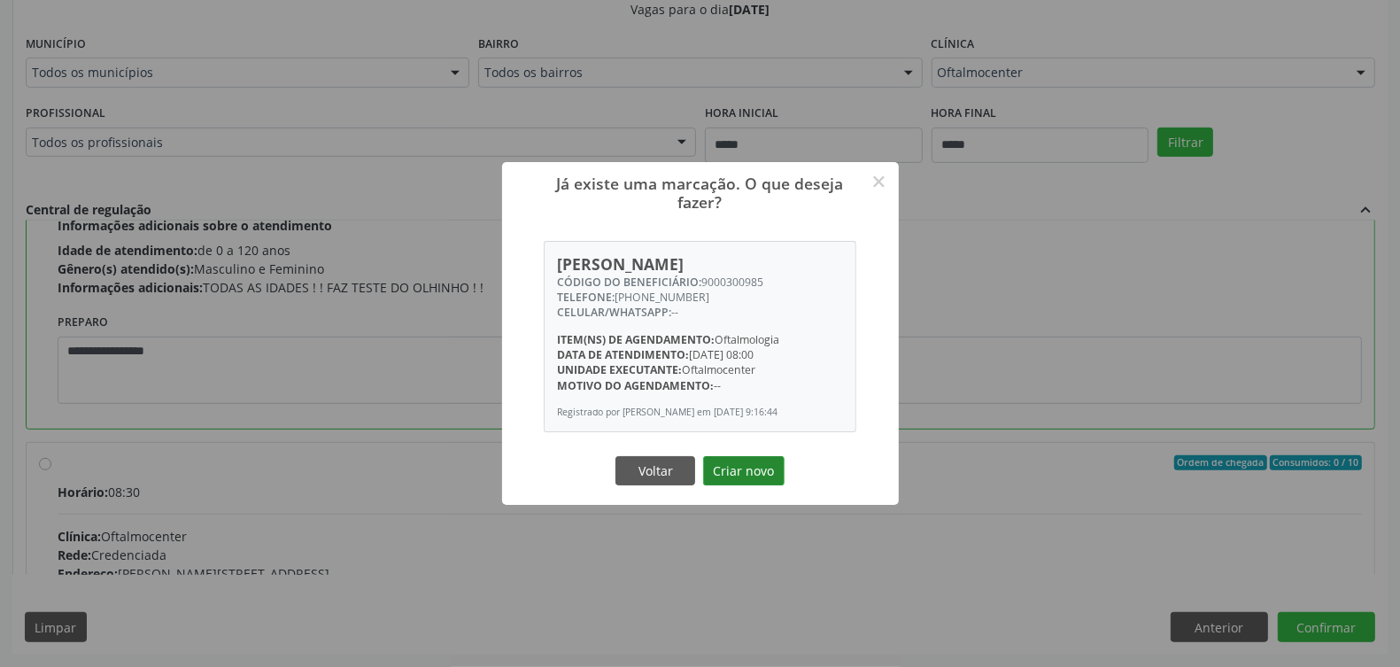
click at [735, 478] on button "Criar novo" at bounding box center [743, 471] width 81 height 30
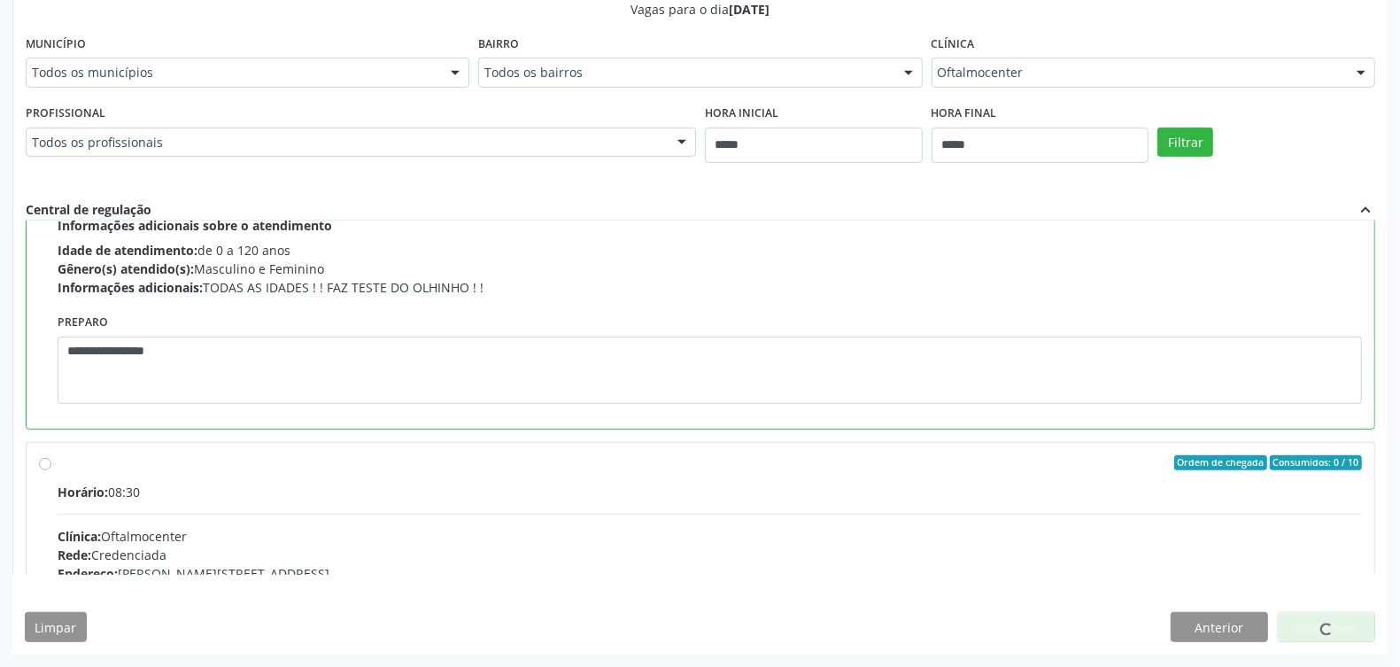
scroll to position [0, 0]
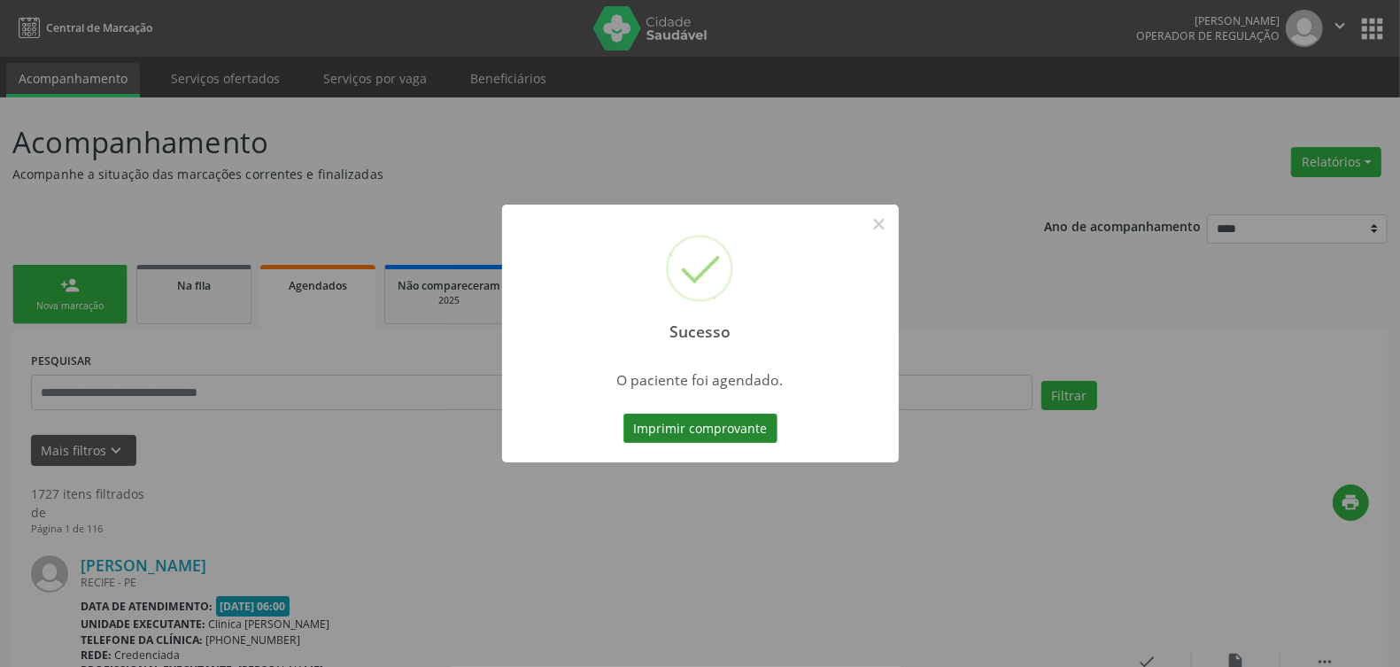
click at [713, 428] on button "Imprimir comprovante" at bounding box center [700, 429] width 154 height 30
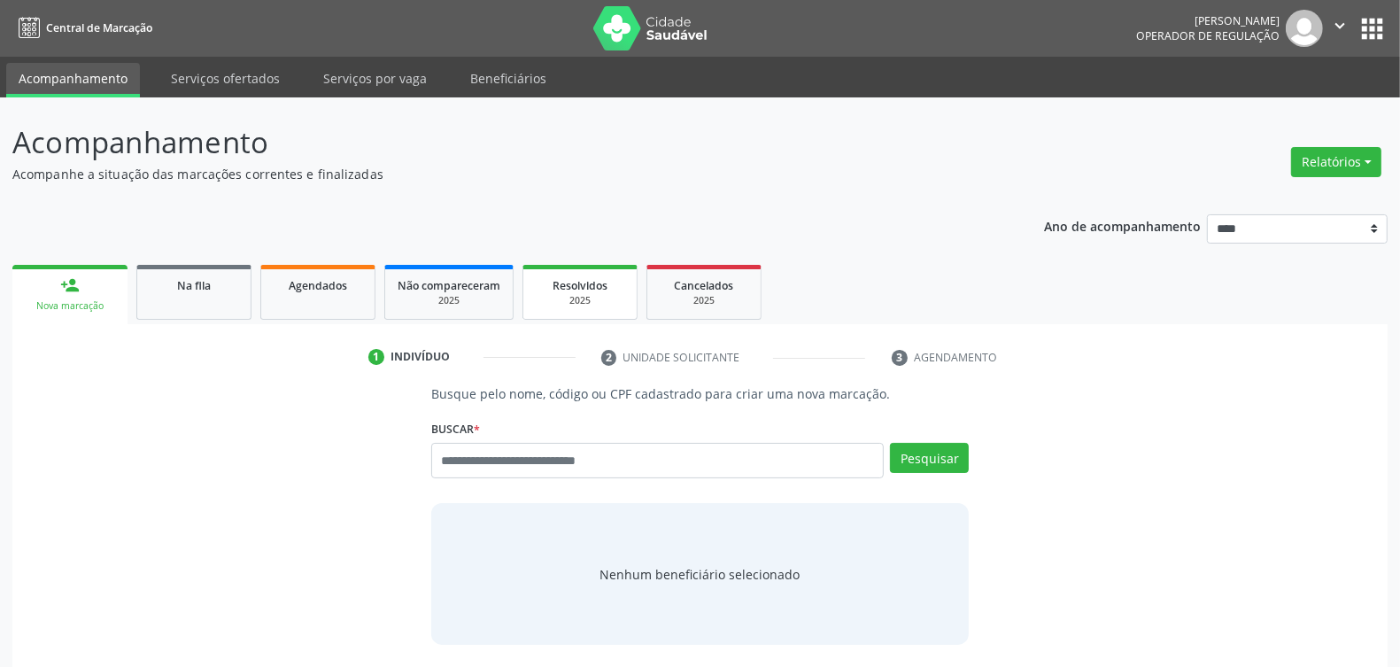
click at [559, 278] on span "Resolvidos" at bounding box center [580, 285] width 55 height 15
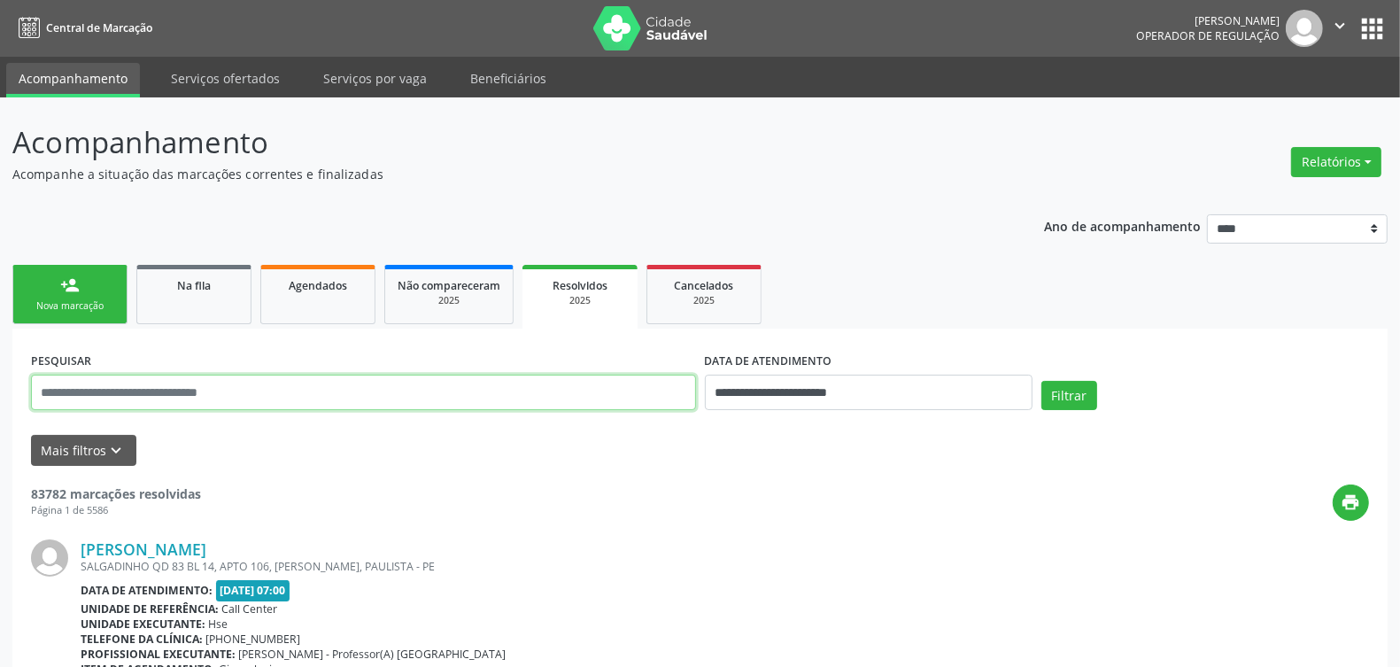
drag, startPoint x: 634, startPoint y: 395, endPoint x: 625, endPoint y: 394, distance: 8.9
paste input "**********"
type input "**********"
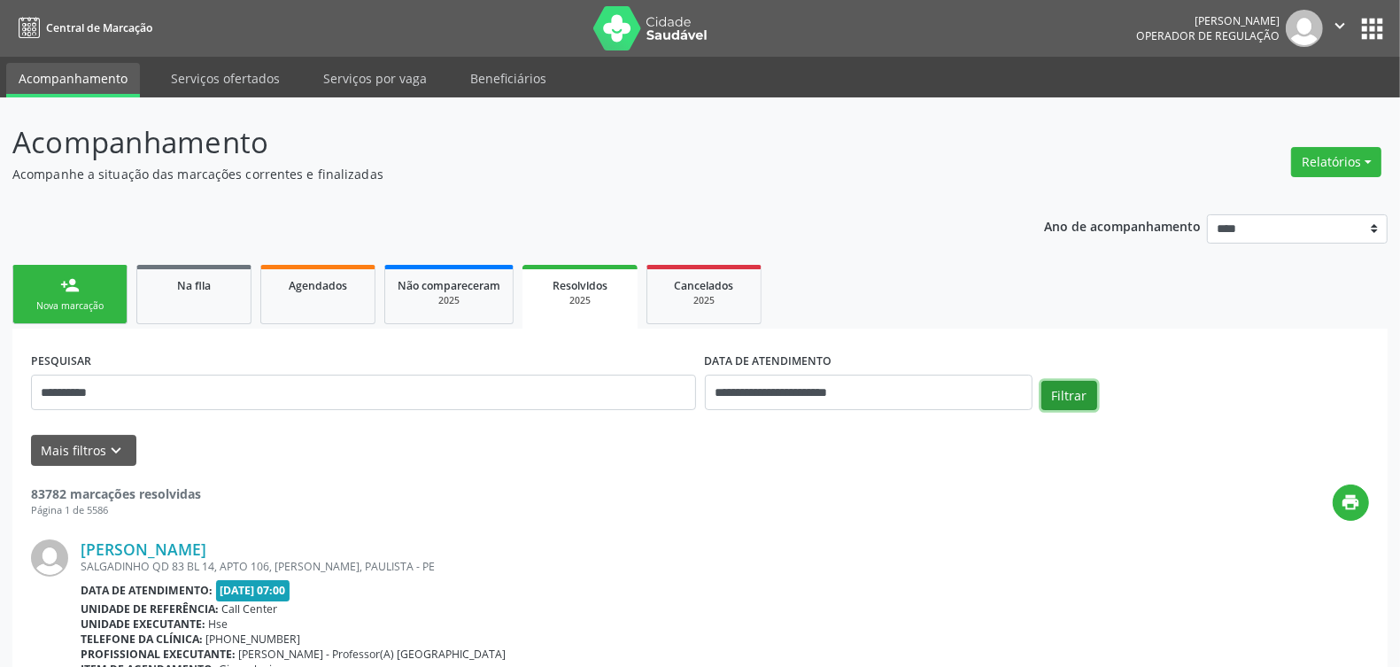
click at [1086, 385] on button "Filtrar" at bounding box center [1070, 396] width 56 height 30
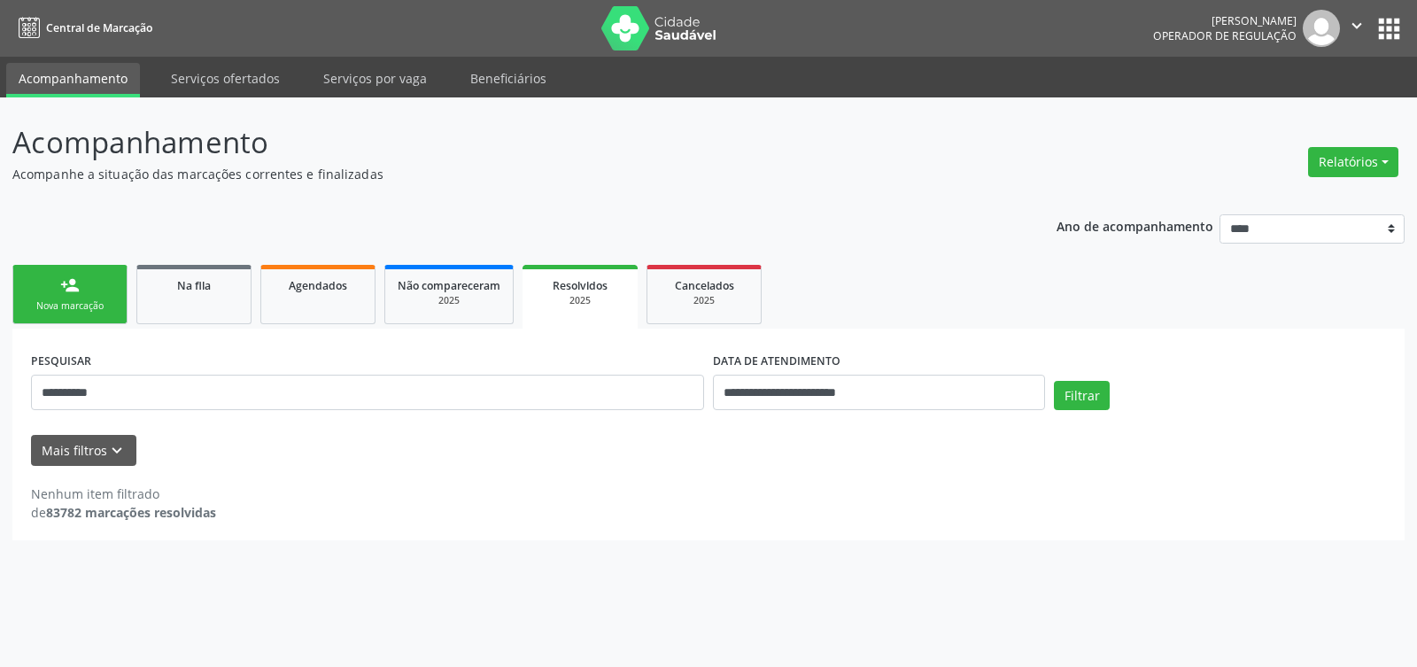
click at [85, 306] on div "Nova marcação" at bounding box center [70, 305] width 89 height 13
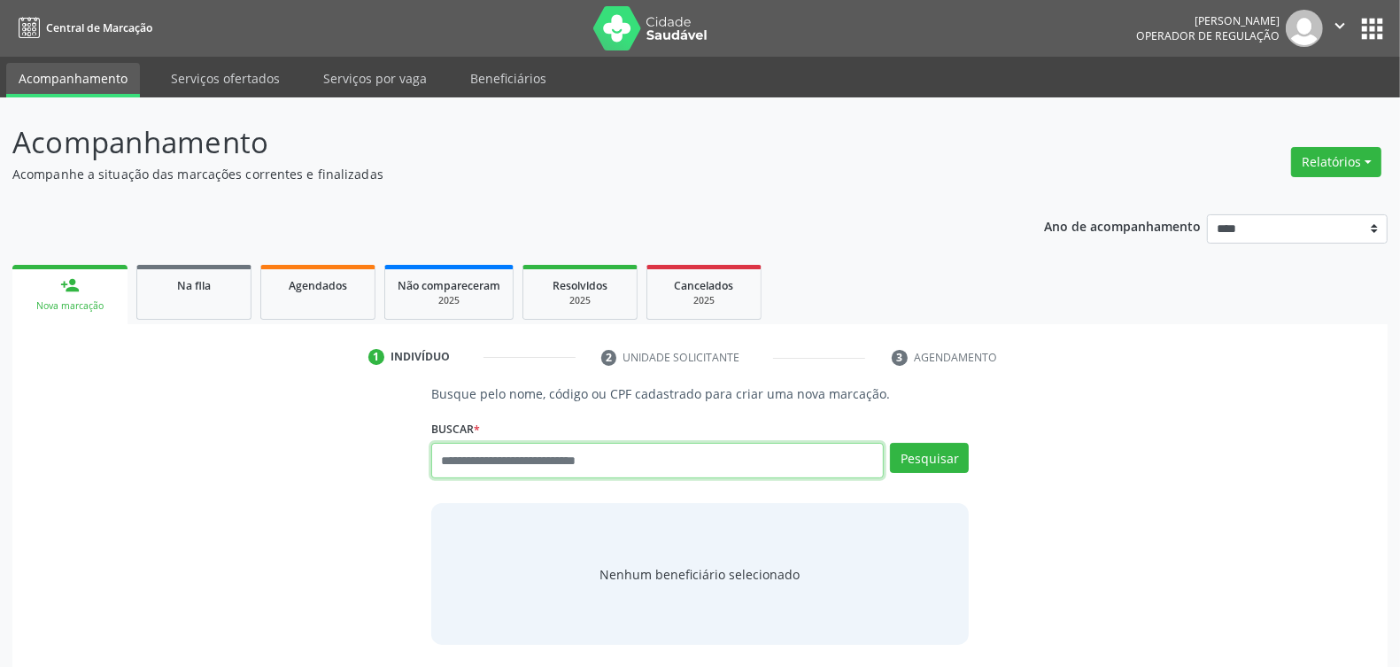
click at [623, 453] on input "text" at bounding box center [657, 460] width 453 height 35
type input "*********"
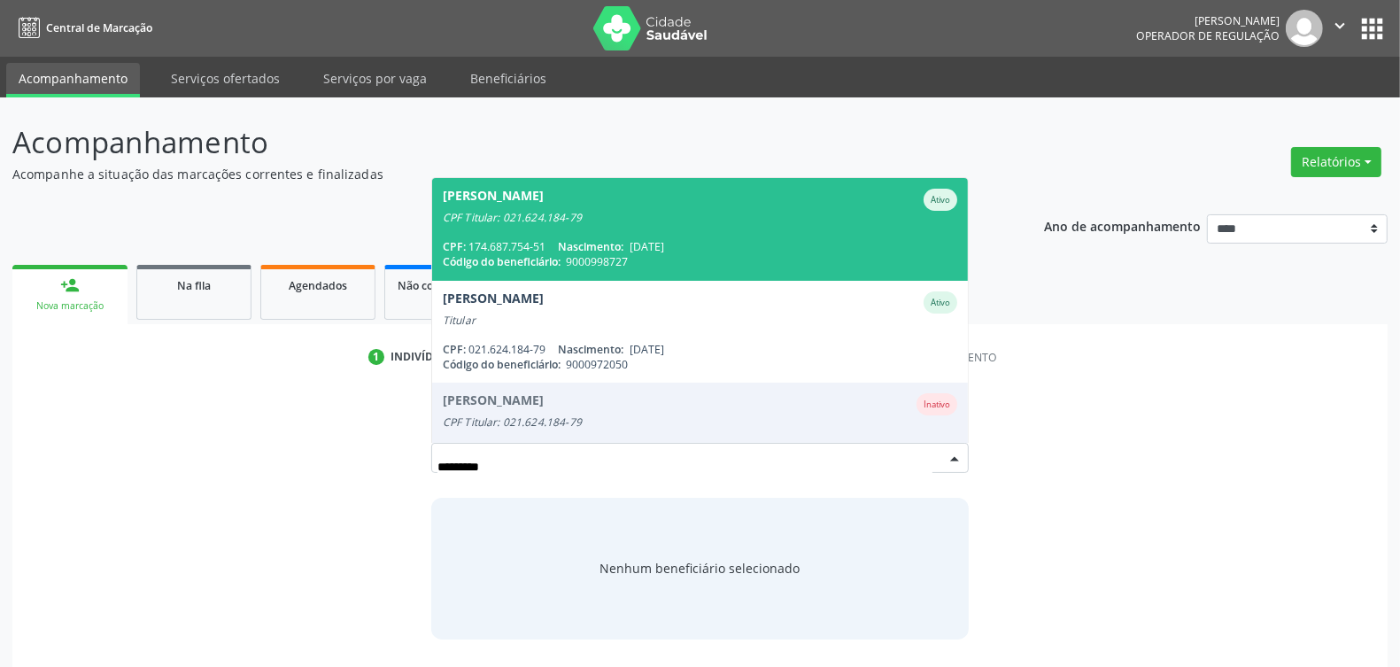
click at [622, 213] on div "CPF Titular: 021.624.184-79" at bounding box center [700, 218] width 515 height 14
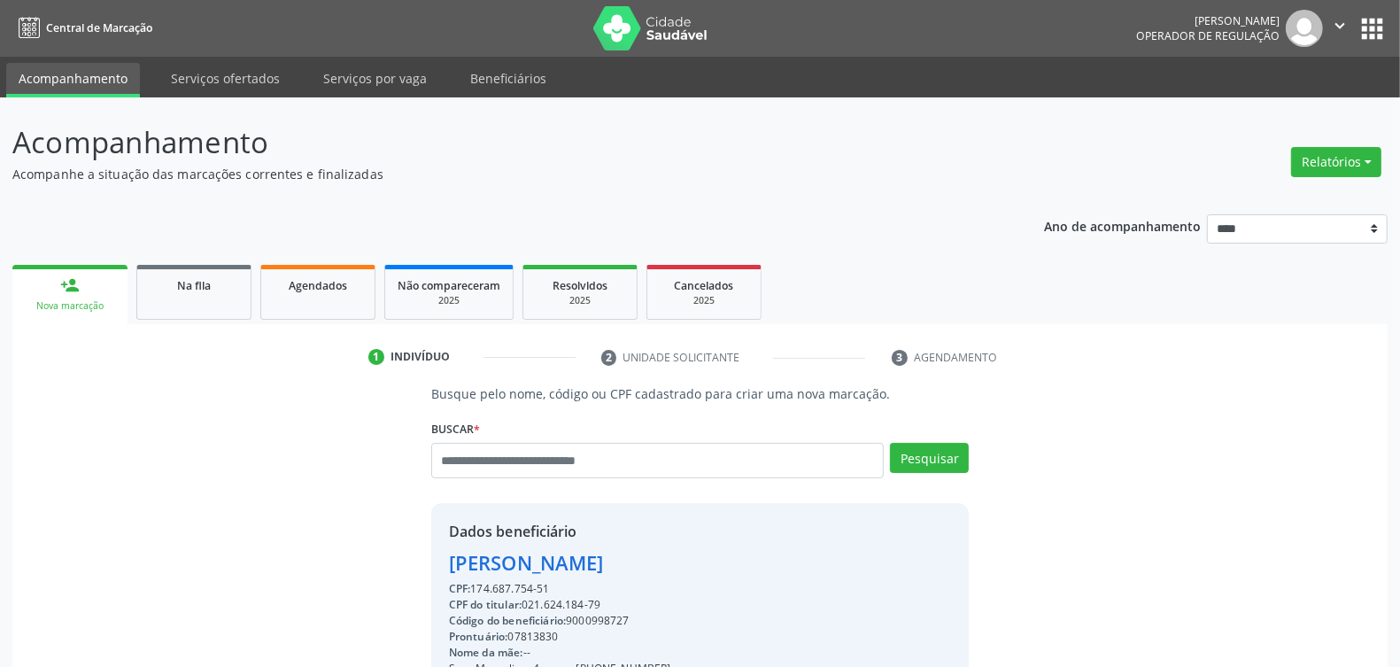
scroll to position [267, 0]
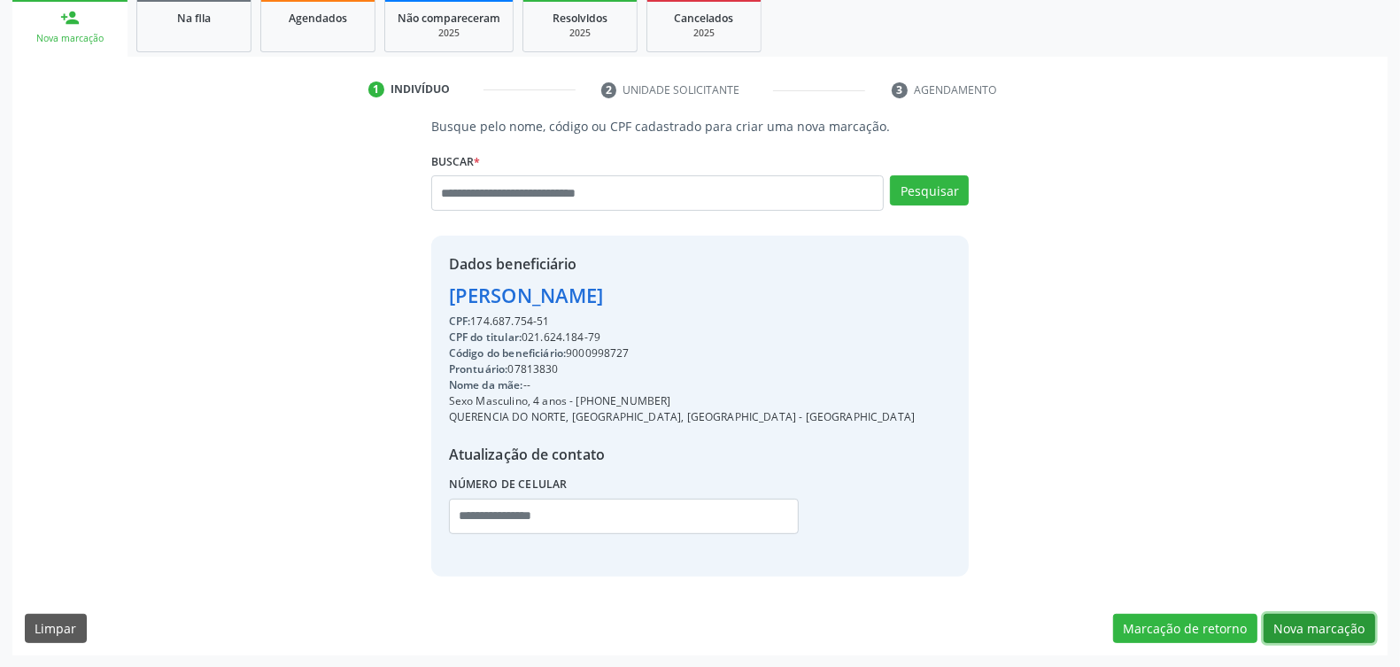
click at [1312, 621] on button "Nova marcação" at bounding box center [1320, 629] width 112 height 30
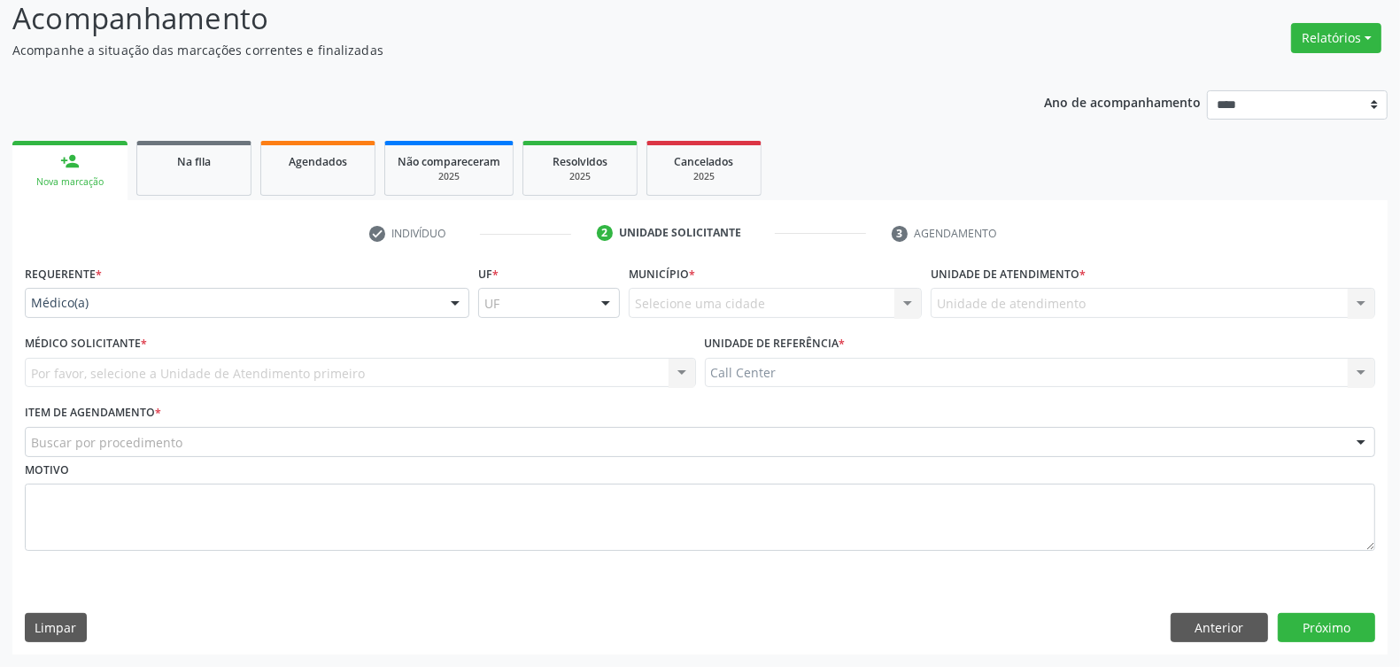
drag, startPoint x: 117, startPoint y: 304, endPoint x: 96, endPoint y: 361, distance: 61.4
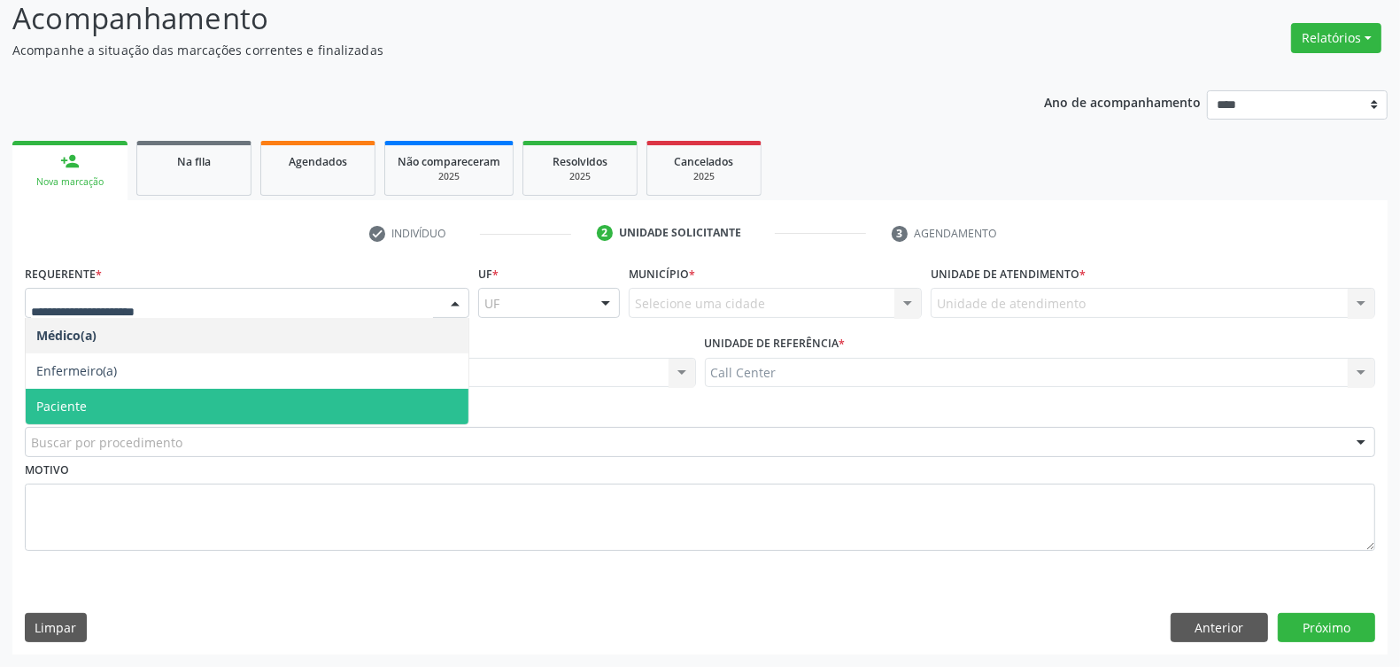
click at [90, 401] on span "Paciente" at bounding box center [247, 406] width 443 height 35
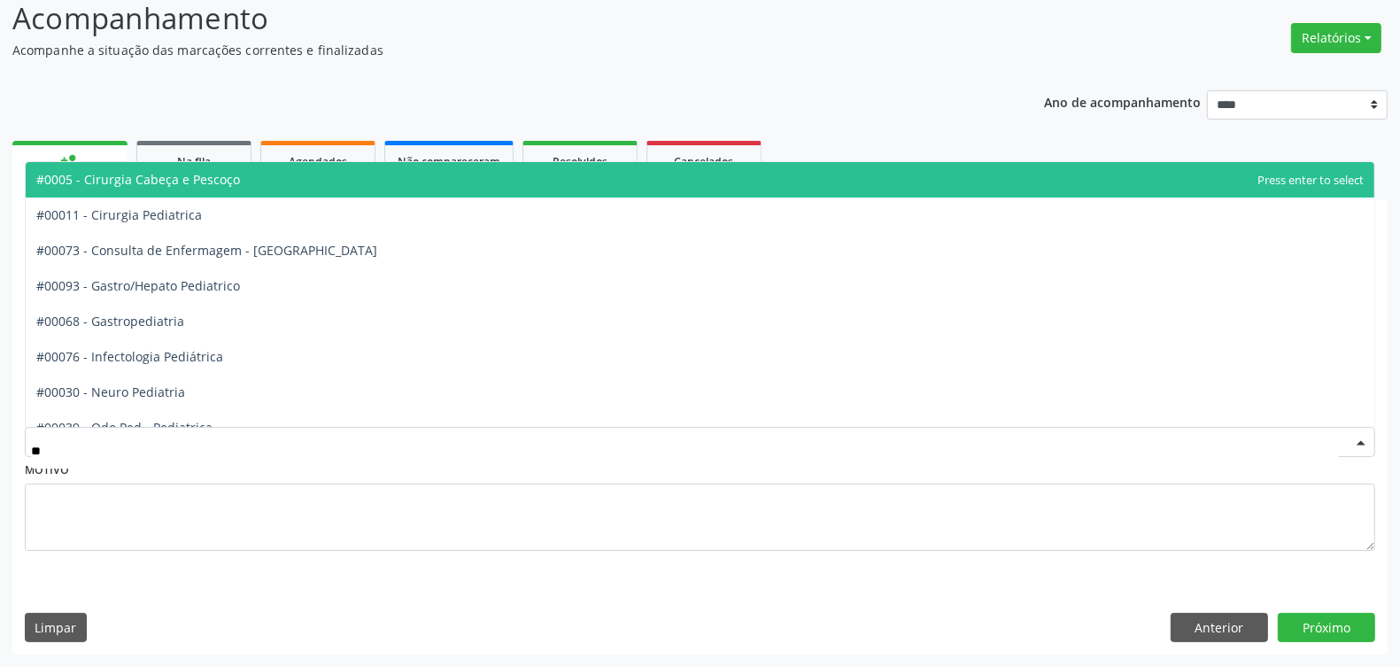
type input "***"
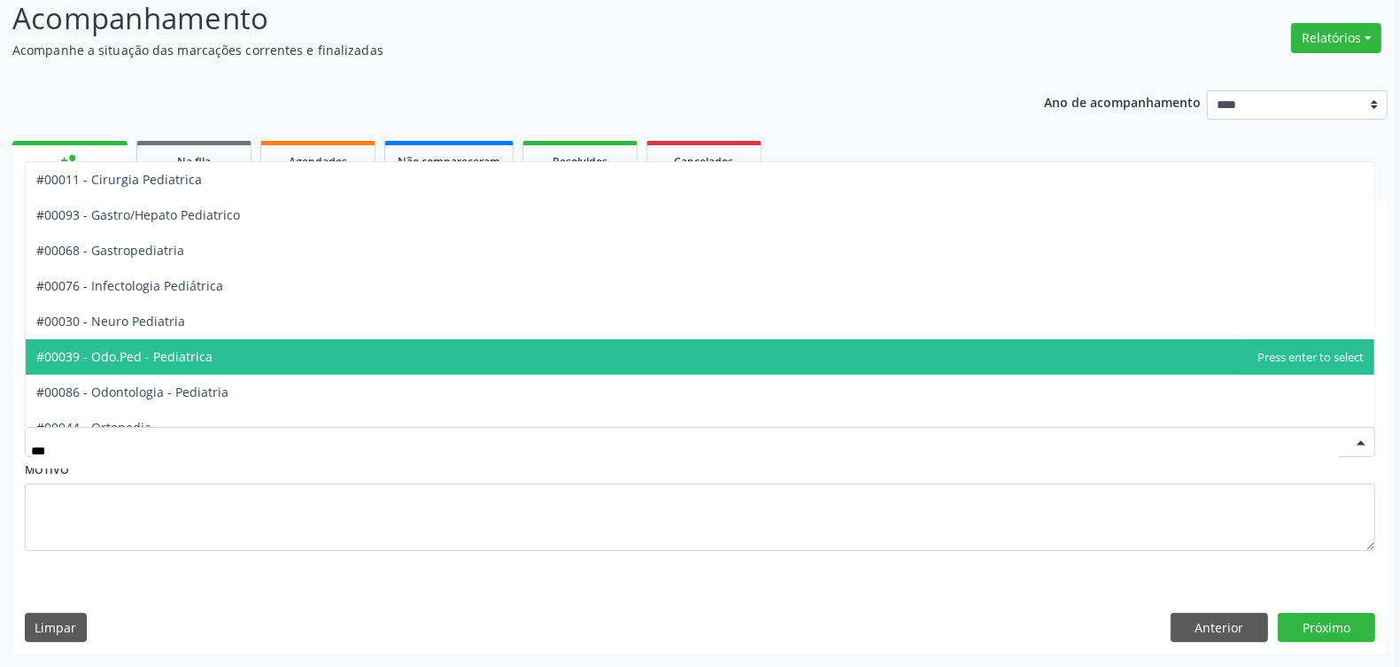
scroll to position [160, 0]
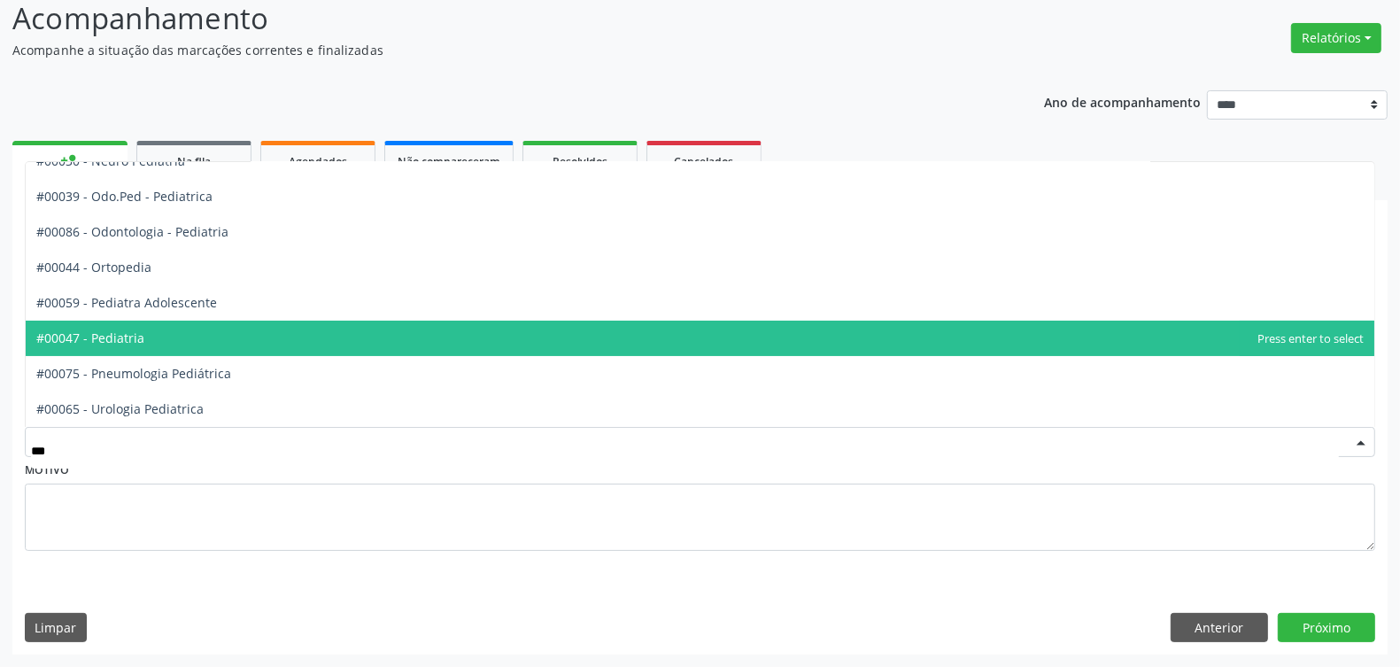
click at [235, 345] on span "#00047 - Pediatria" at bounding box center [700, 338] width 1349 height 35
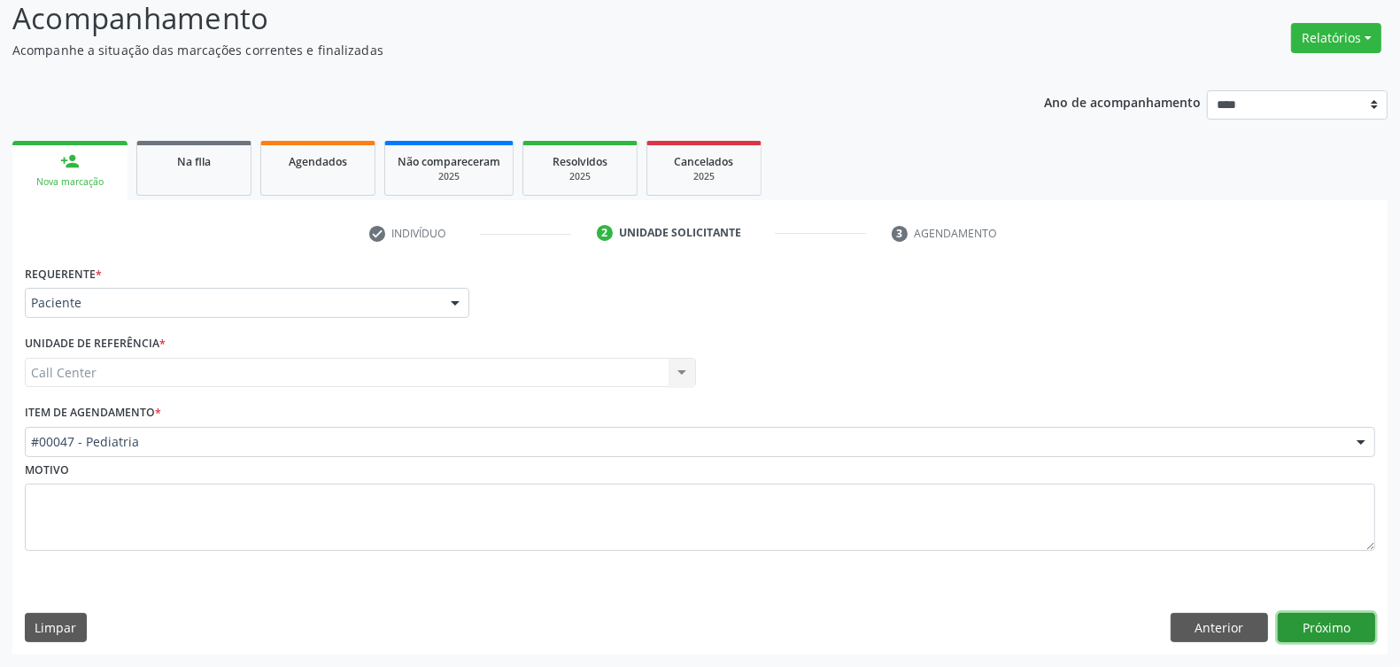
click at [1317, 624] on button "Próximo" at bounding box center [1326, 628] width 97 height 30
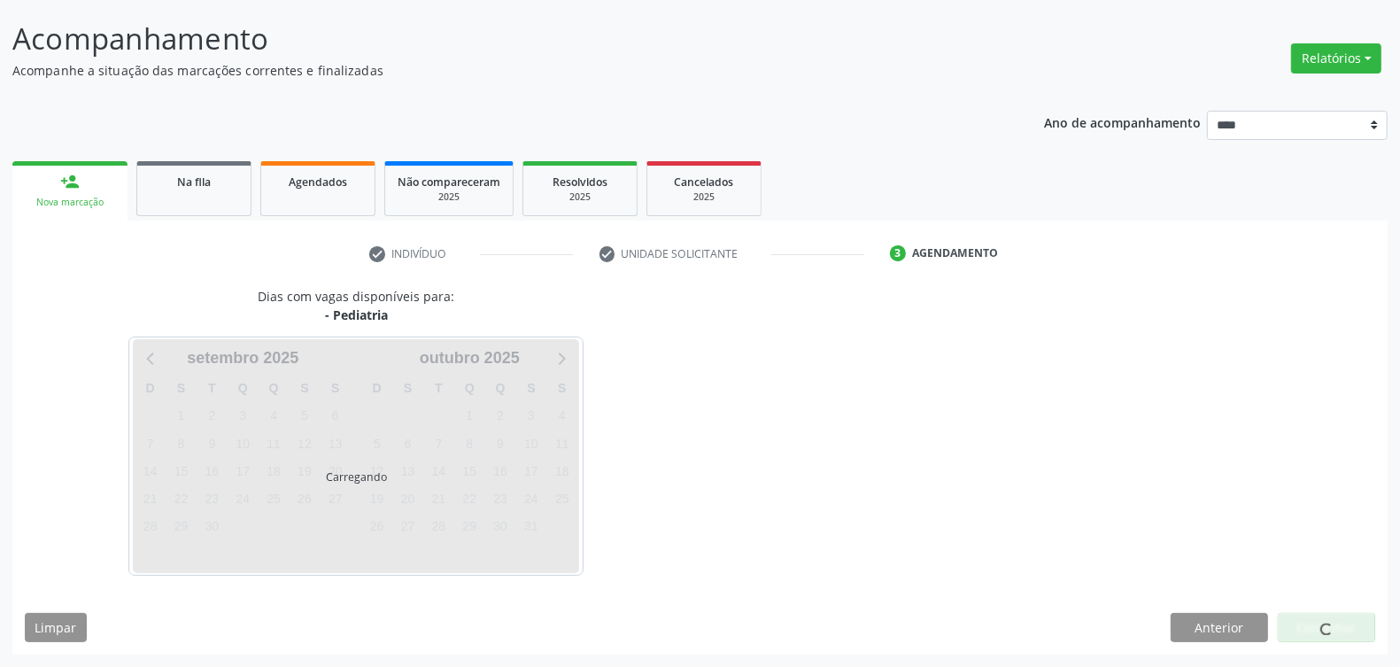
scroll to position [104, 0]
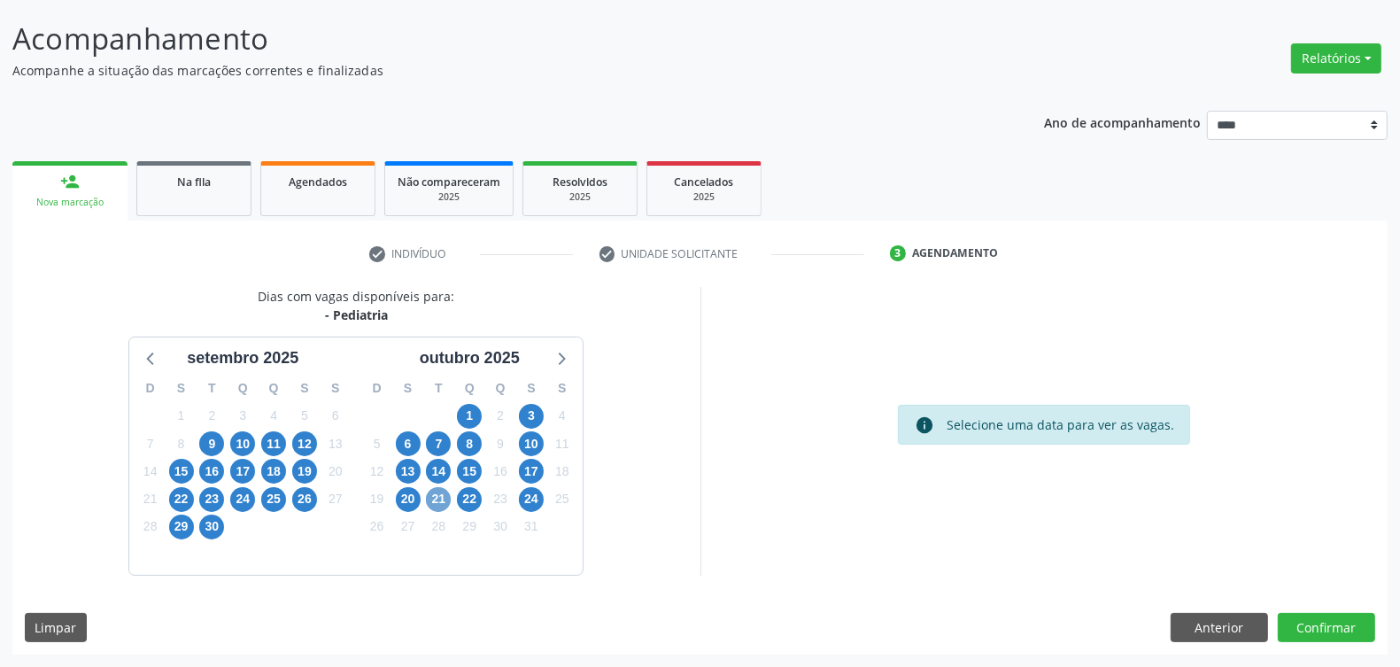
click at [434, 496] on span "21" at bounding box center [438, 499] width 25 height 25
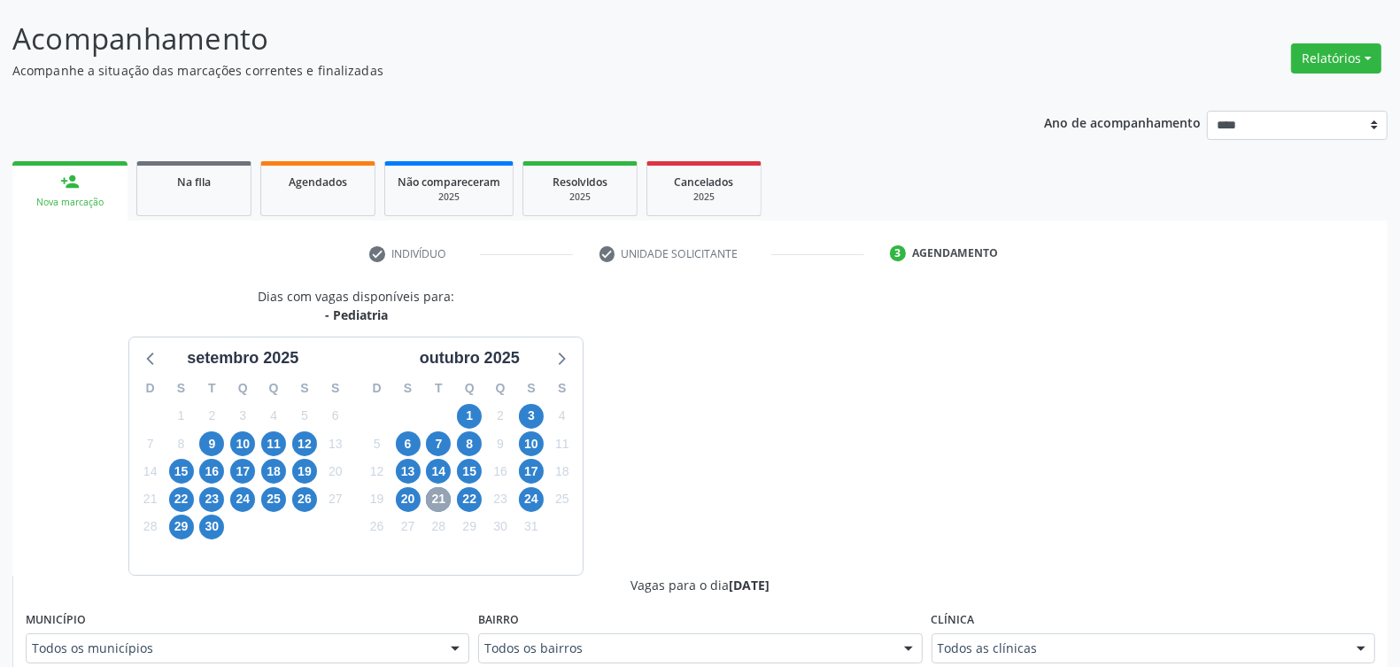
scroll to position [546, 0]
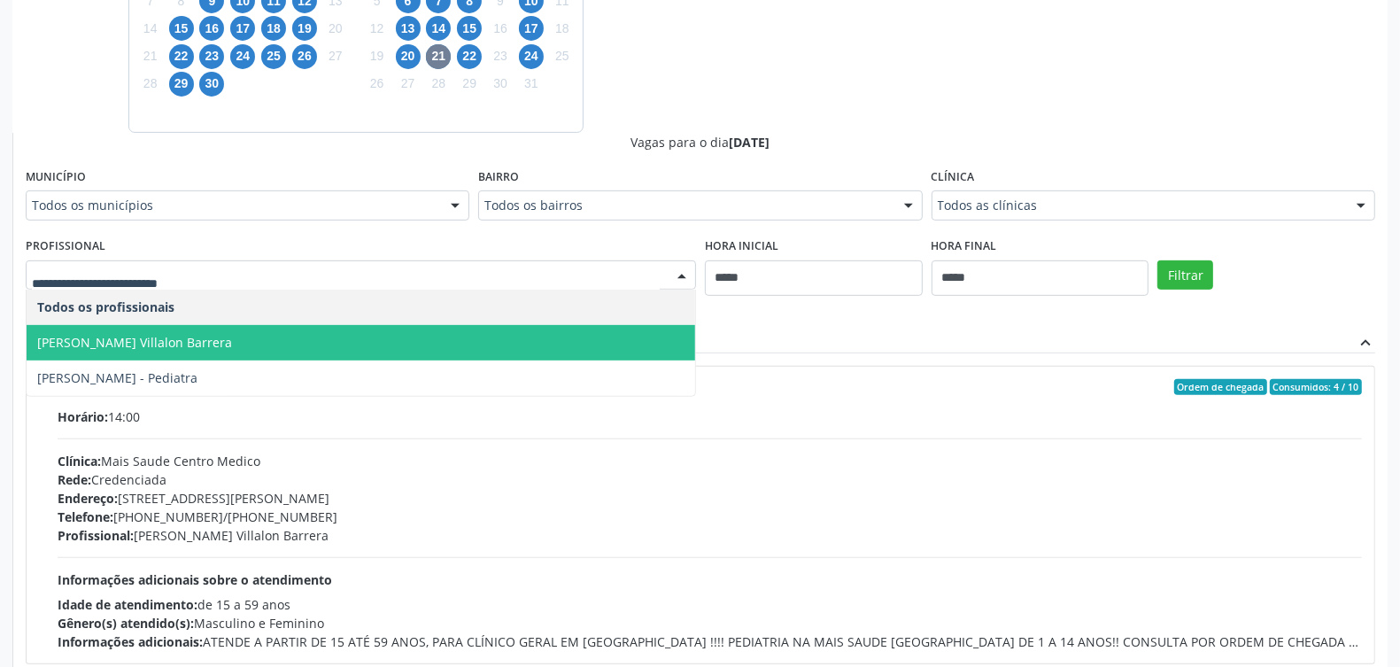
click at [391, 337] on span "Odis Nelson Villalon Barrera" at bounding box center [361, 342] width 669 height 35
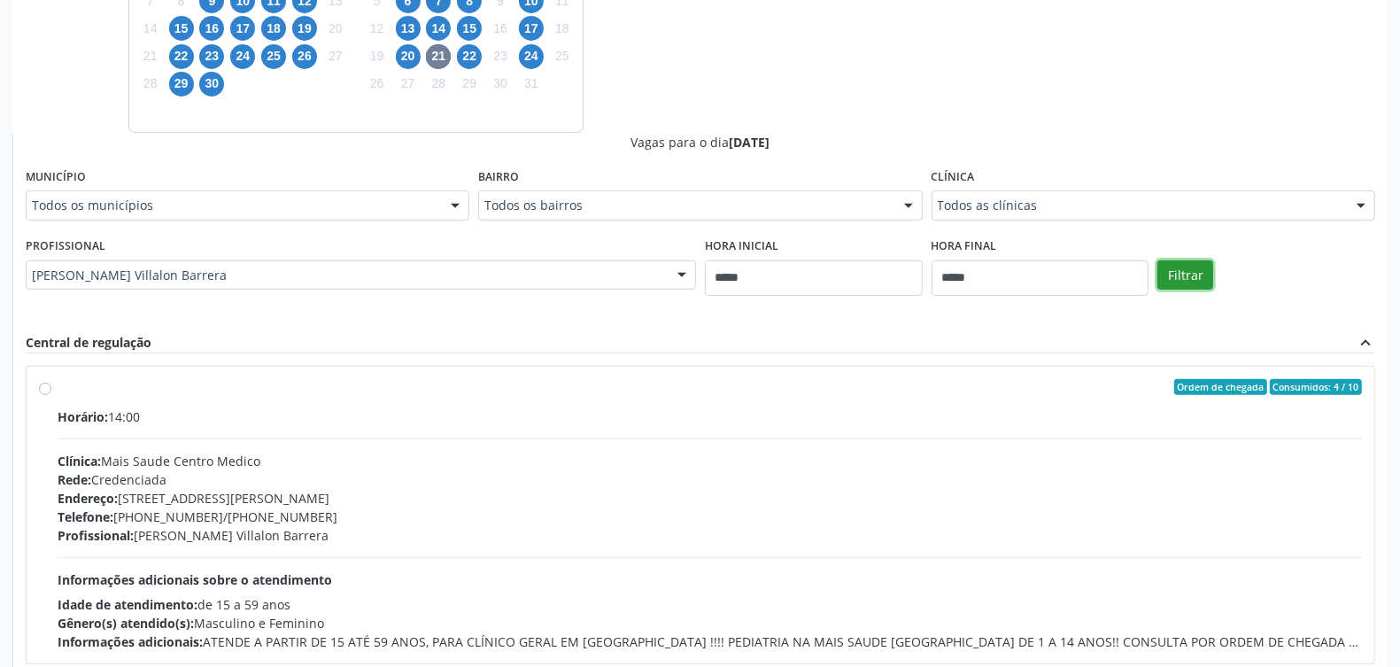
click at [1193, 270] on button "Filtrar" at bounding box center [1186, 275] width 56 height 30
click at [303, 457] on div "Clínica: Mais Saude Centro Medico" at bounding box center [710, 461] width 1305 height 19
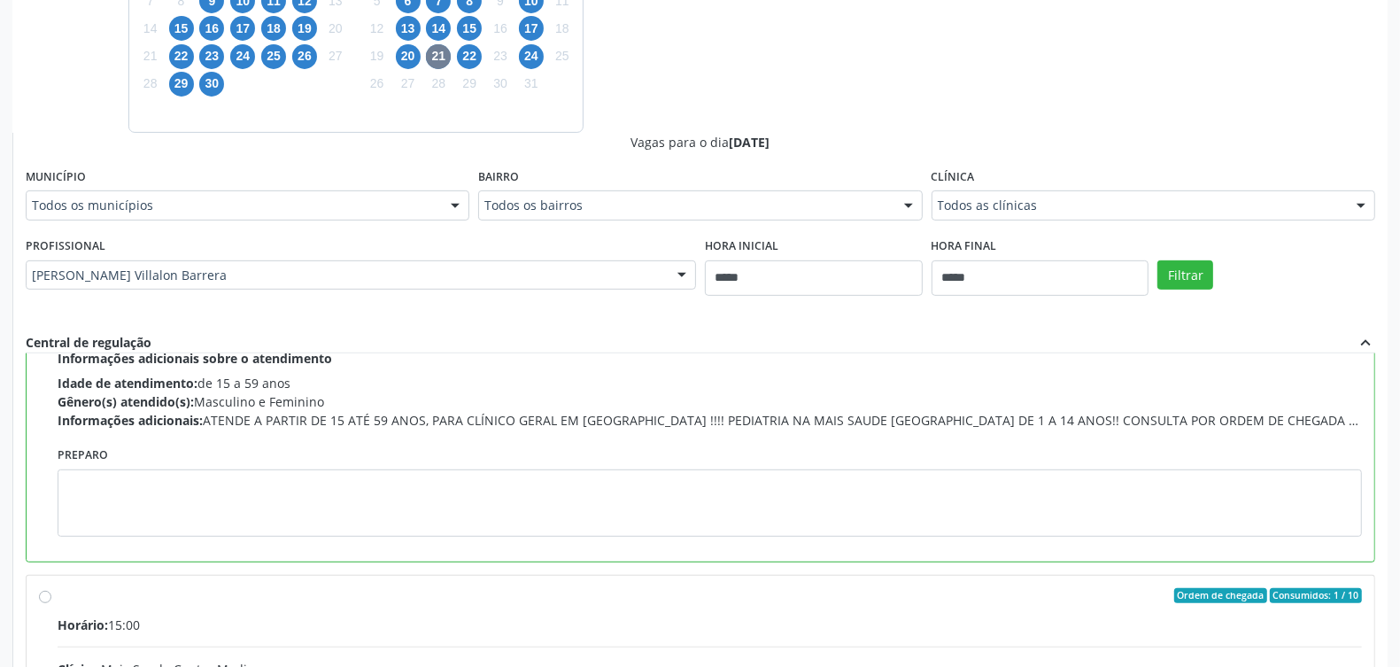
scroll to position [332, 0]
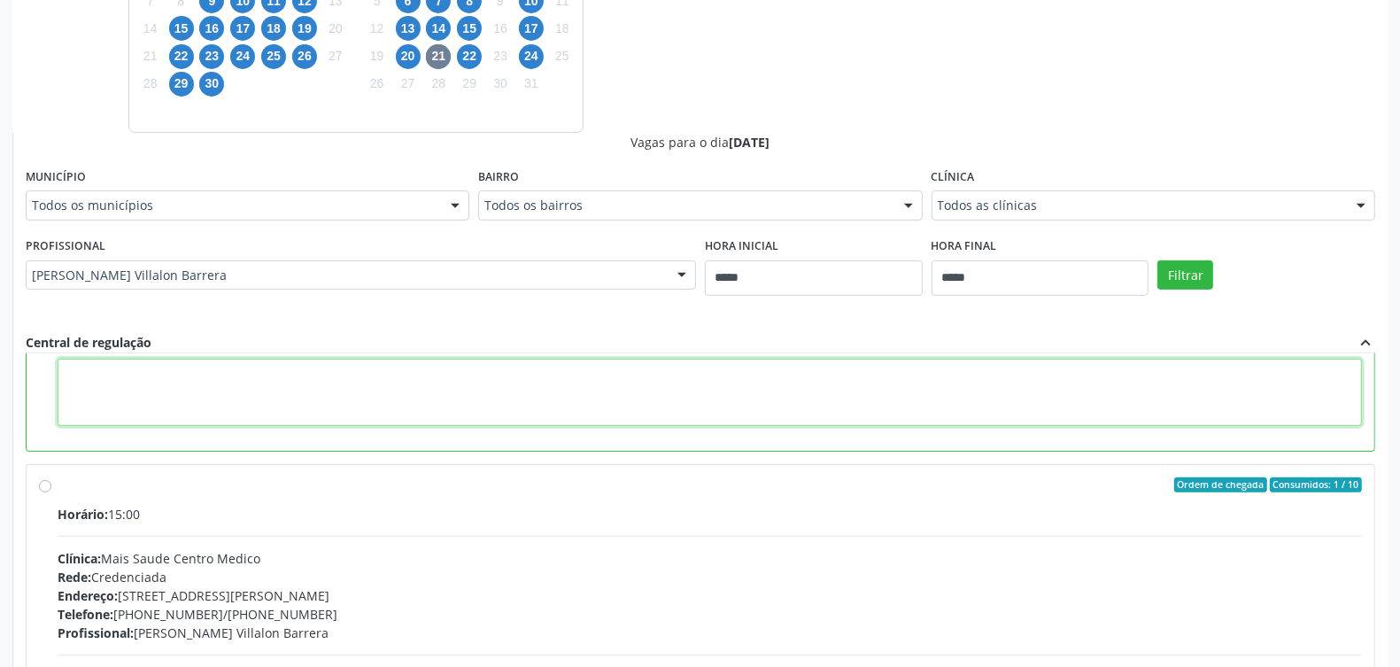
paste textarea "**********"
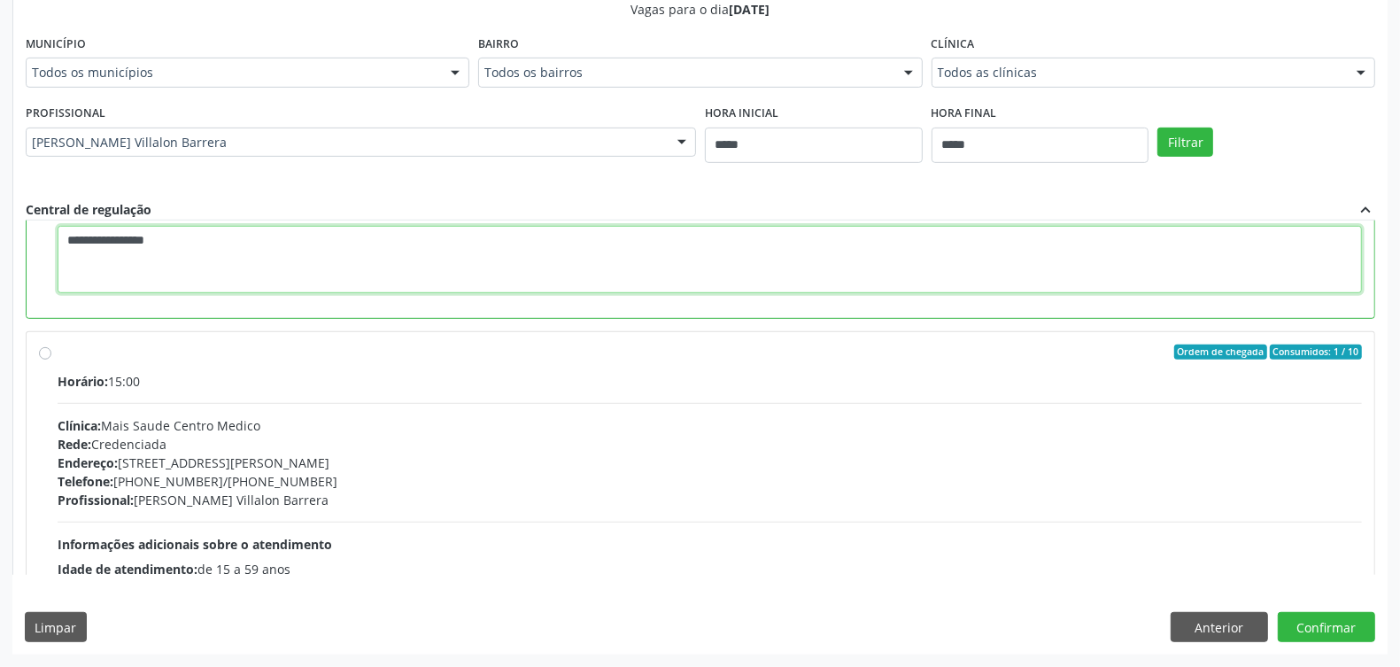
scroll to position [0, 0]
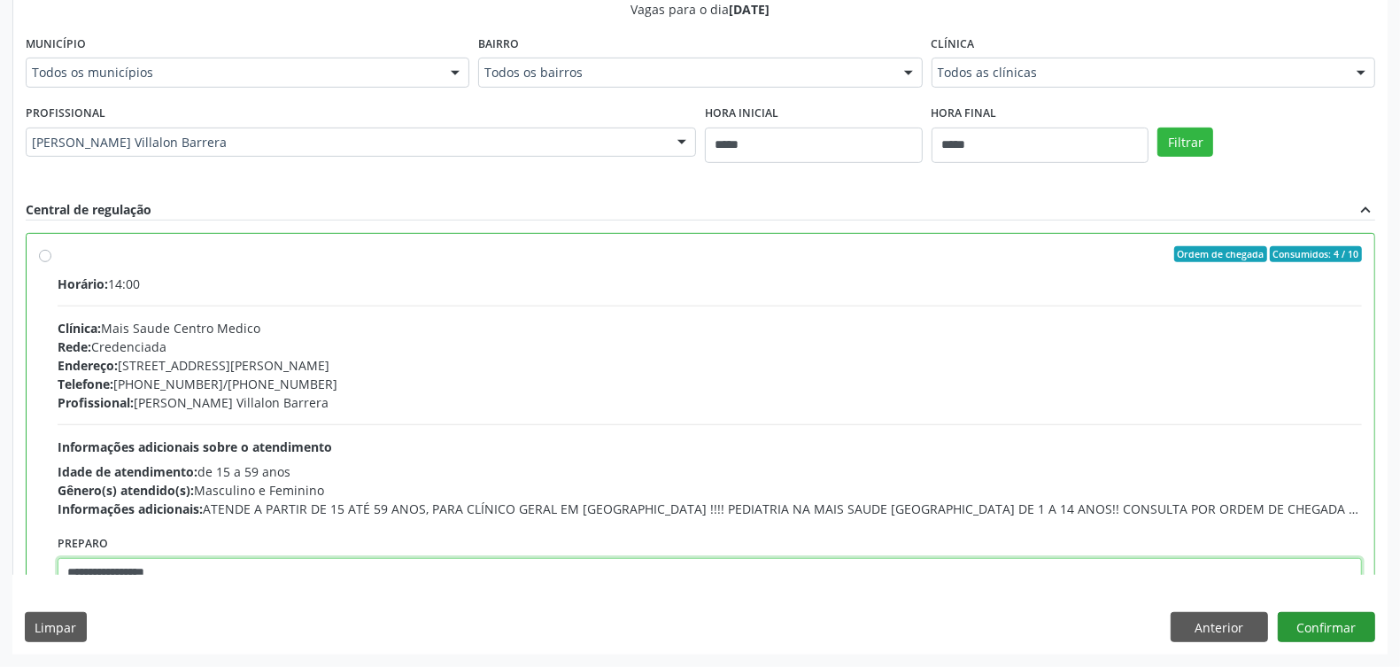
type textarea "**********"
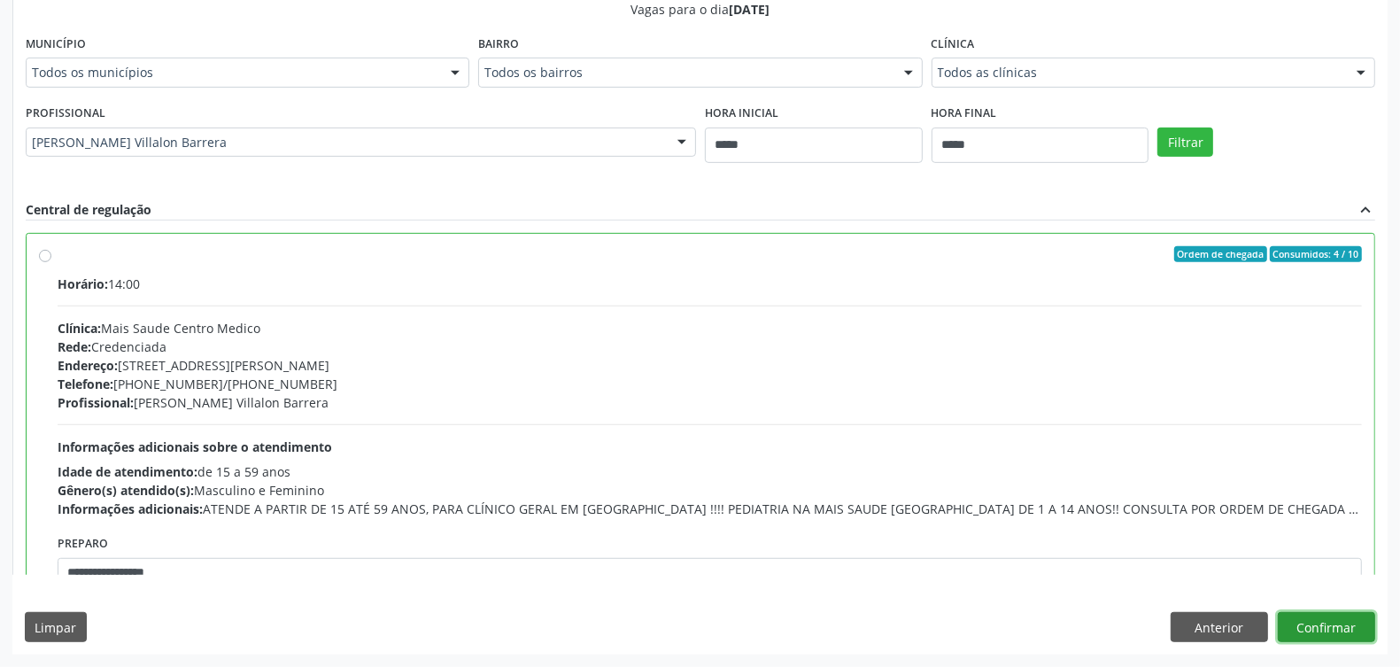
click at [1336, 614] on button "Confirmar" at bounding box center [1326, 627] width 97 height 30
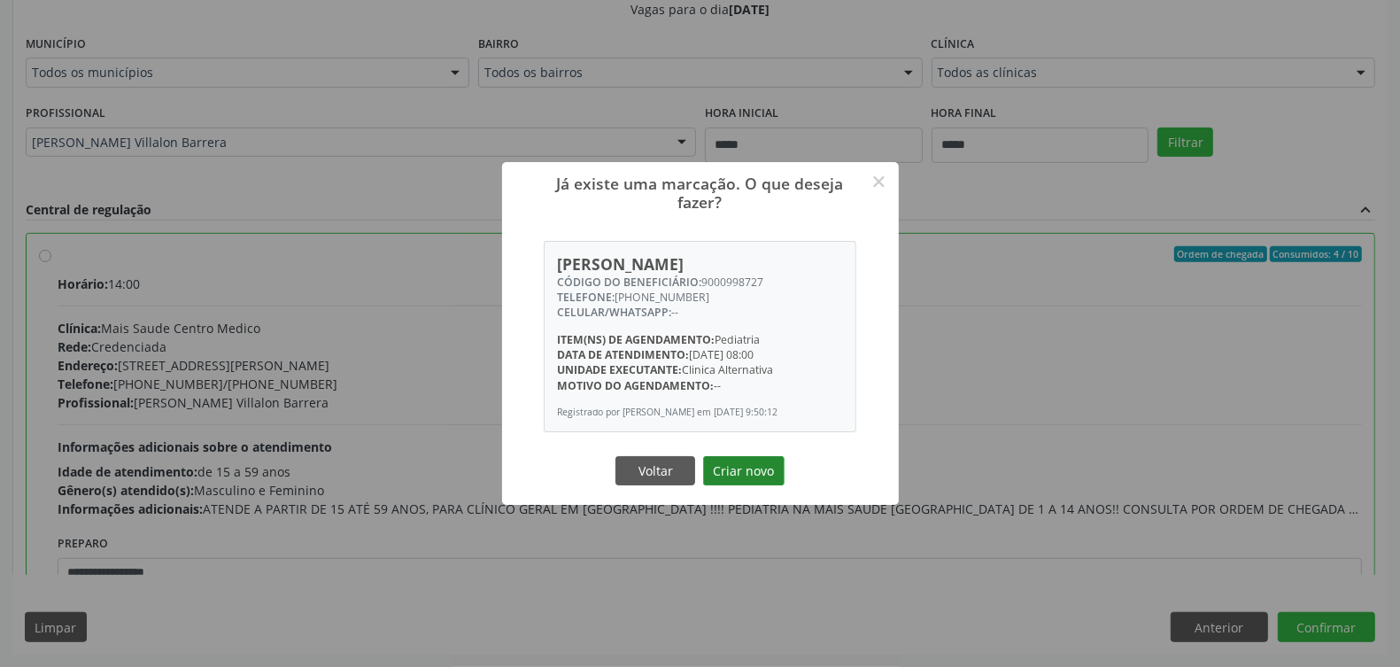
click at [764, 468] on button "Criar novo" at bounding box center [743, 471] width 81 height 30
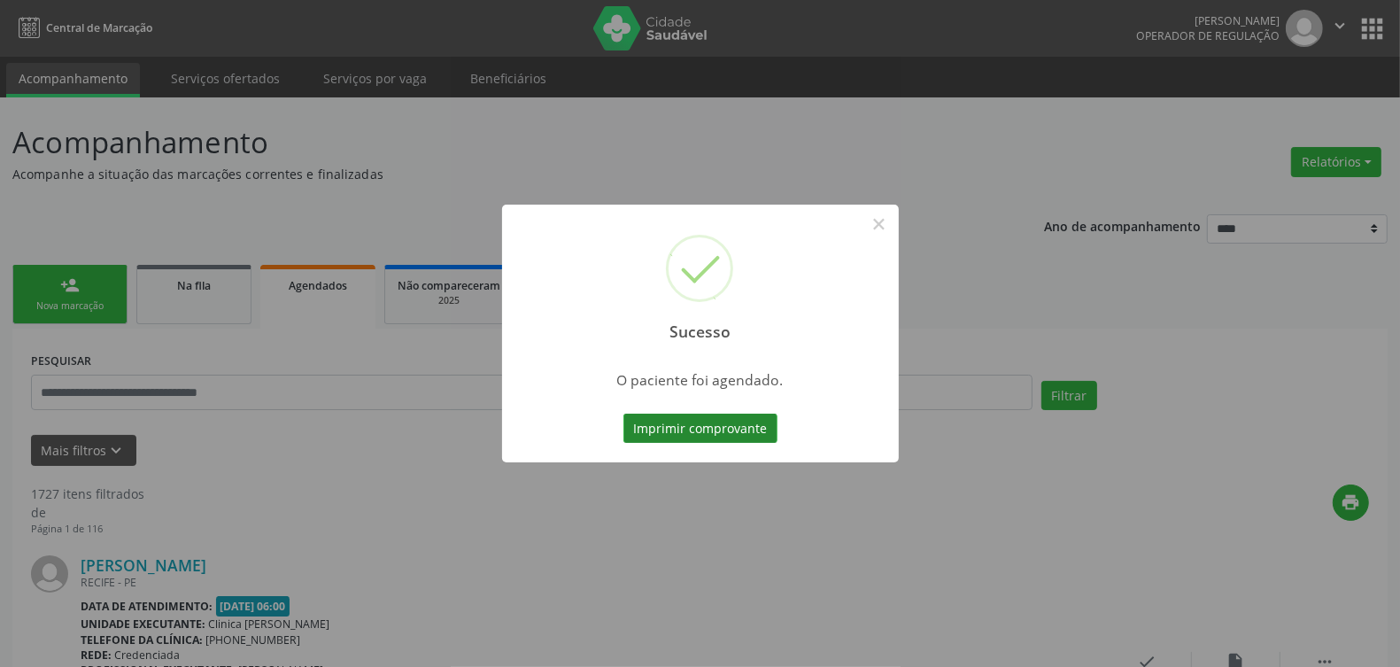
click at [717, 428] on button "Imprimir comprovante" at bounding box center [700, 429] width 154 height 30
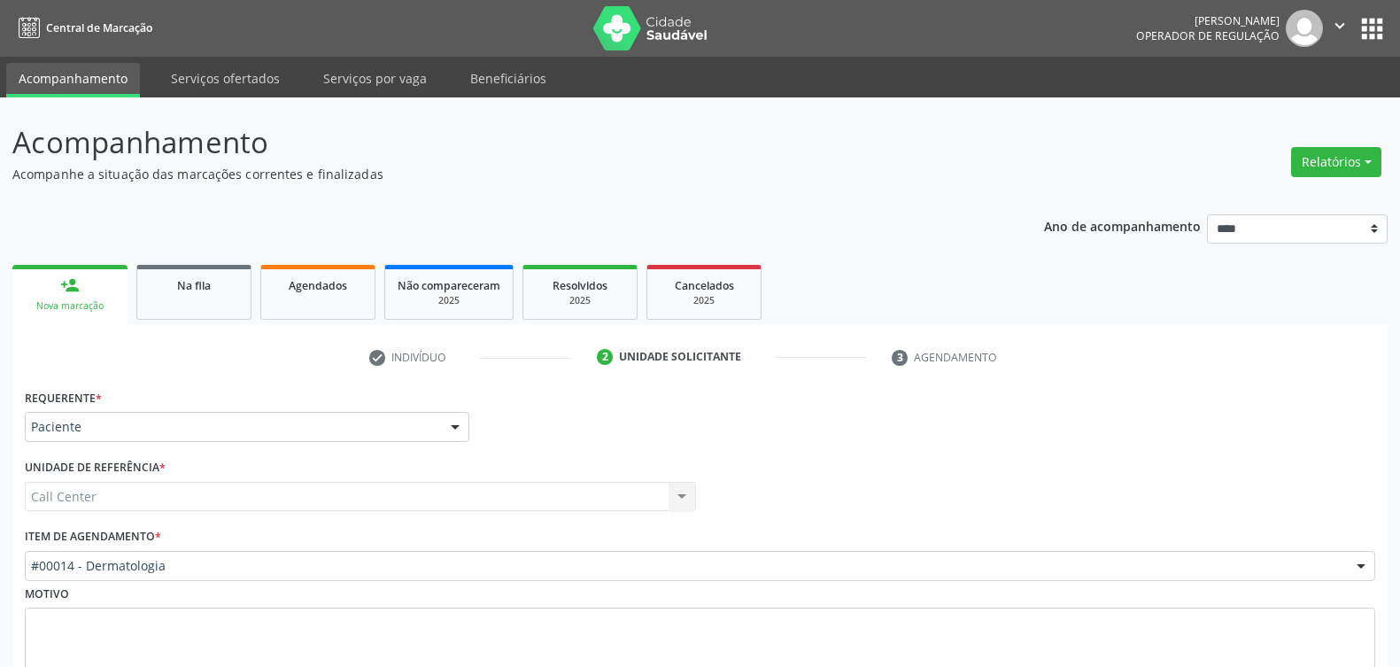
scroll to position [124, 0]
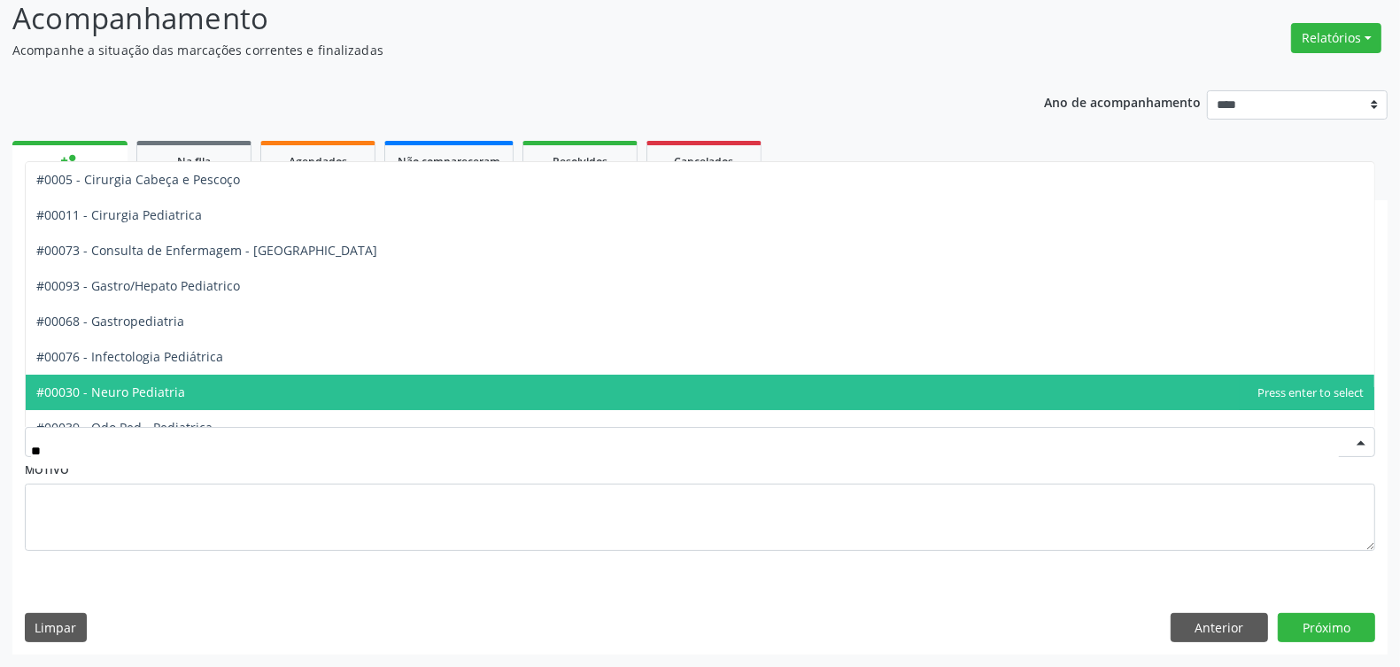
type input "***"
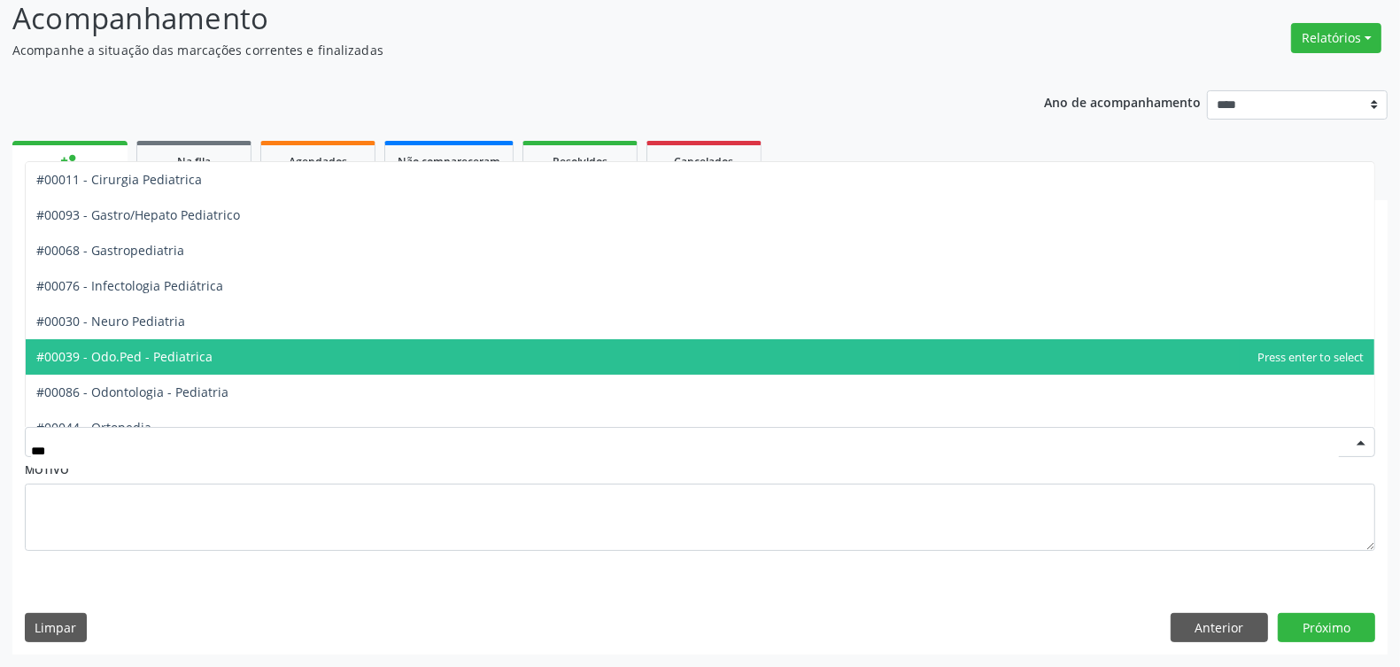
scroll to position [111, 0]
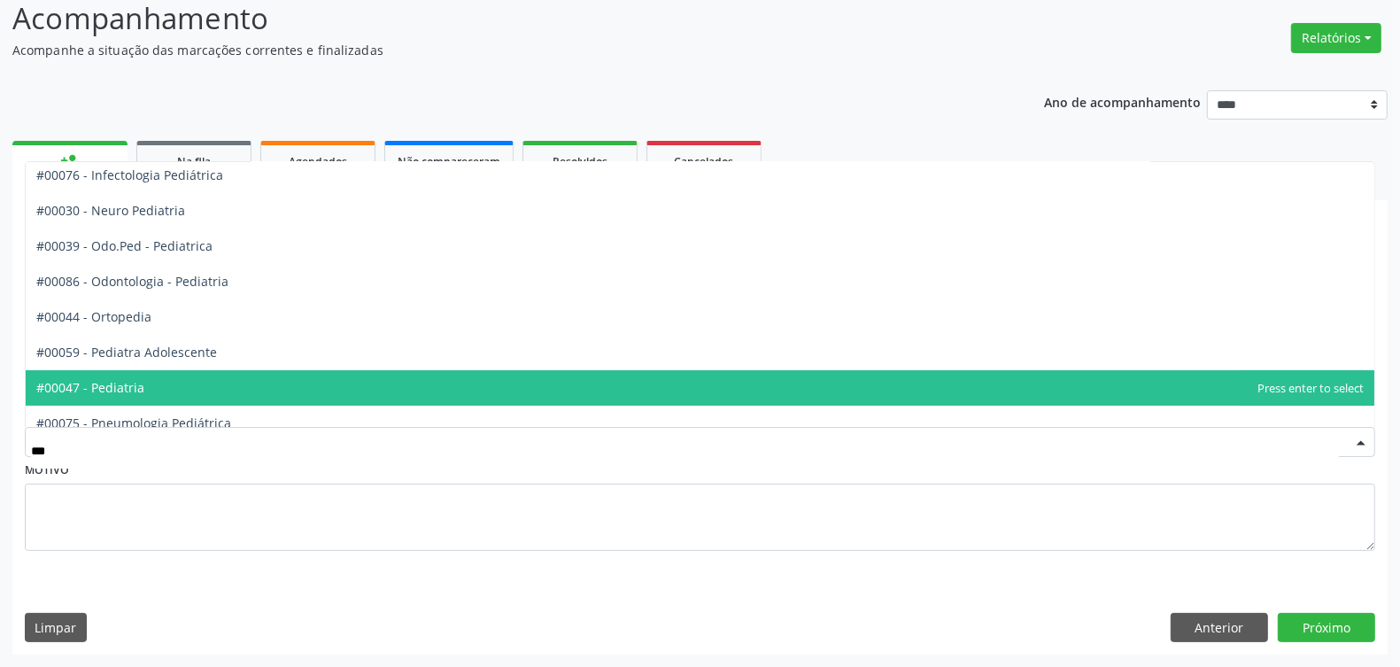
click at [244, 391] on span "#00047 - Pediatria" at bounding box center [700, 387] width 1349 height 35
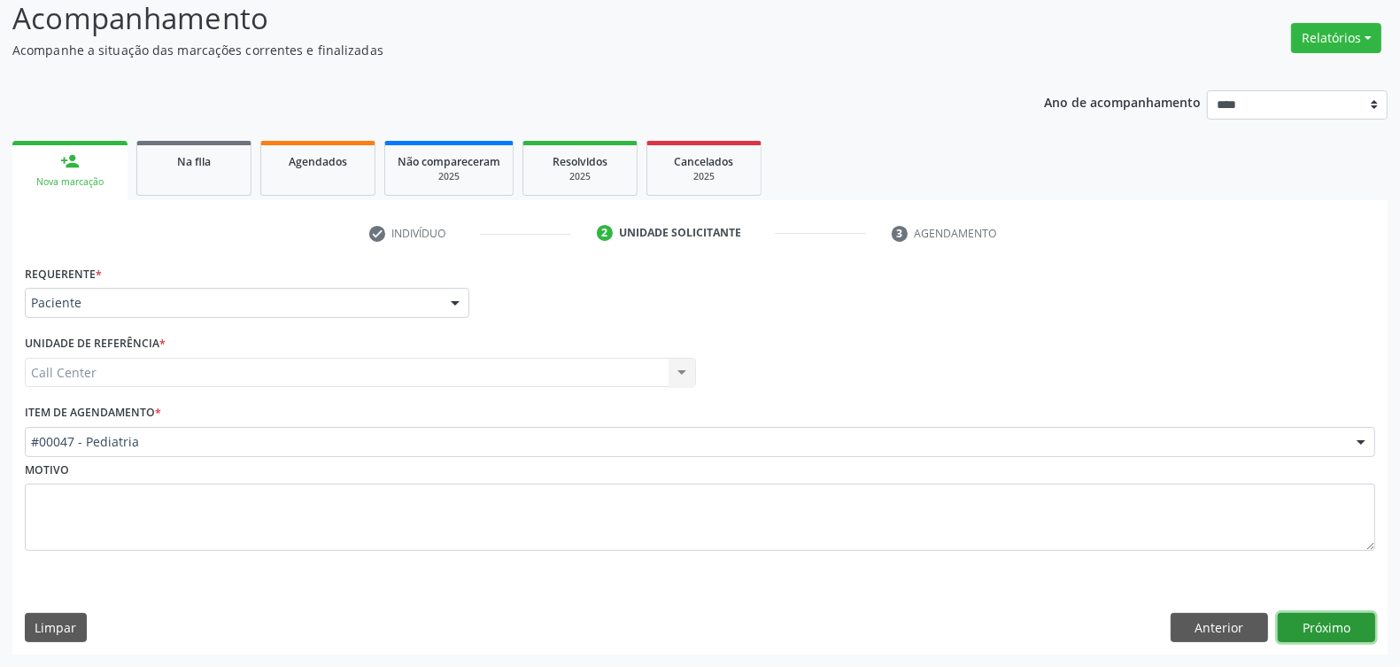
click at [1329, 629] on button "Próximo" at bounding box center [1326, 628] width 97 height 30
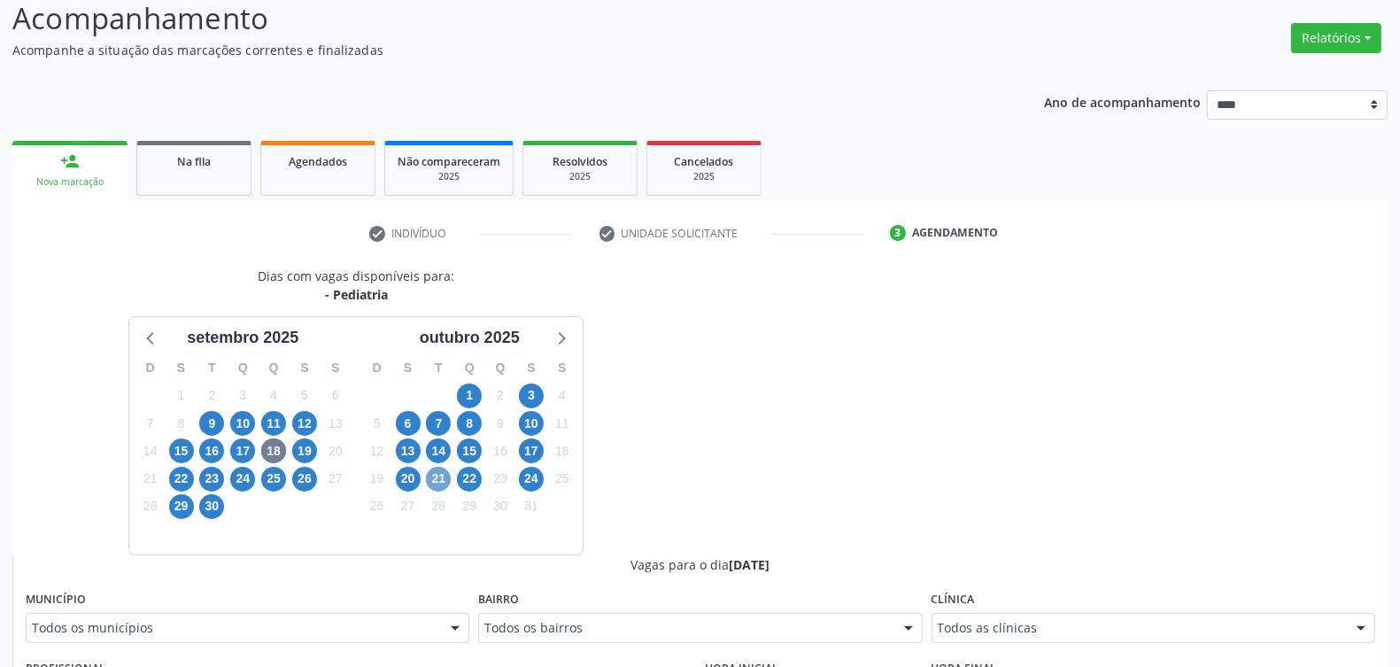
click at [443, 481] on span "21" at bounding box center [438, 479] width 25 height 25
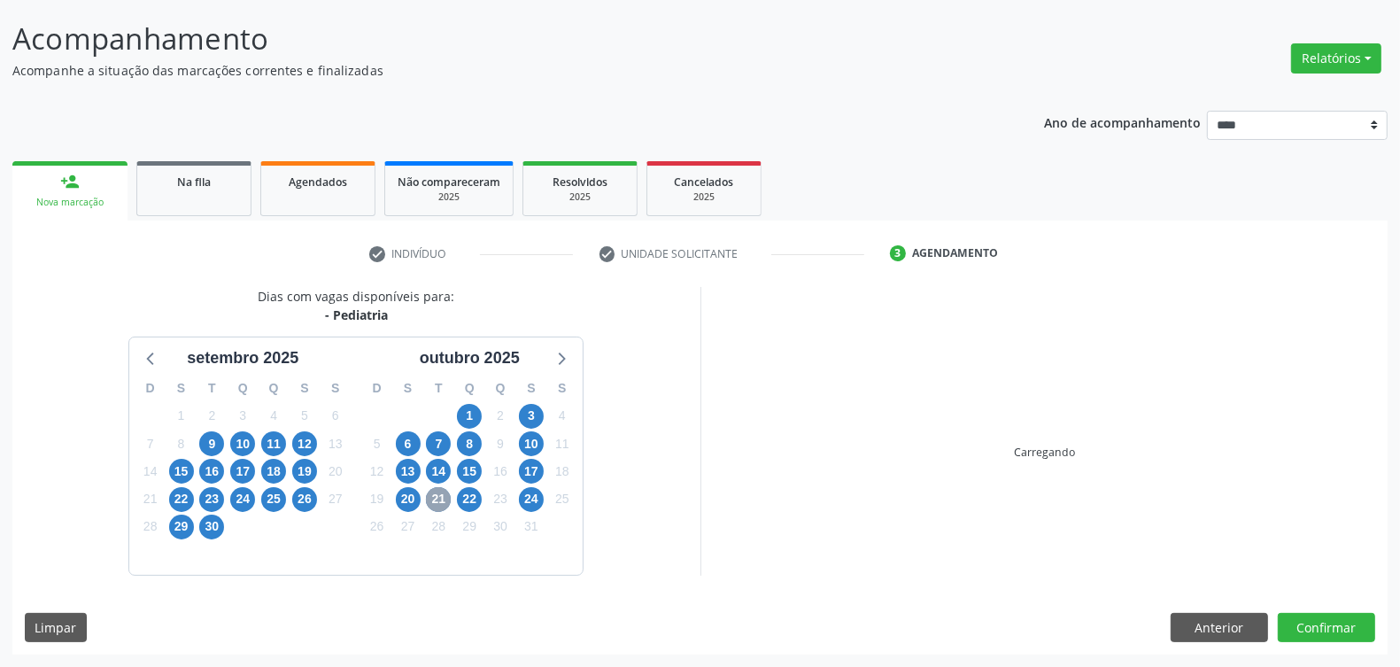
scroll to position [124, 0]
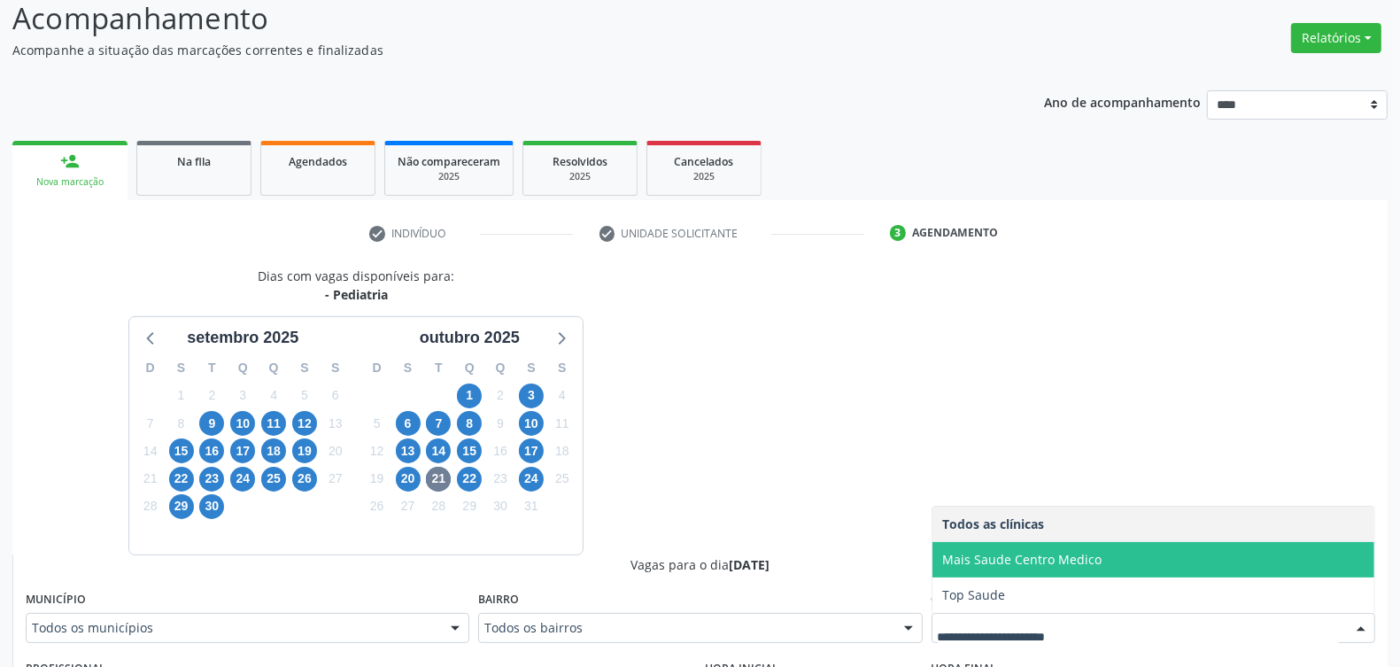
click at [1046, 563] on span "Mais Saude Centro Medico" at bounding box center [1022, 559] width 159 height 17
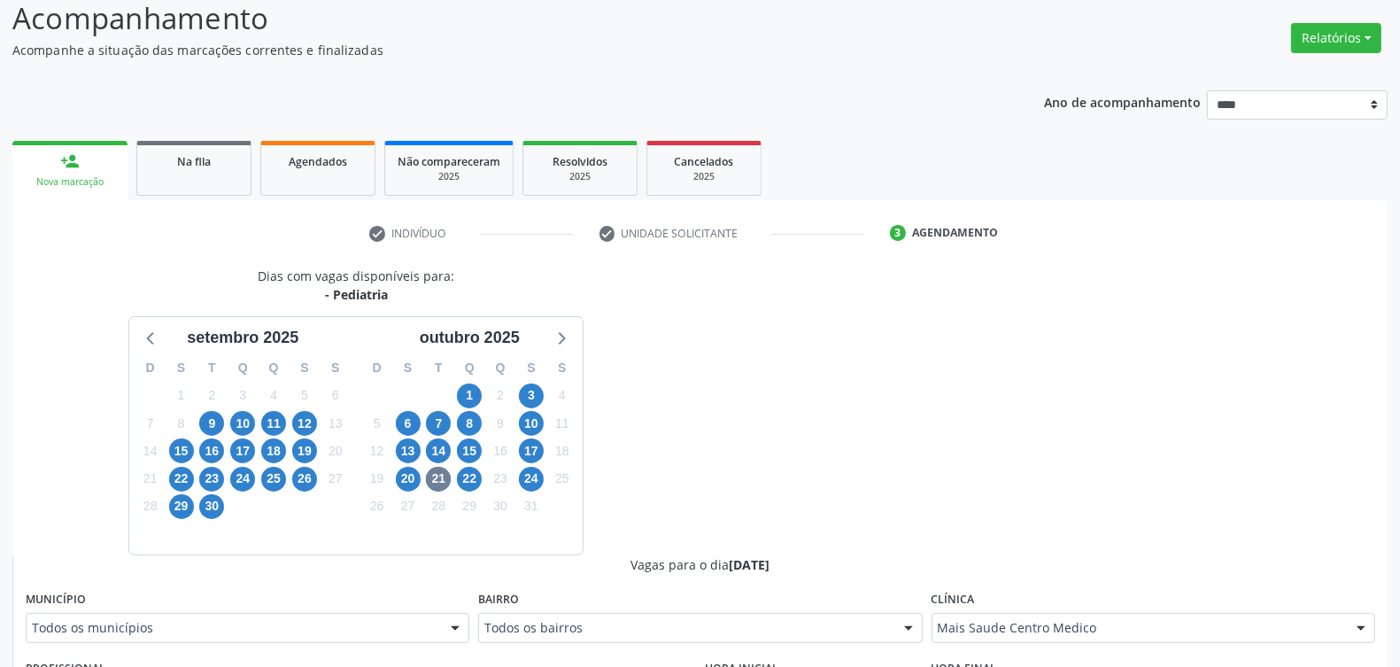
scroll to position [345, 0]
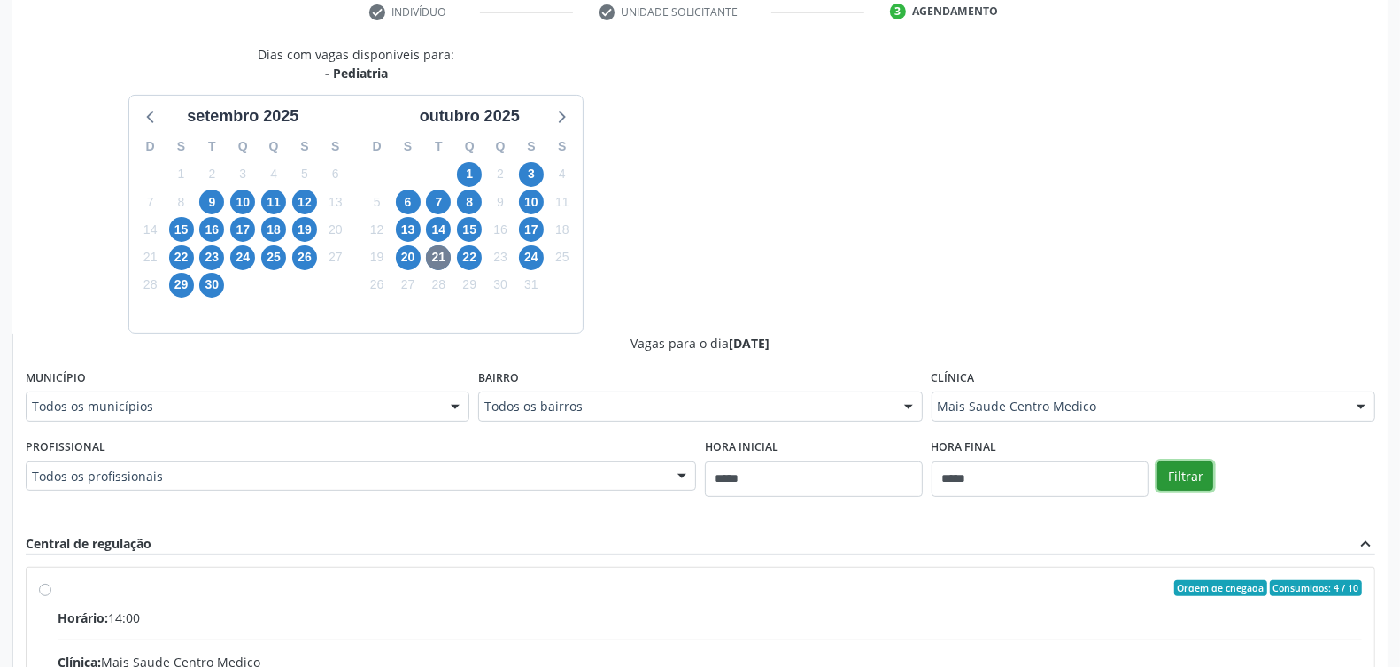
click at [1196, 468] on button "Filtrar" at bounding box center [1186, 476] width 56 height 30
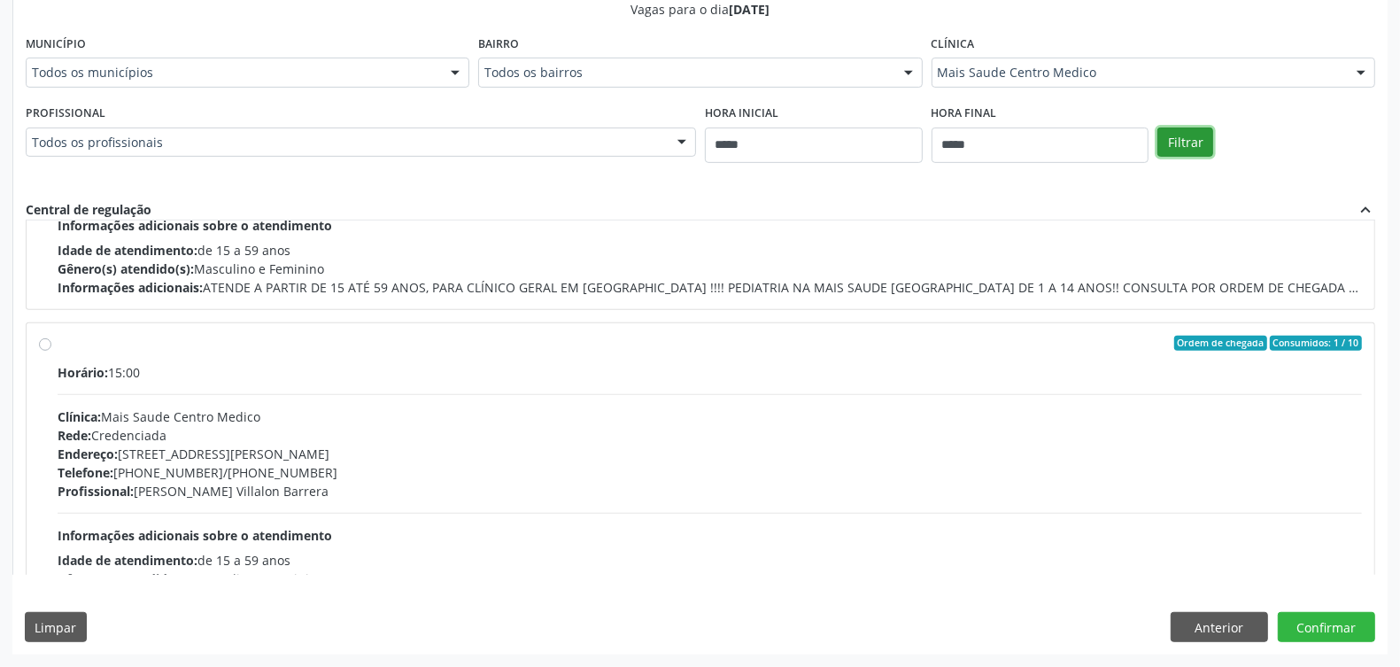
scroll to position [0, 0]
